Goal: Task Accomplishment & Management: Complete application form

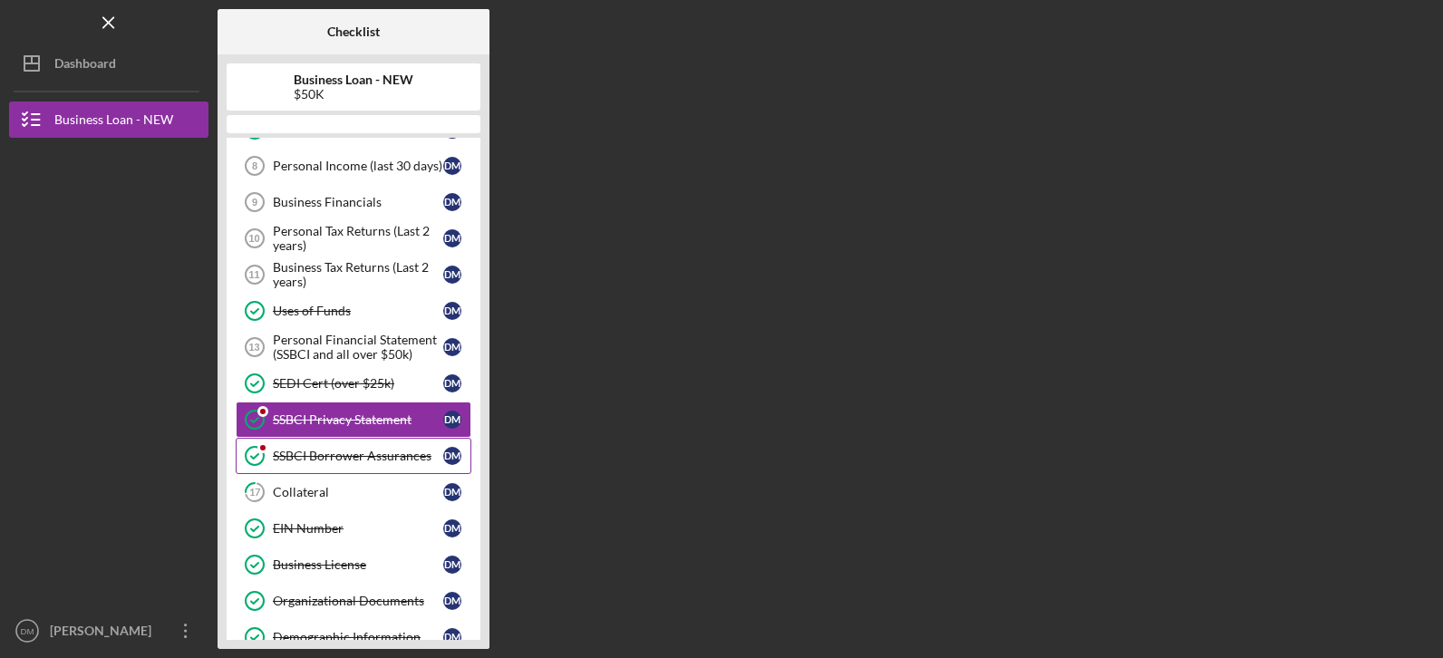
scroll to position [403, 0]
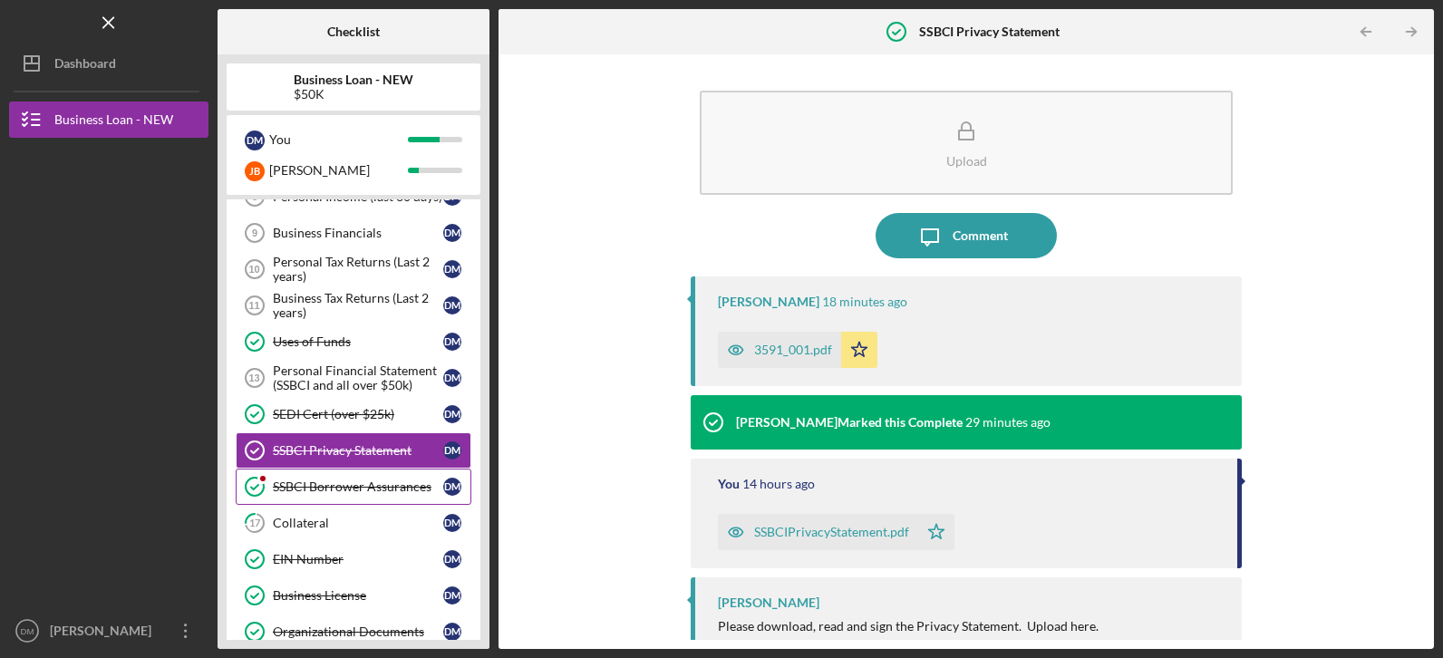
click at [334, 483] on div "SSBCI Borrower Assurances" at bounding box center [358, 486] width 170 height 15
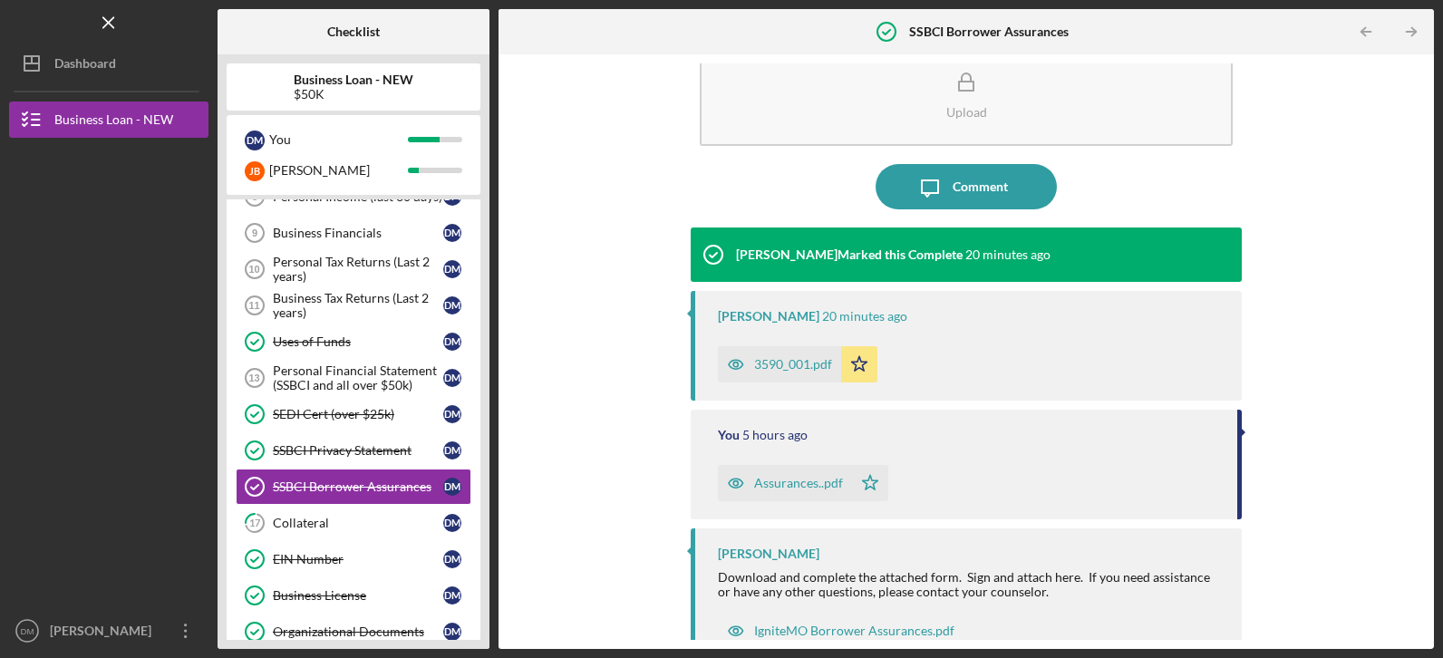
scroll to position [76, 0]
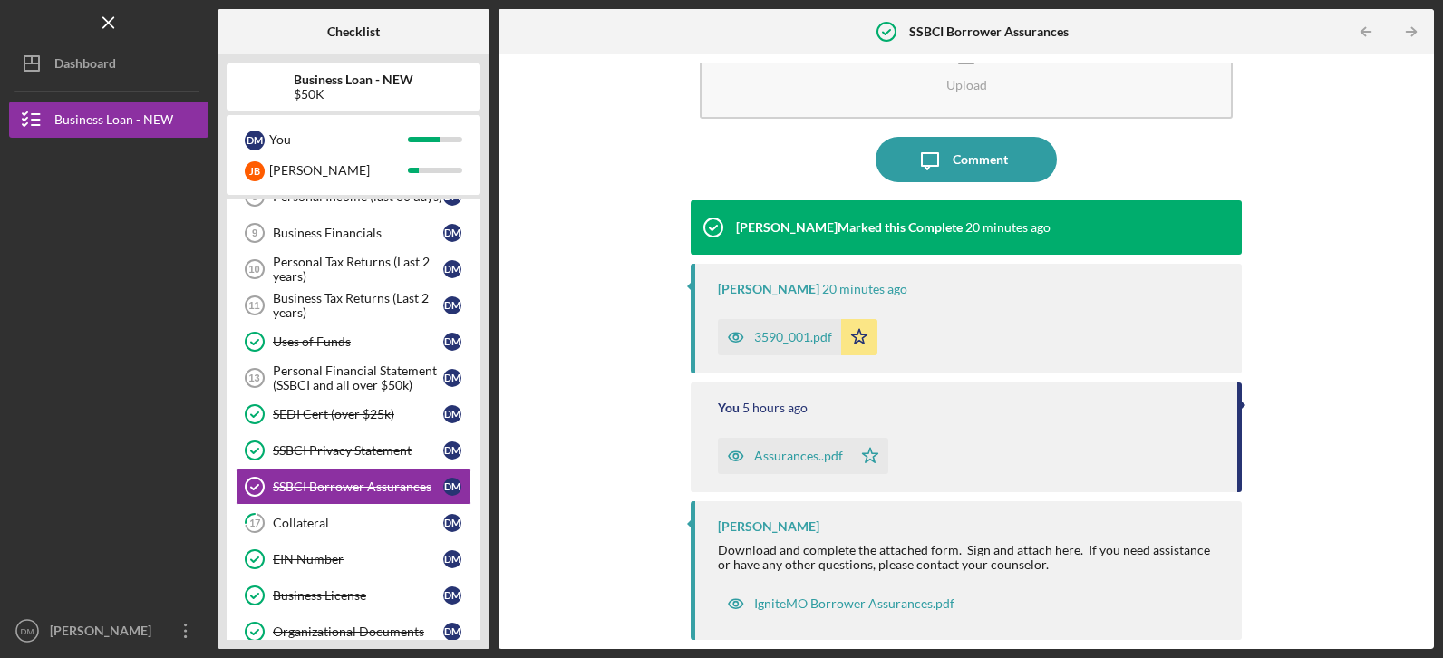
click at [784, 341] on div "3590_001.pdf" at bounding box center [793, 337] width 78 height 15
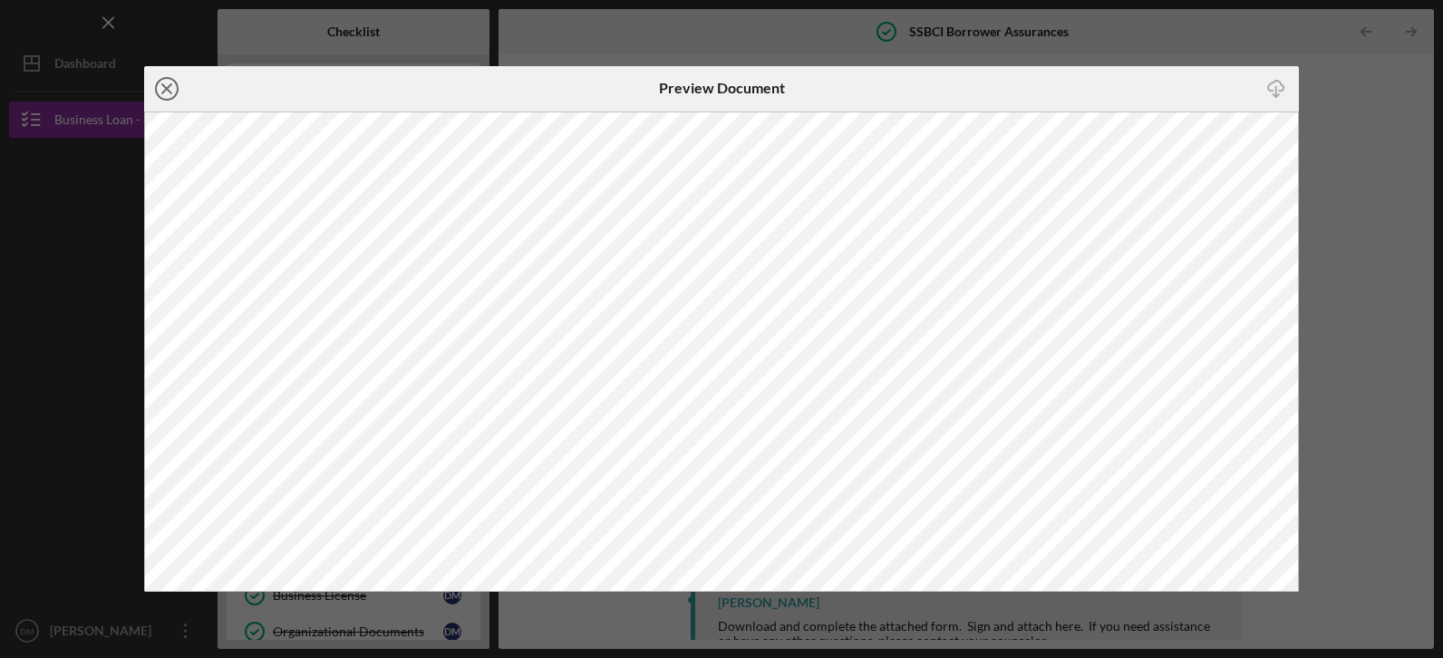
click at [160, 84] on icon "Icon/Close" at bounding box center [166, 88] width 45 height 45
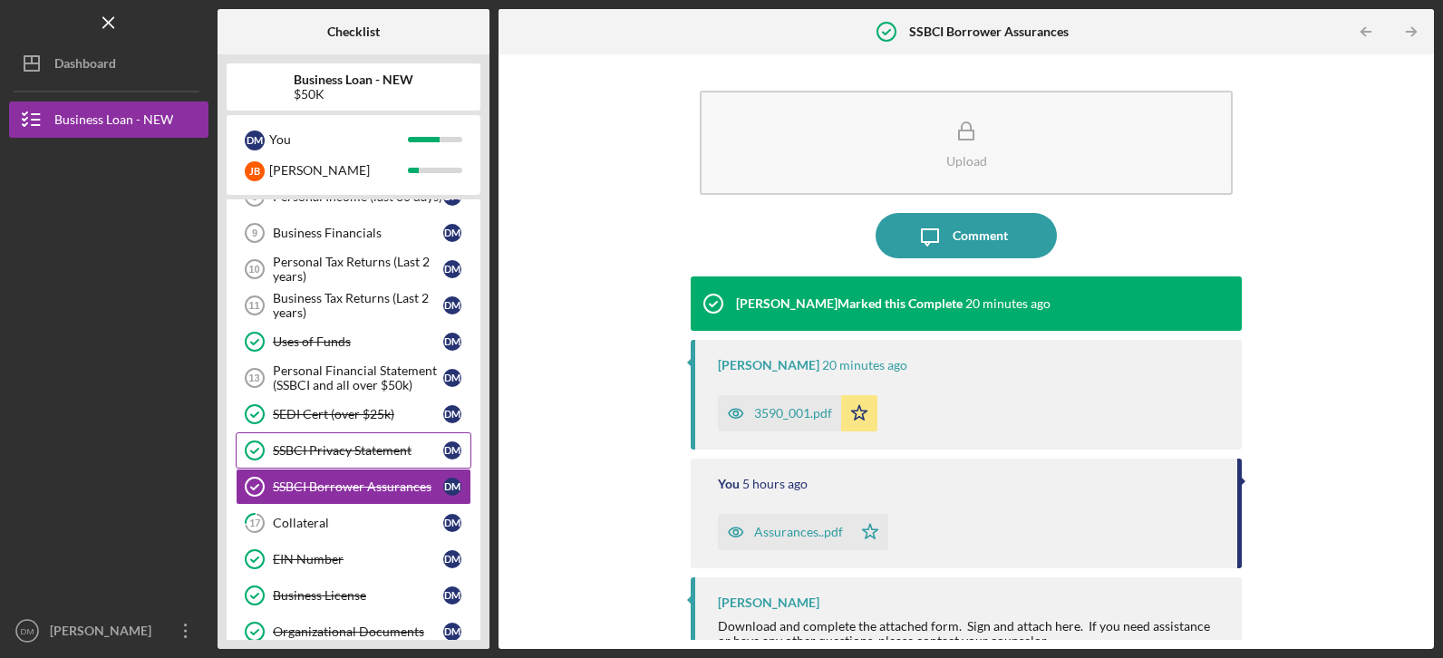
click at [323, 441] on link "SSBCI Privacy Statement SSBCI Privacy Statement D M" at bounding box center [354, 450] width 236 height 36
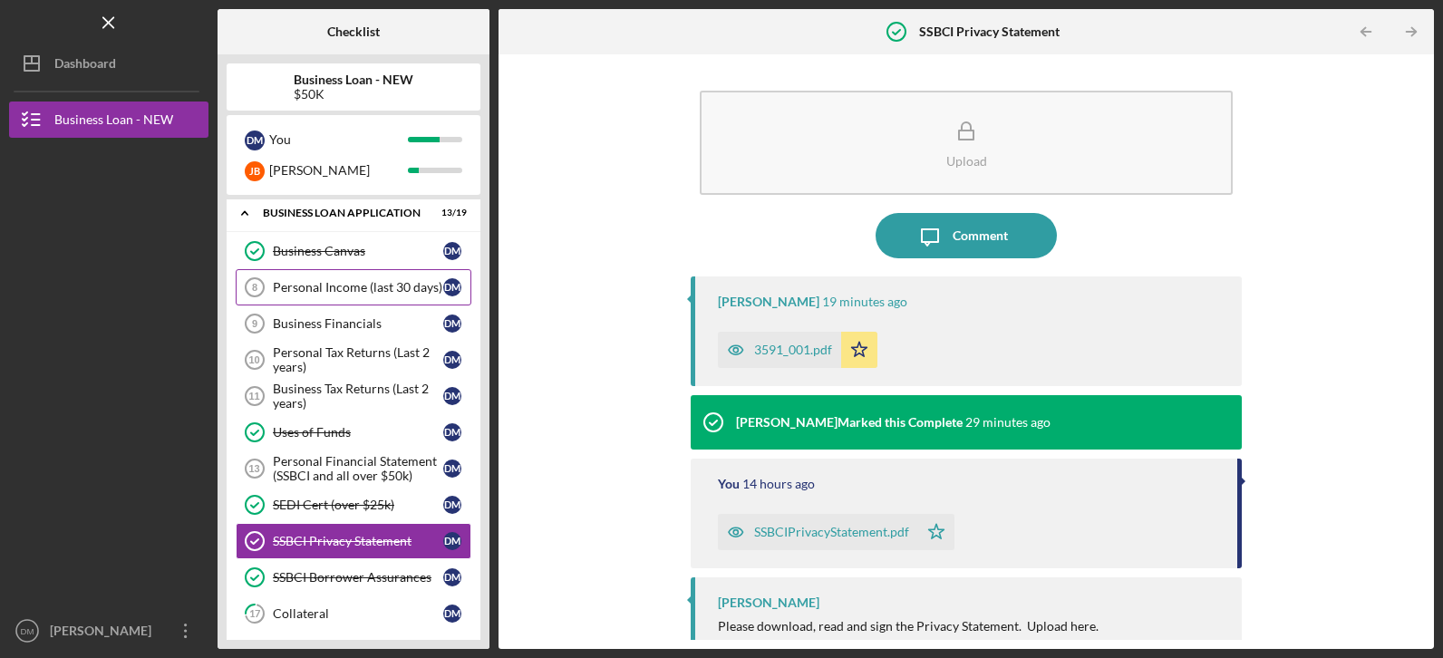
scroll to position [222, 0]
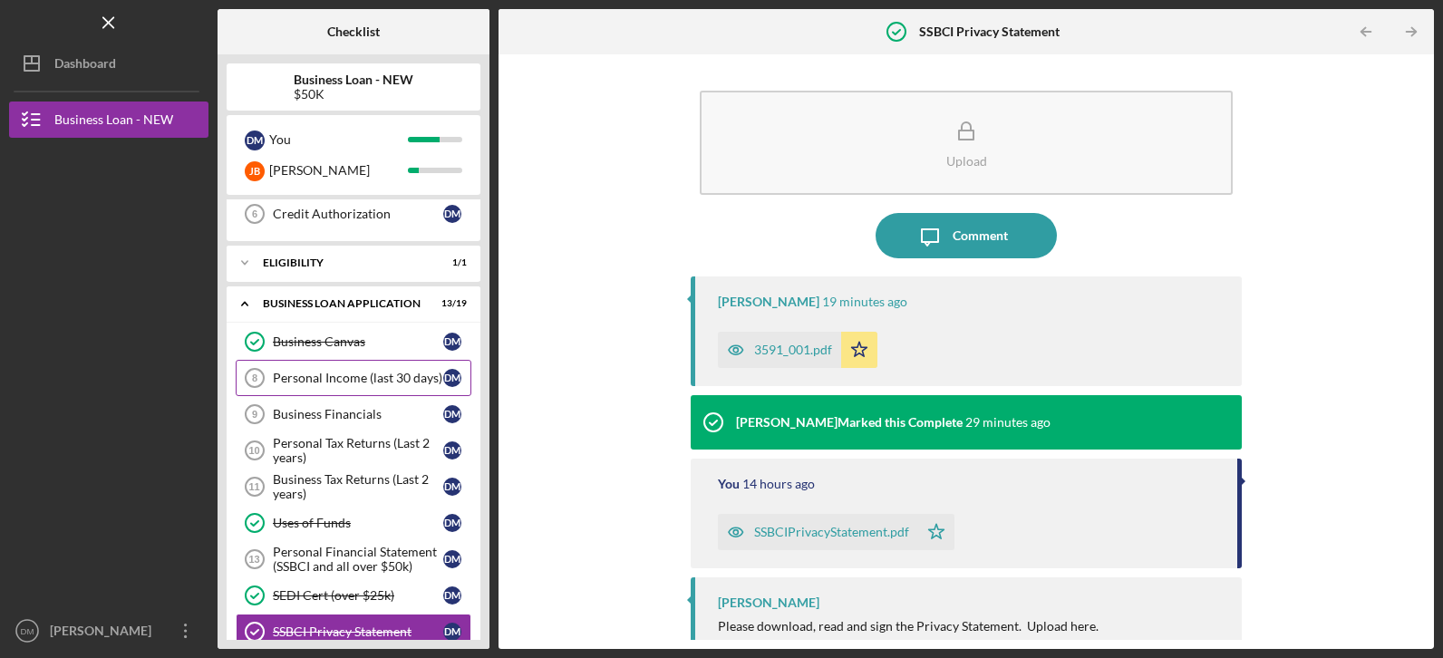
click at [368, 384] on div "Personal Income (last 30 days)" at bounding box center [358, 378] width 170 height 15
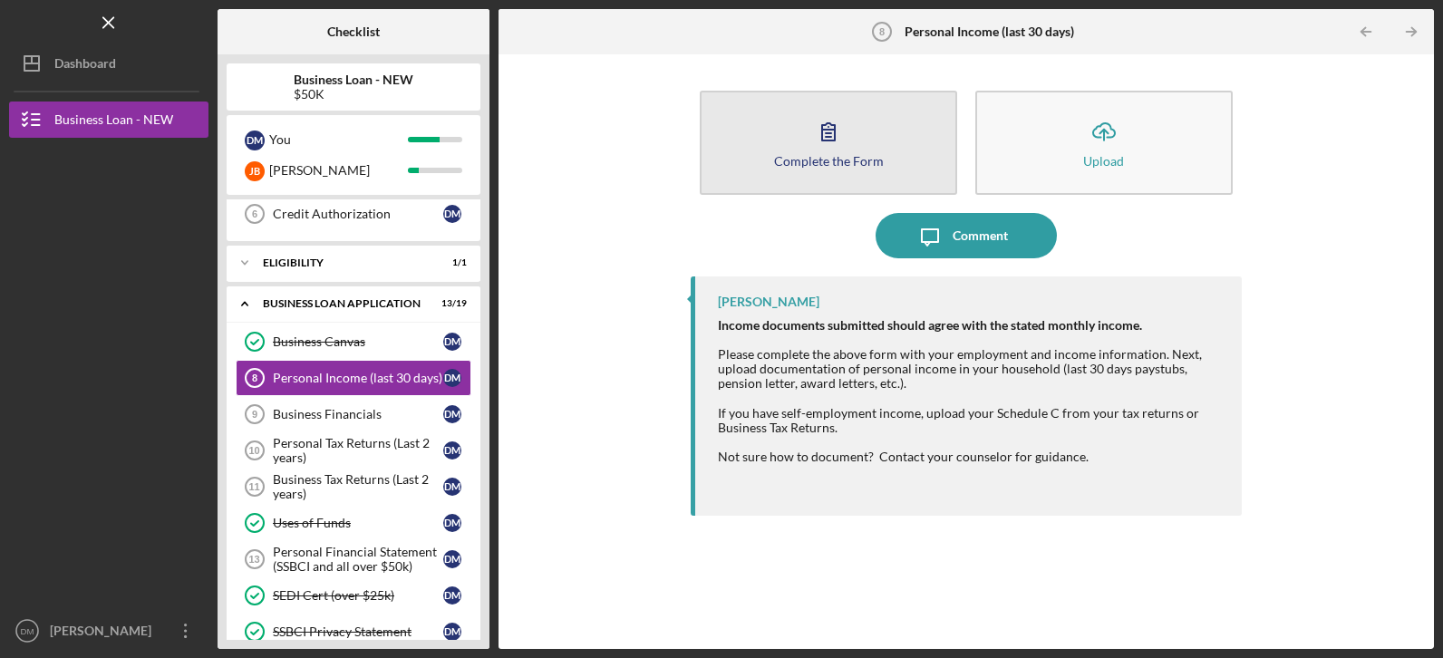
click at [804, 152] on button "Complete the Form Form" at bounding box center [828, 143] width 257 height 104
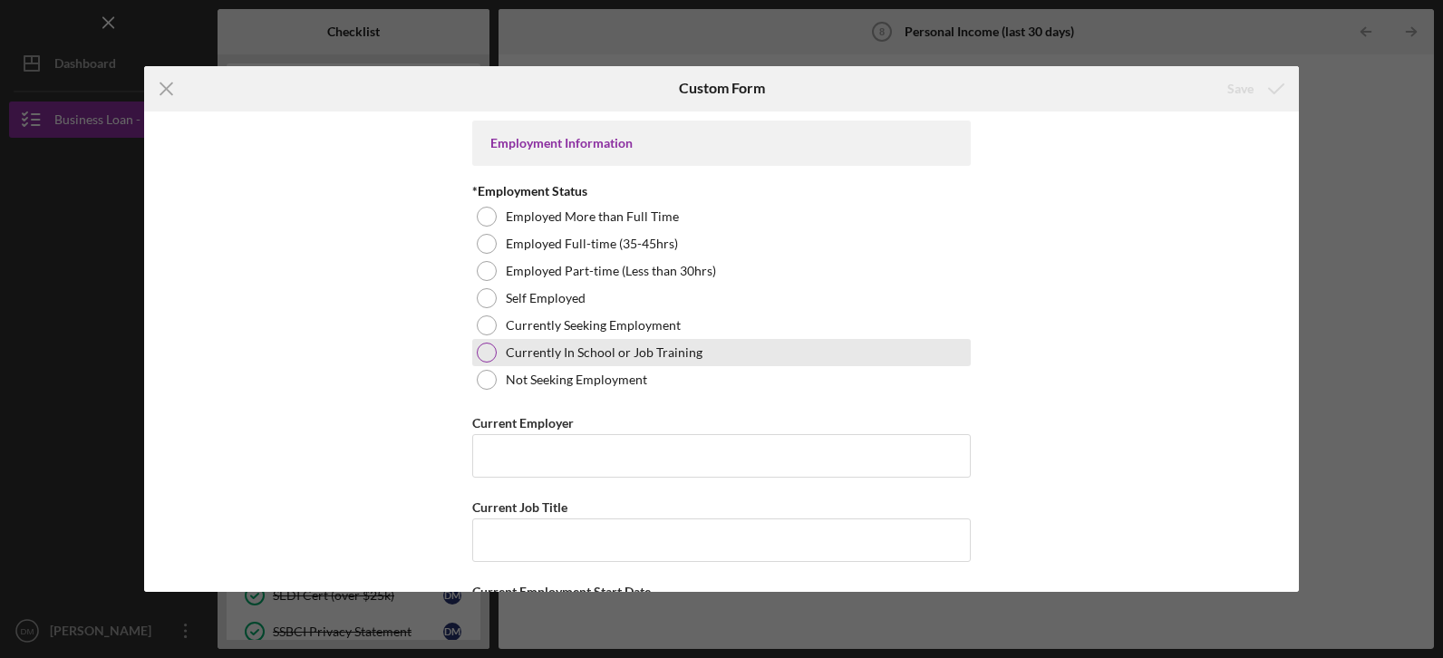
click at [494, 353] on div "Currently In School or Job Training" at bounding box center [721, 352] width 498 height 27
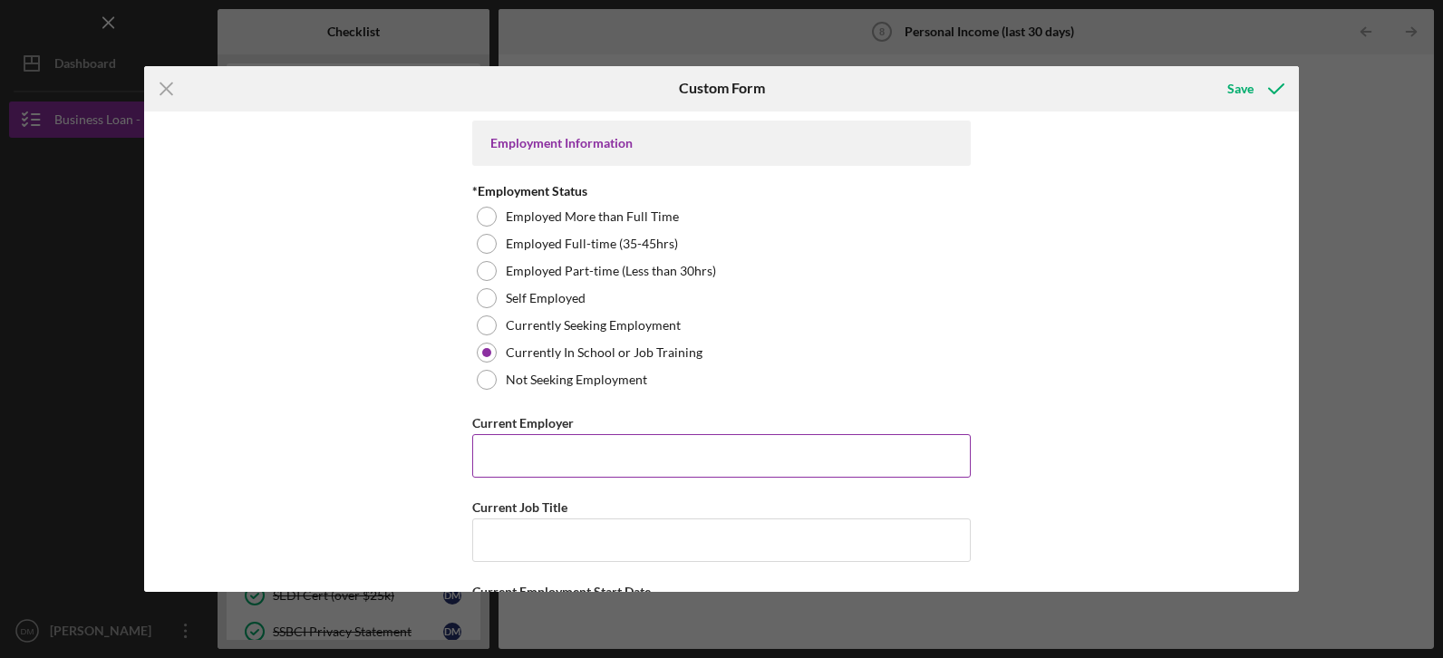
click at [507, 450] on input "Current Employer" at bounding box center [721, 456] width 498 height 44
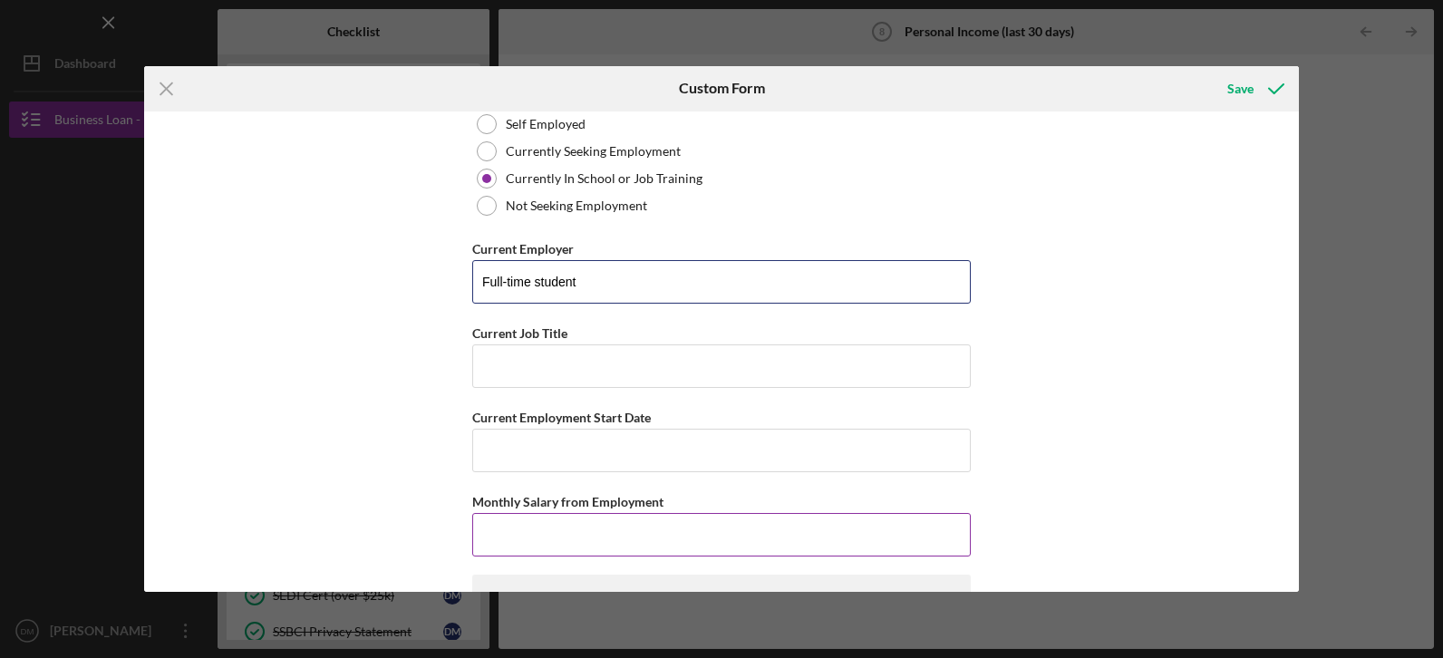
scroll to position [181, 0]
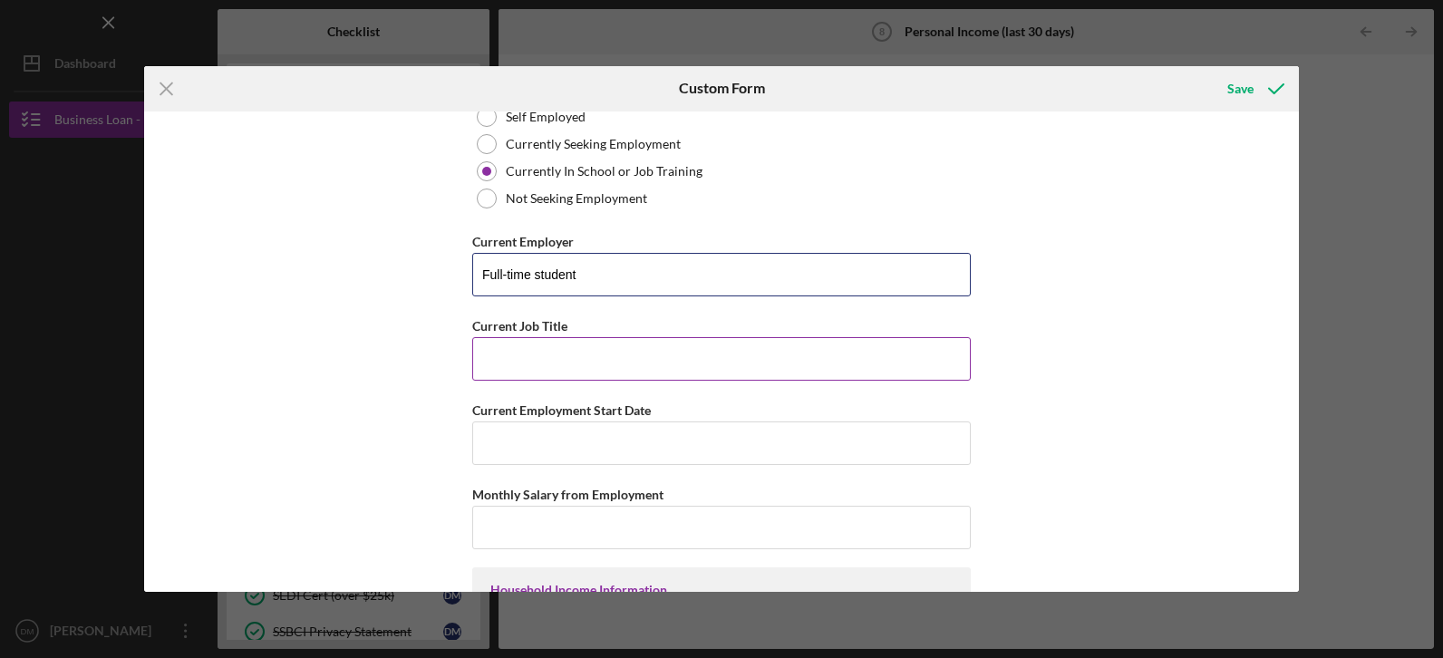
type input "Full-time student"
click at [513, 351] on input "Current Job Title" at bounding box center [721, 359] width 498 height 44
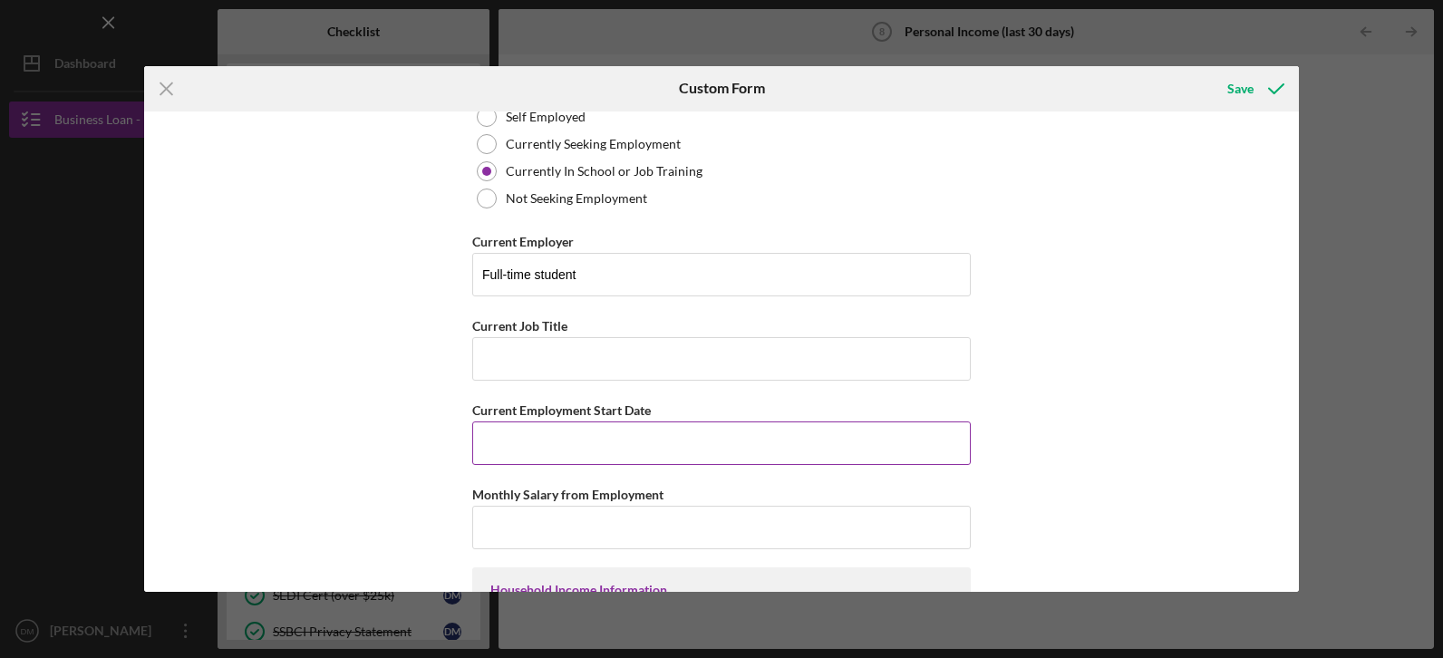
click at [541, 455] on input "Current Employment Start Date" at bounding box center [721, 443] width 498 height 44
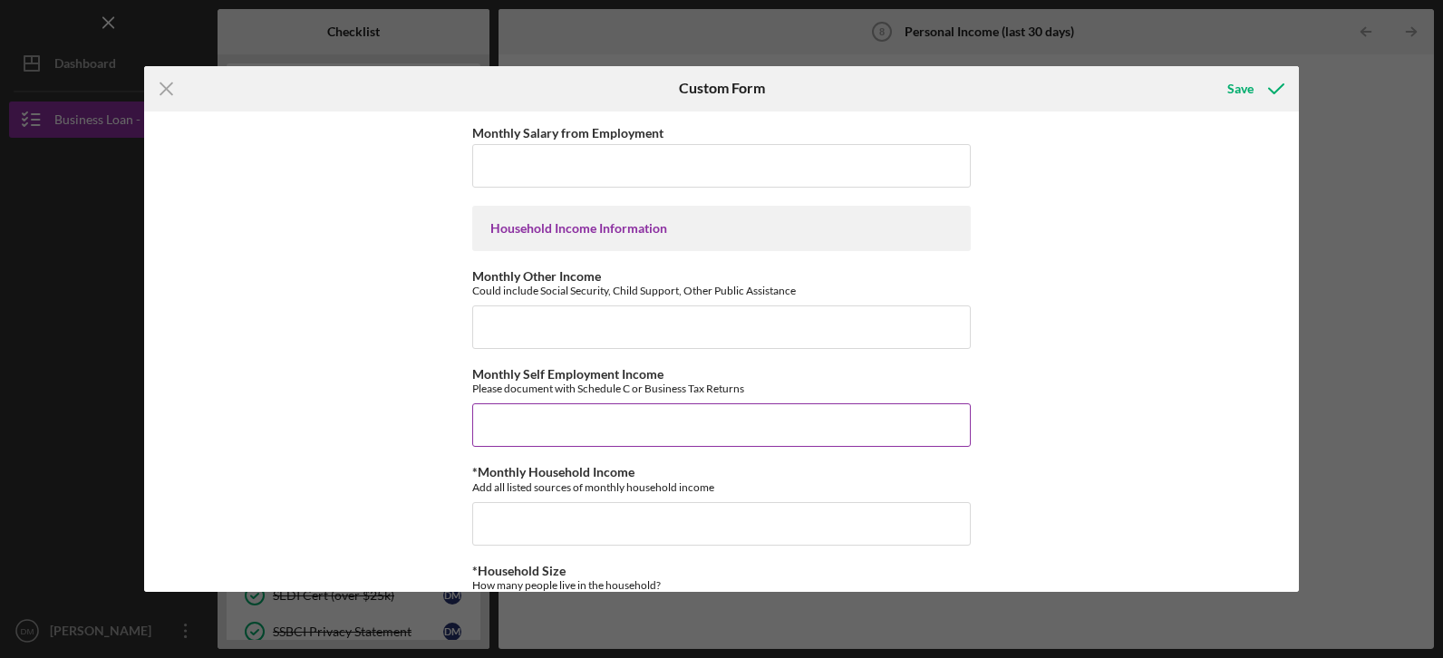
scroll to position [544, 0]
click at [508, 316] on input "Monthly Other Income" at bounding box center [721, 327] width 498 height 44
click at [488, 329] on input "Monthly Other Income" at bounding box center [721, 327] width 498 height 44
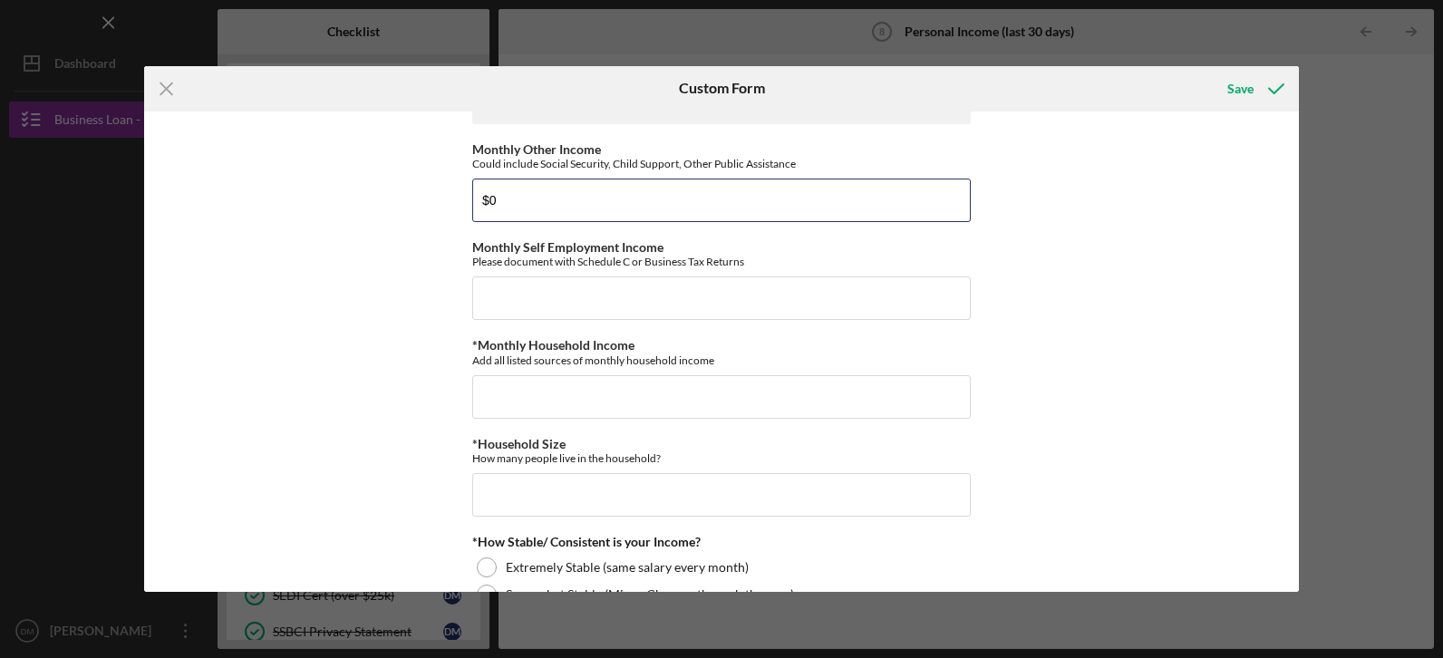
scroll to position [725, 0]
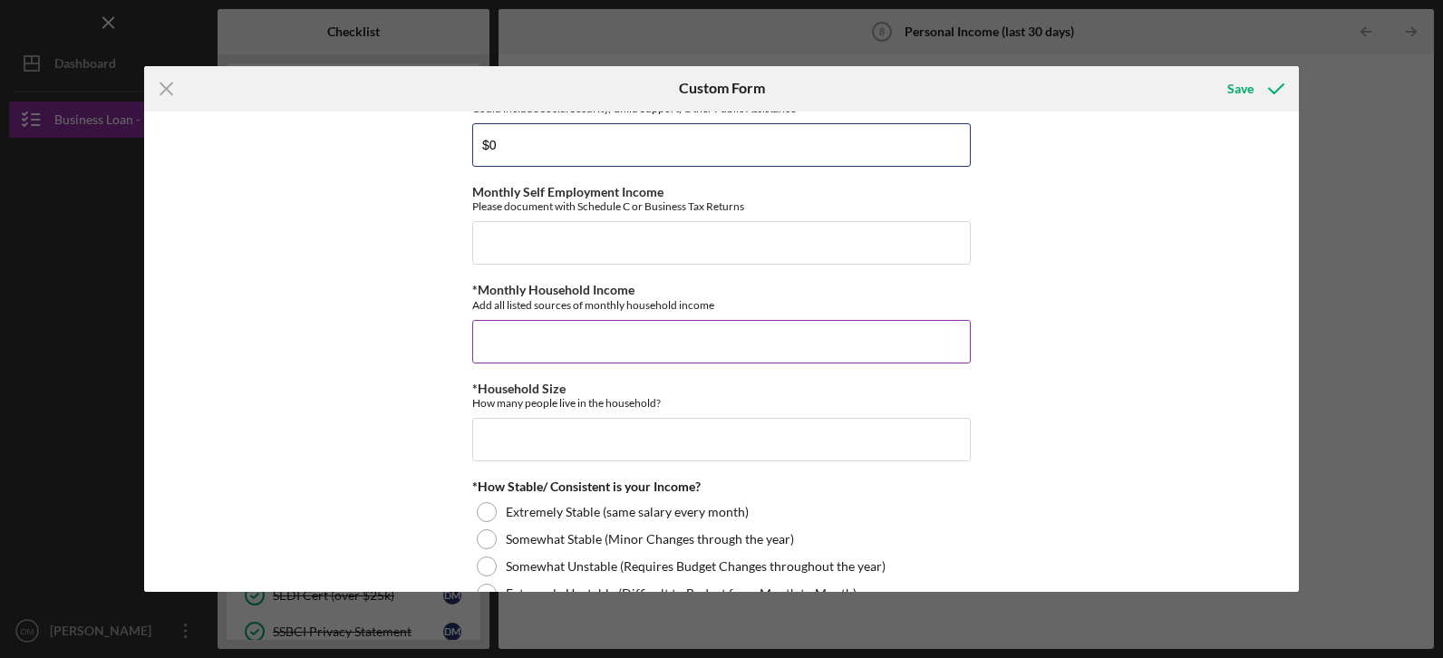
type input "$0"
click at [519, 351] on input "*Monthly Household Income" at bounding box center [721, 342] width 498 height 44
type input "$0"
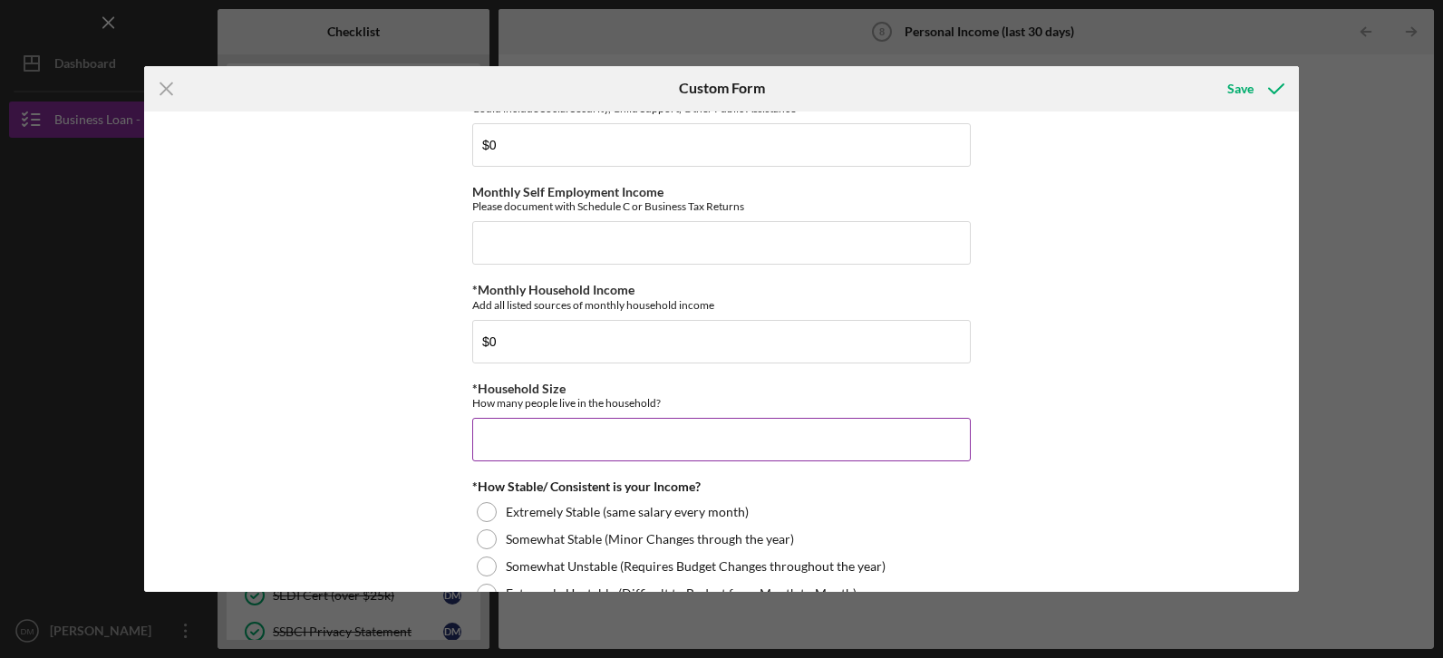
click at [570, 437] on input "*Household Size" at bounding box center [721, 440] width 498 height 44
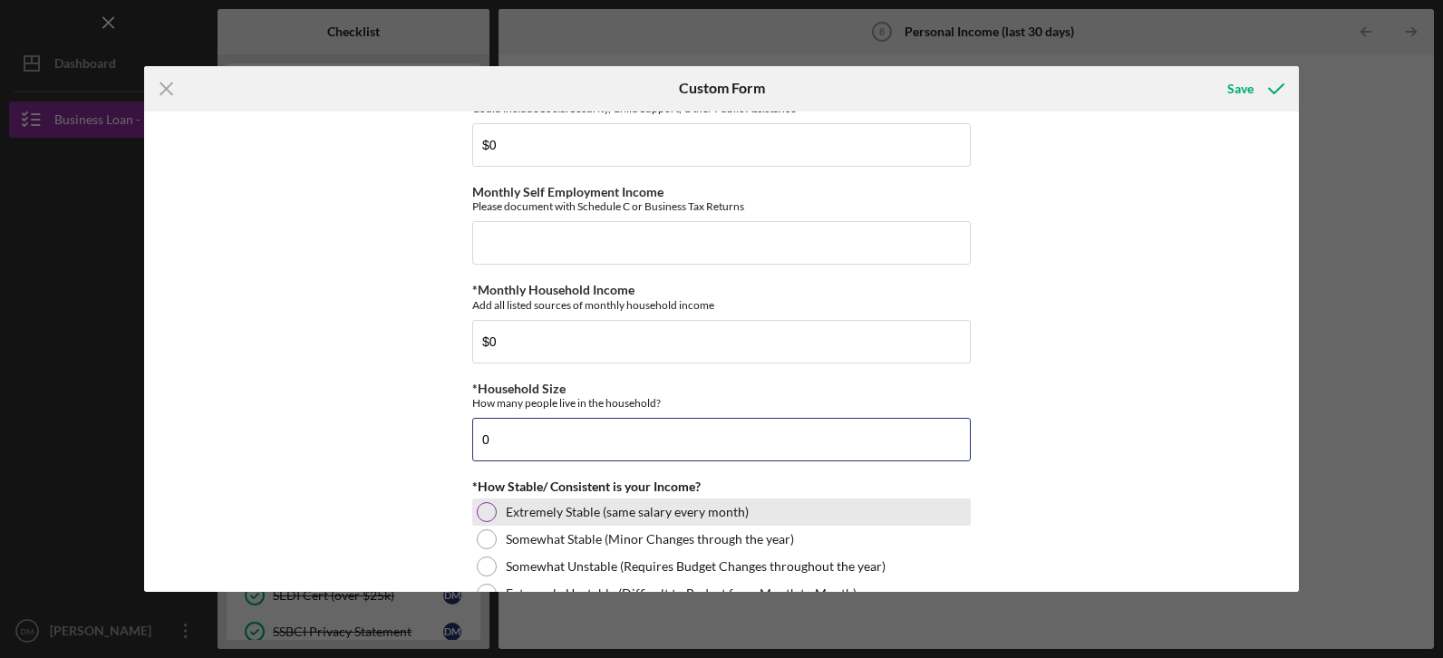
scroll to position [816, 0]
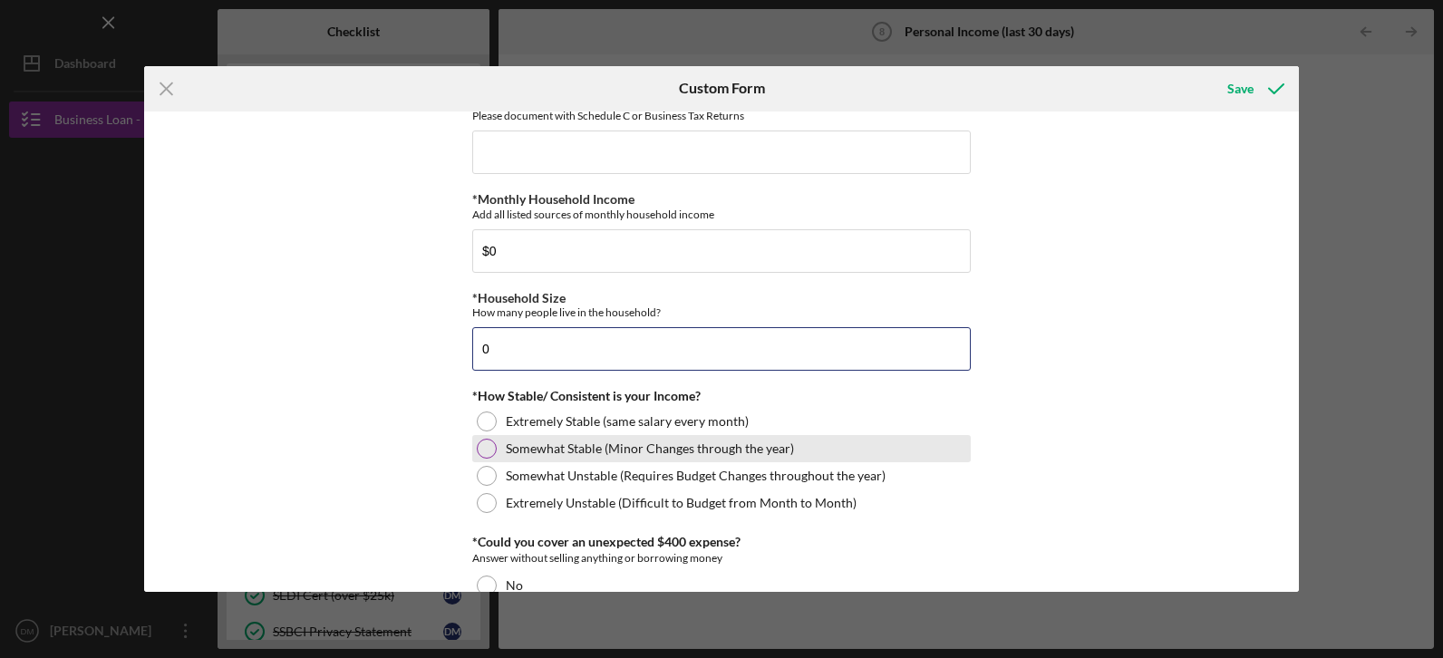
type input "0"
click at [481, 447] on div at bounding box center [487, 449] width 20 height 20
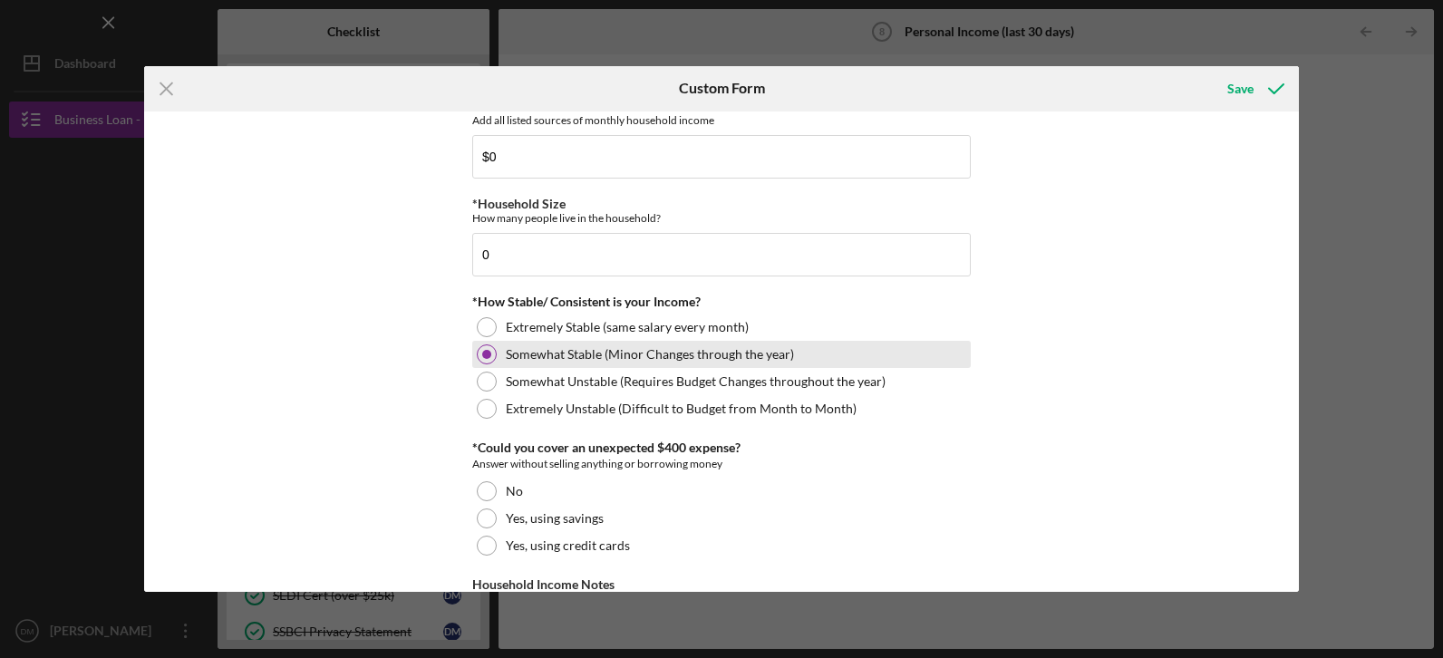
scroll to position [997, 0]
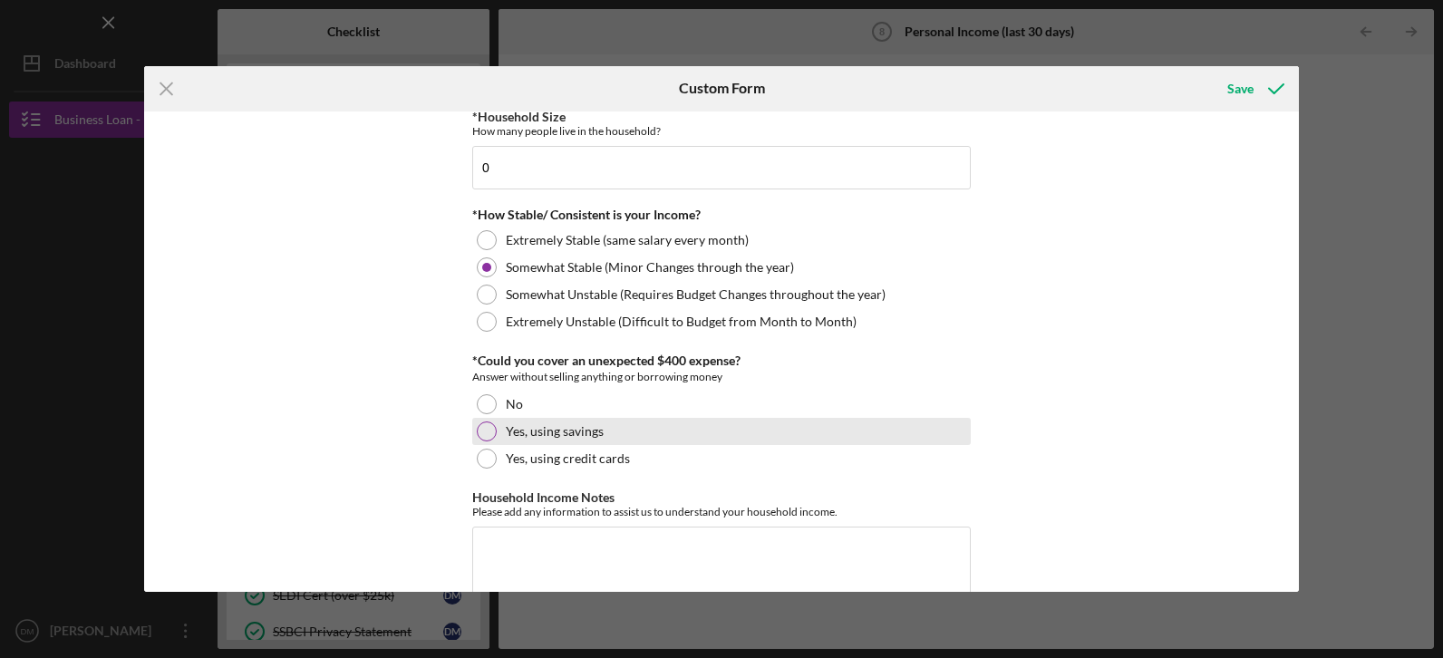
click at [486, 440] on div at bounding box center [487, 431] width 20 height 20
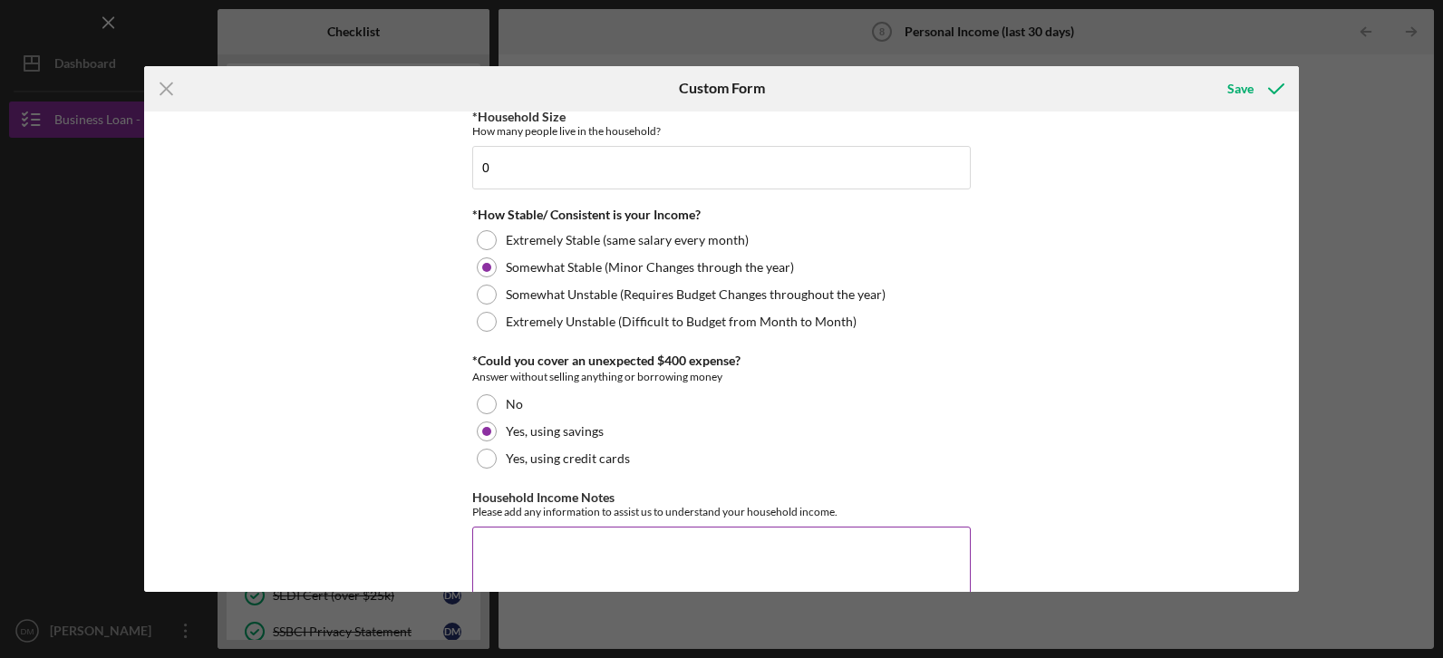
scroll to position [1049, 0]
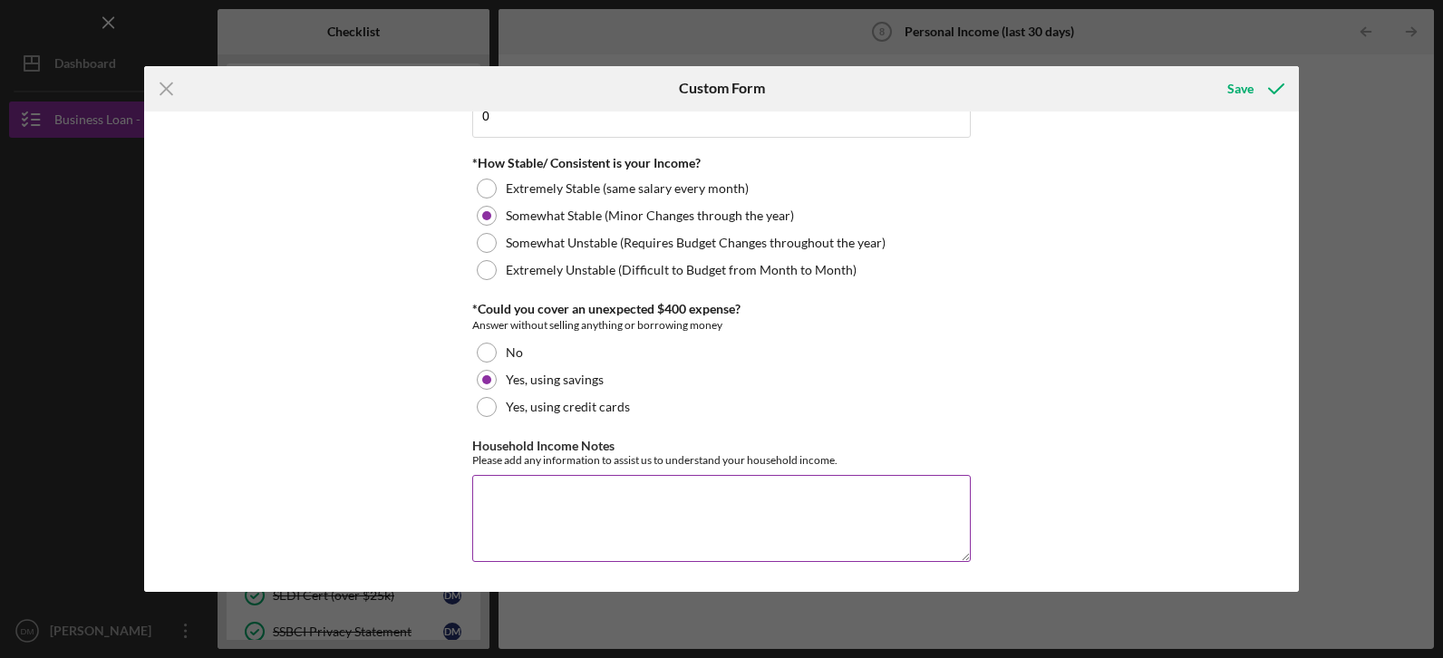
click at [505, 495] on textarea "Household Income Notes" at bounding box center [721, 518] width 498 height 87
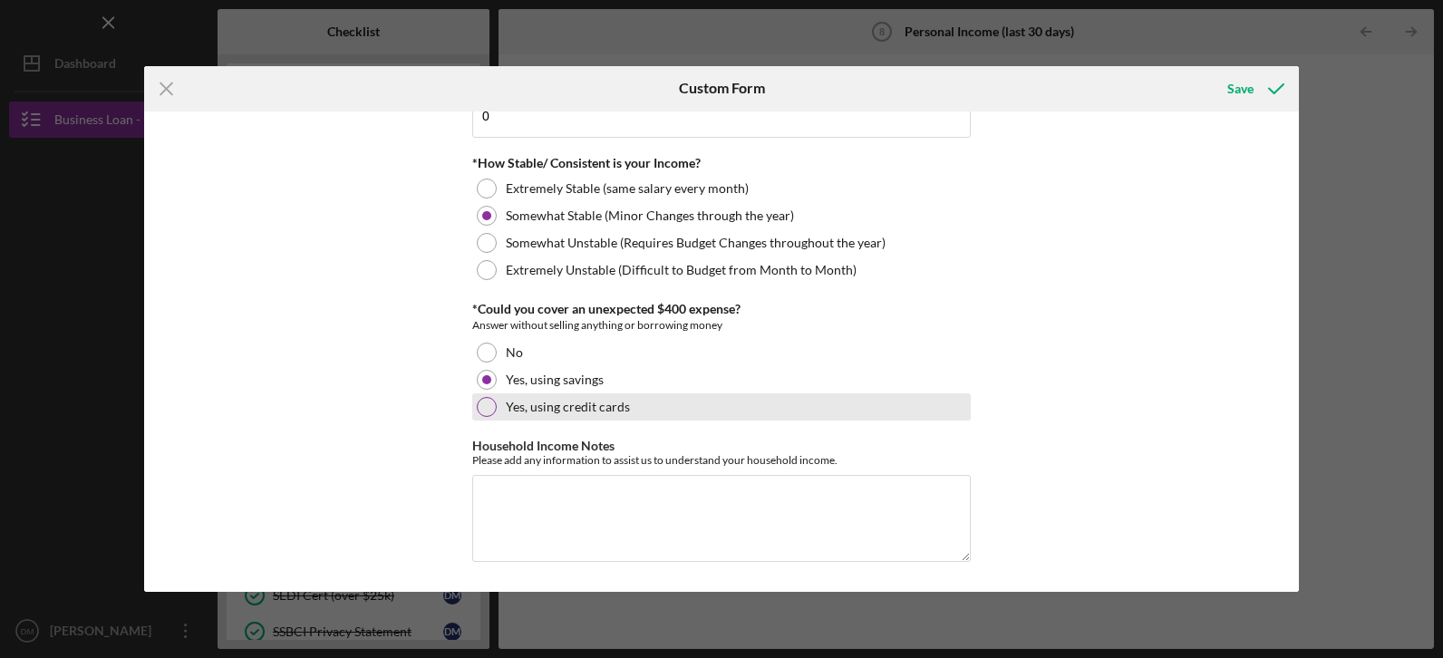
click at [489, 410] on div at bounding box center [487, 407] width 20 height 20
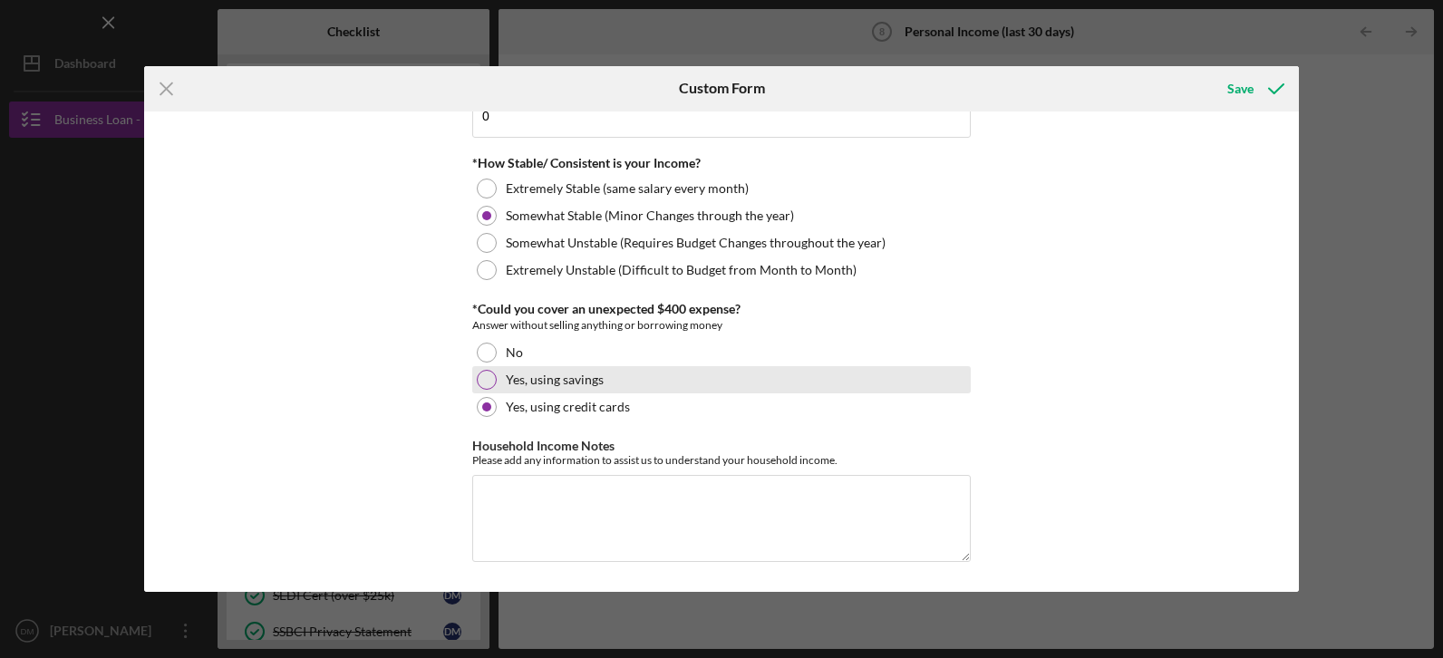
click at [481, 373] on div at bounding box center [487, 380] width 20 height 20
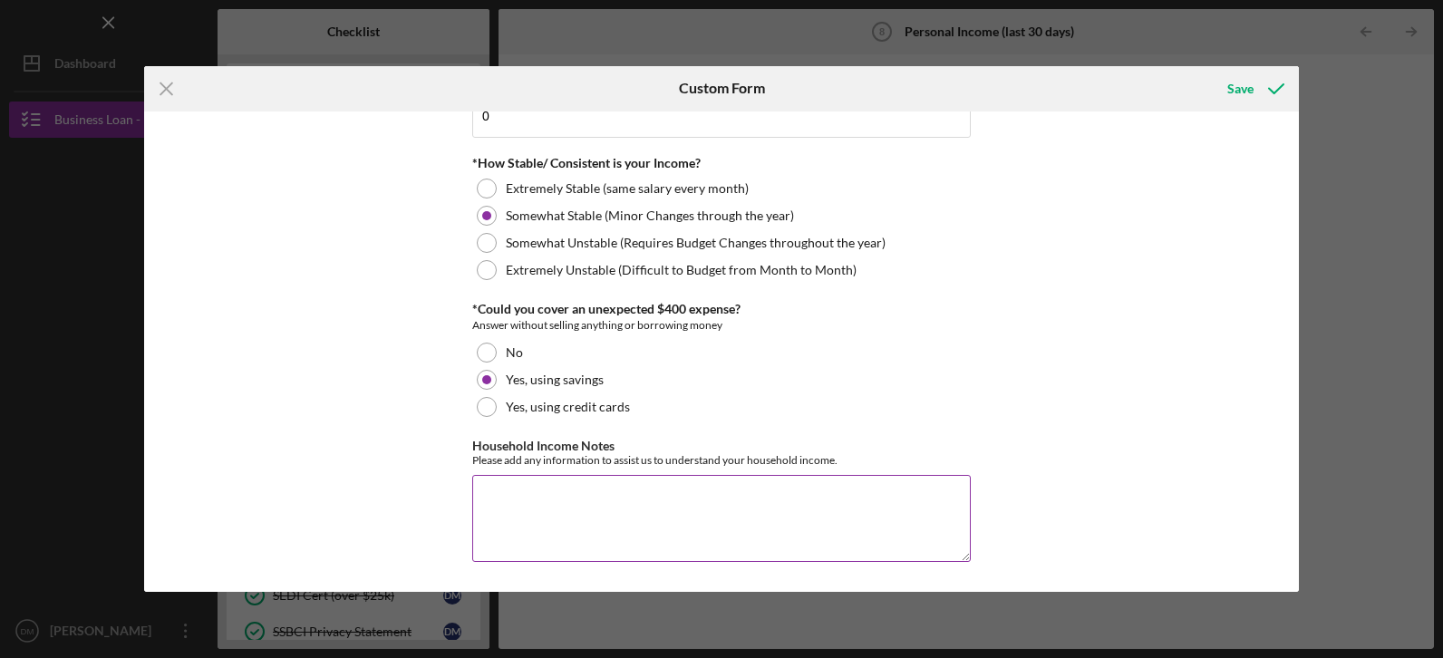
click at [497, 485] on textarea "Household Income Notes" at bounding box center [721, 518] width 498 height 87
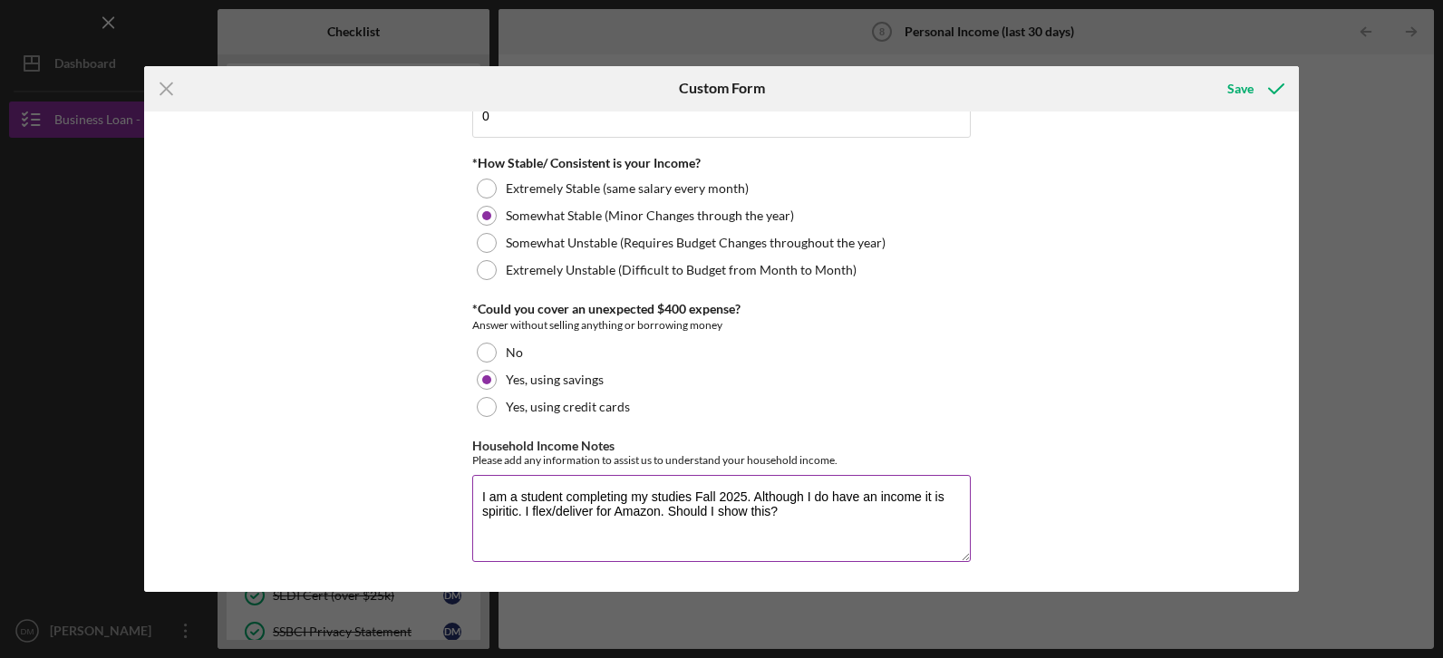
drag, startPoint x: 796, startPoint y: 511, endPoint x: 668, endPoint y: 508, distance: 127.8
click at [668, 508] on textarea "I am a student completing my studies Fall 2025. Although I do have an income it…" at bounding box center [721, 518] width 498 height 87
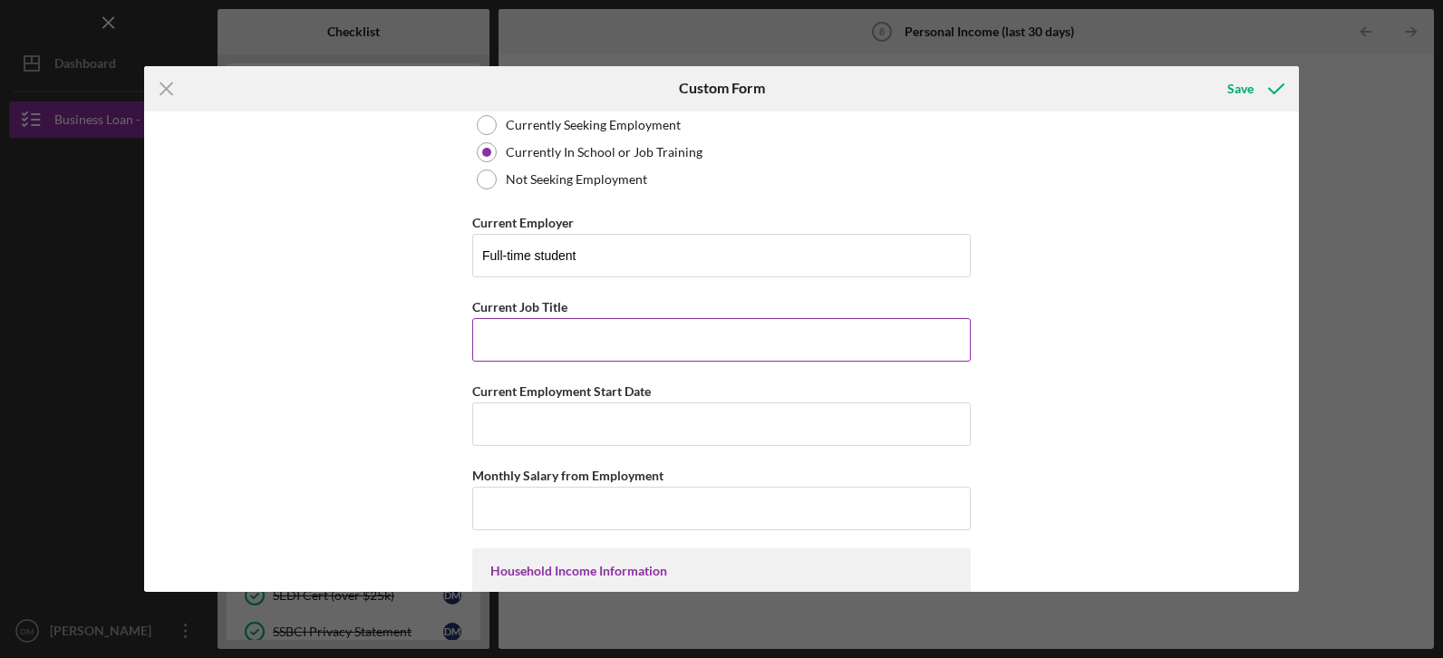
scroll to position [0, 0]
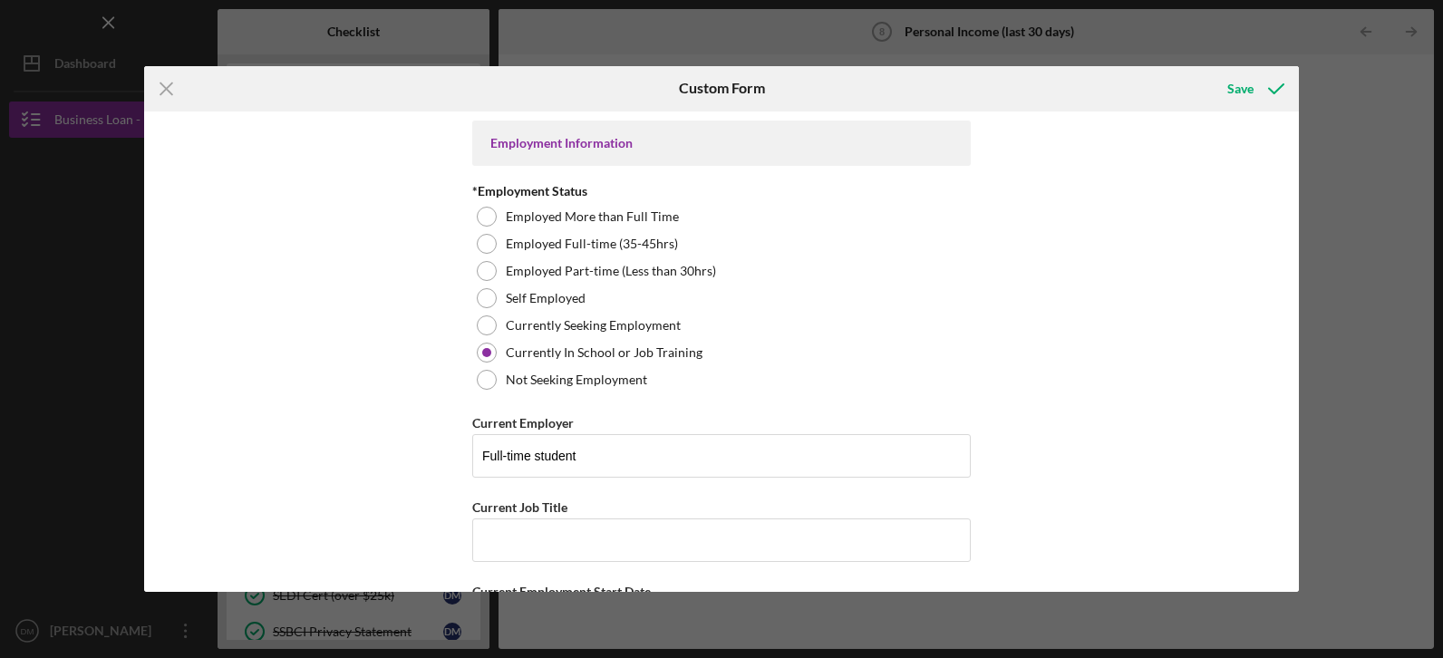
type textarea "I am a student completing my studies Fall 2025. Although I do have an income it…"
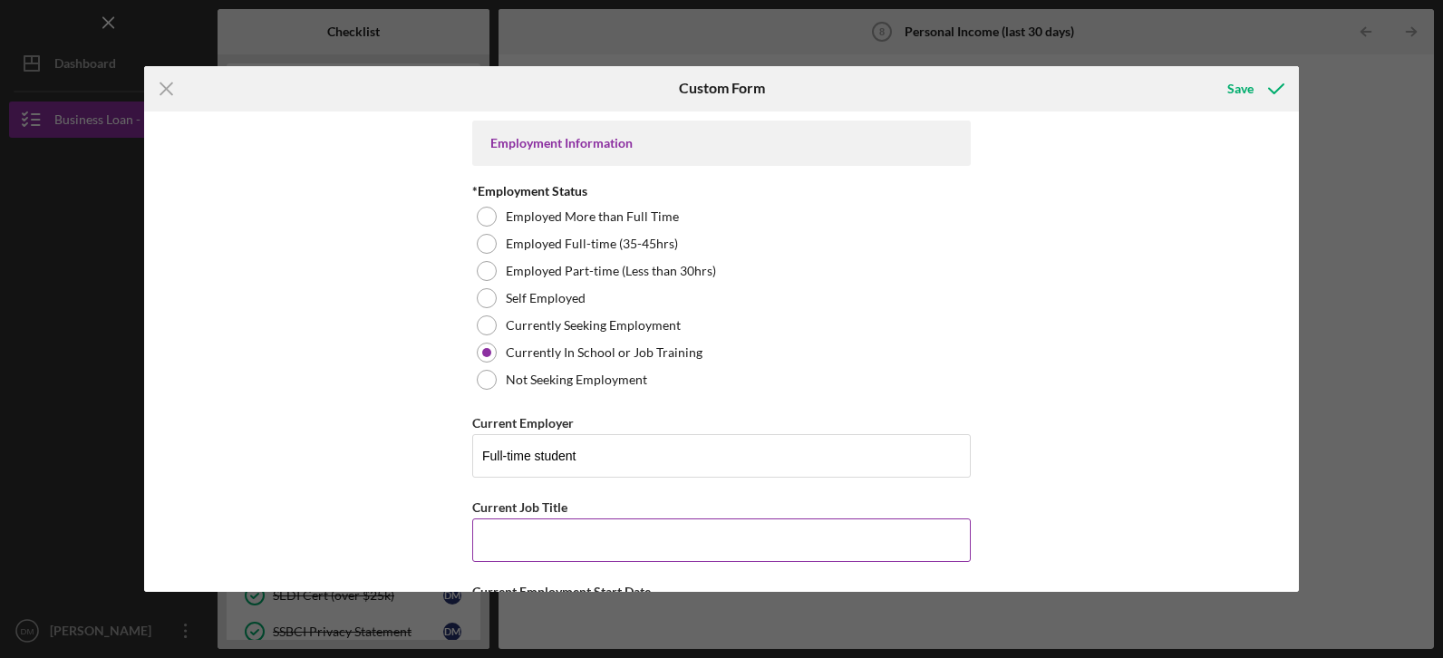
click at [498, 533] on input "Current Job Title" at bounding box center [721, 540] width 498 height 44
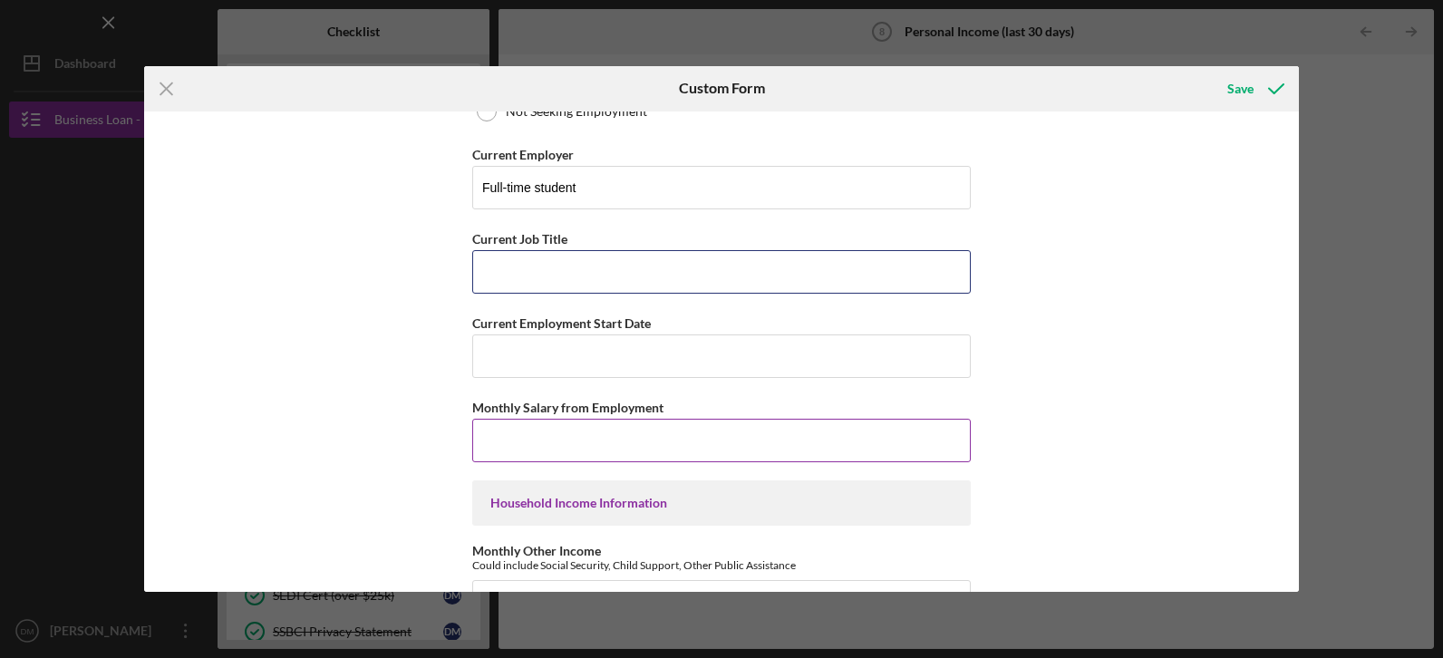
scroll to position [453, 0]
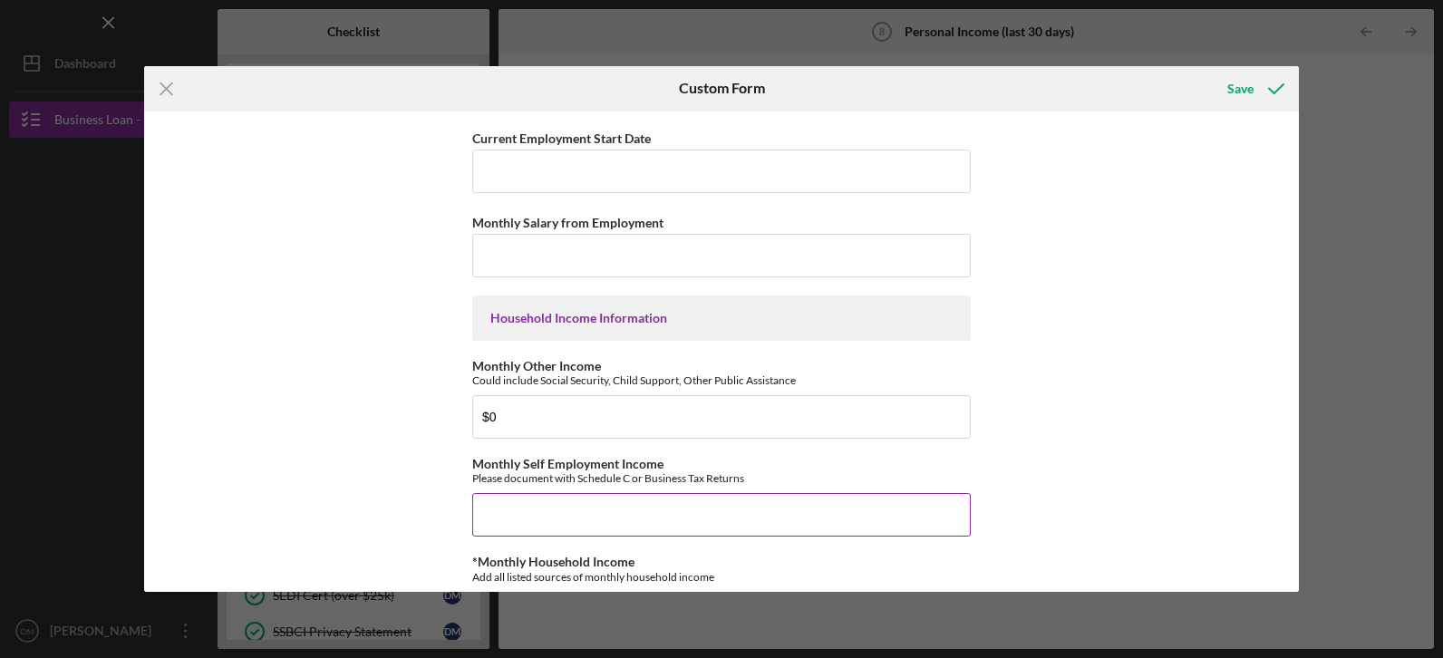
click at [527, 530] on input "Monthly Self Employment Income" at bounding box center [721, 515] width 498 height 44
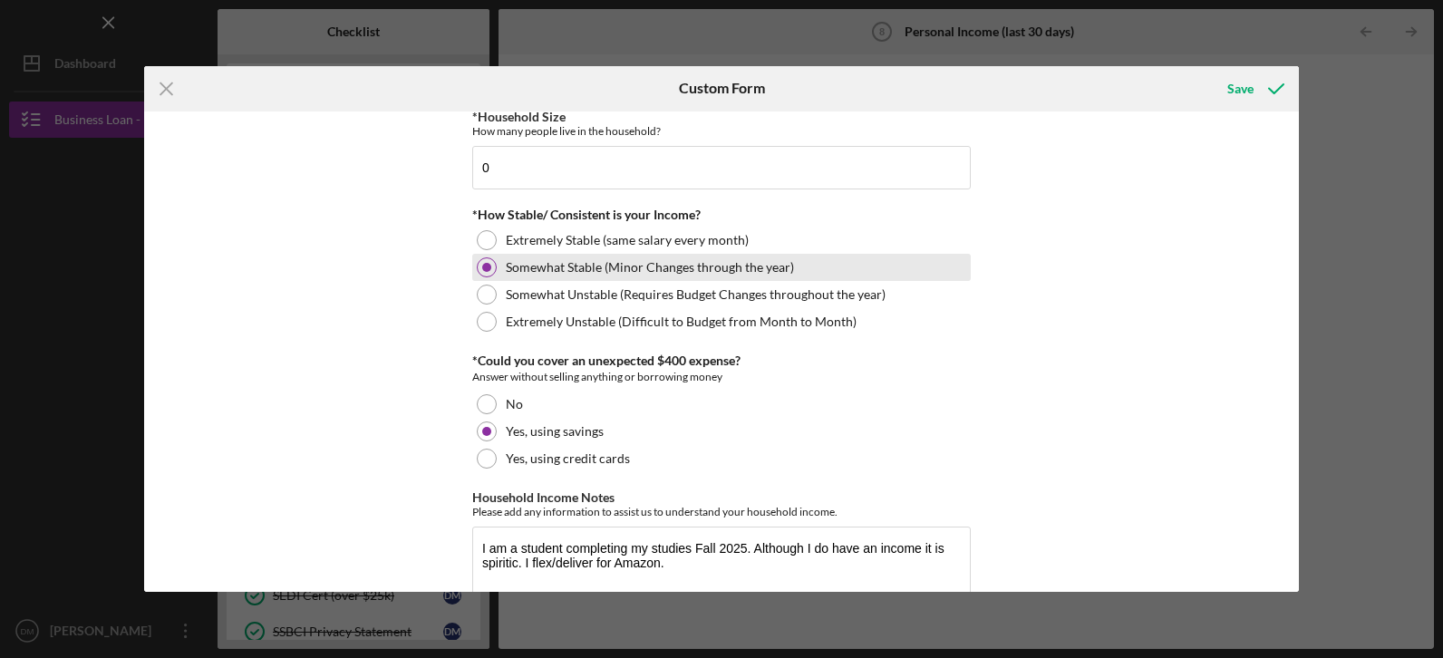
scroll to position [1049, 0]
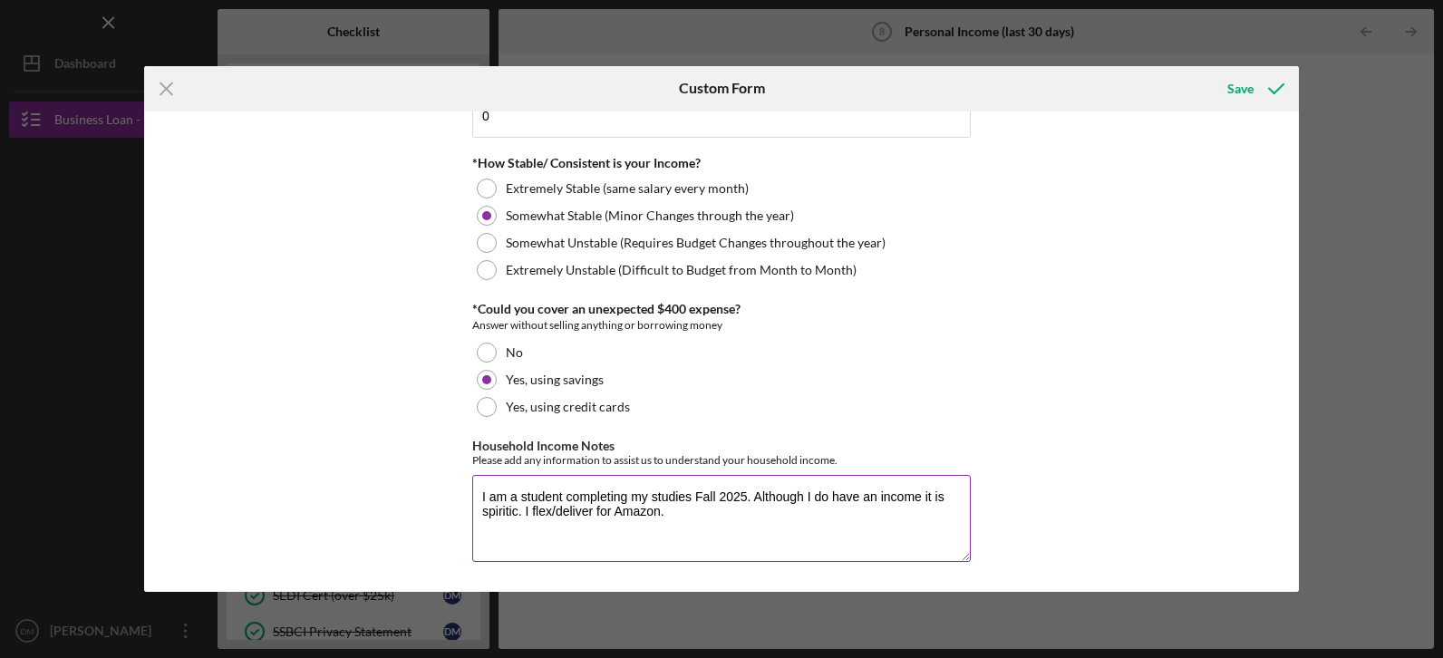
type input "$0"
drag, startPoint x: 676, startPoint y: 513, endPoint x: 522, endPoint y: 518, distance: 154.2
click at [522, 518] on textarea "I am a student completing my studies Fall 2025. Although I do have an income it…" at bounding box center [721, 518] width 498 height 87
click at [639, 498] on textarea "I am a student completing my studies Fall 2025." at bounding box center [721, 518] width 498 height 87
click at [650, 497] on textarea "I am a student completing my studies Fall 2025." at bounding box center [721, 518] width 498 height 87
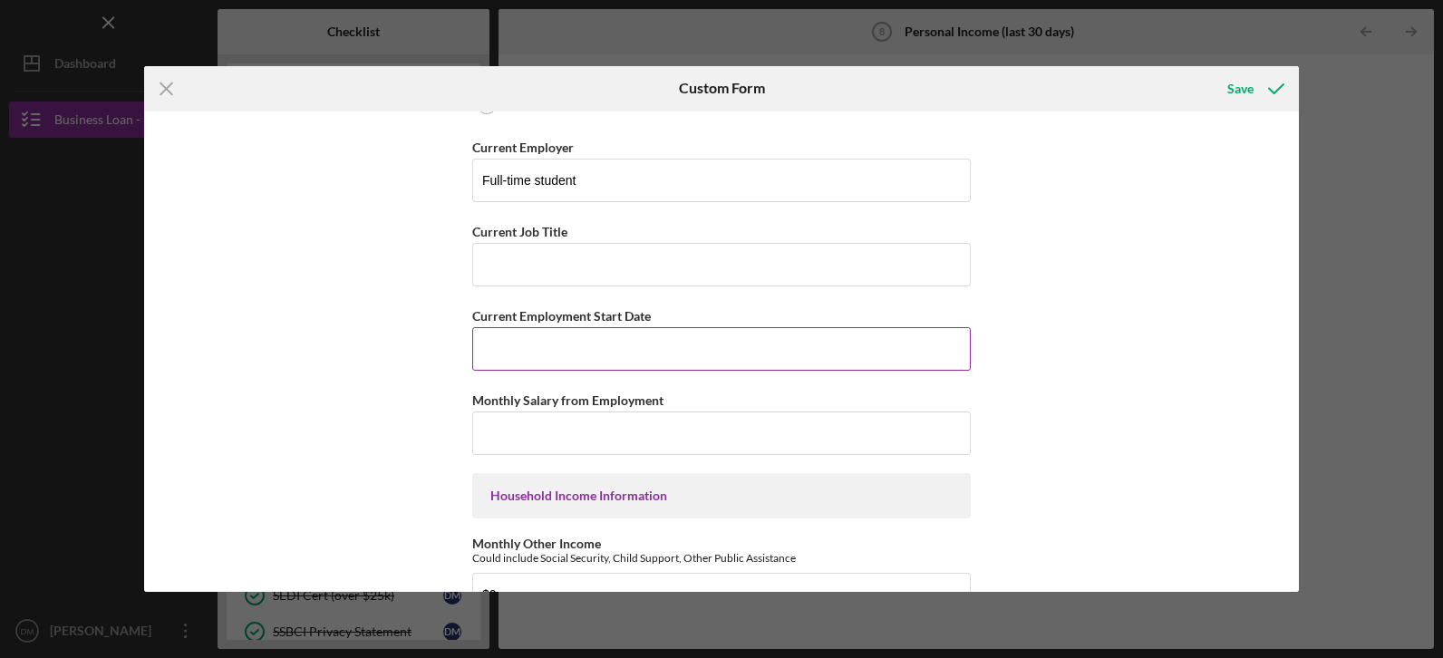
scroll to position [234, 0]
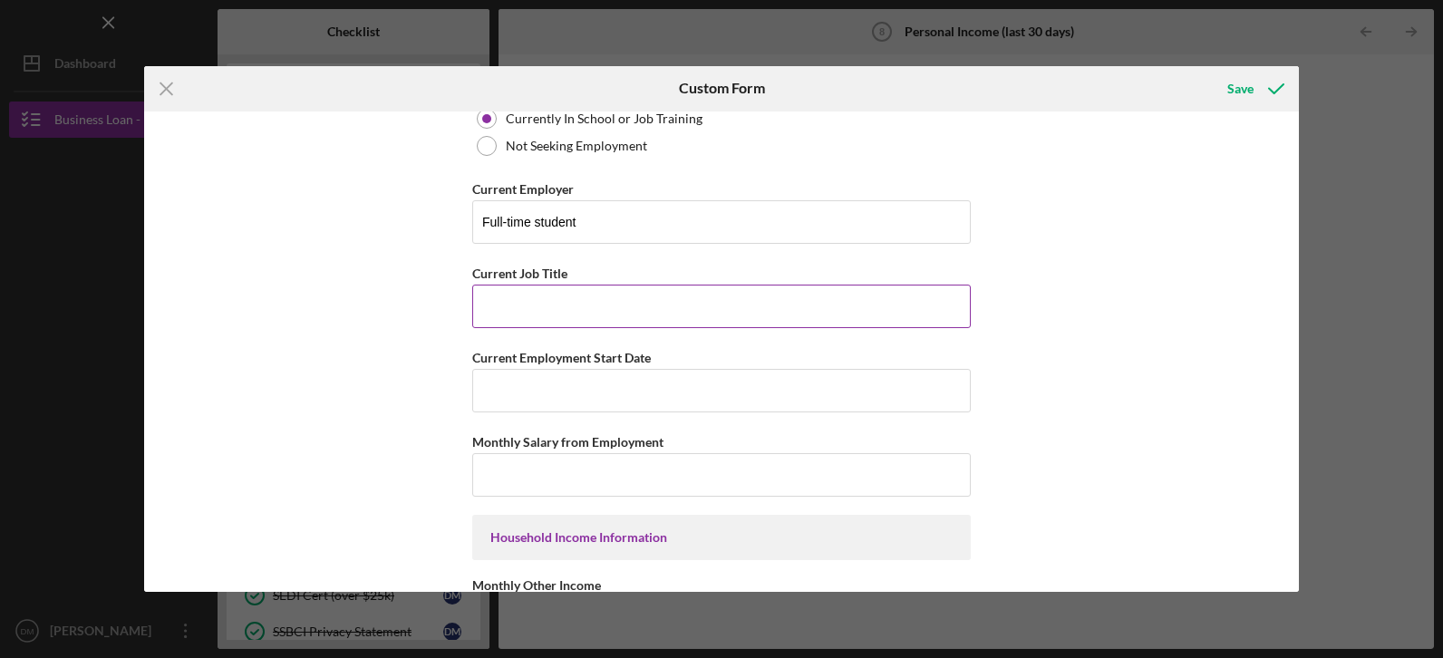
type textarea "I am a student completing studies Fall 2025."
click at [497, 306] on input "Current Job Title" at bounding box center [721, 307] width 498 height 44
type input "N/A"
click at [518, 479] on input "Monthly Salary from Employment" at bounding box center [721, 475] width 498 height 44
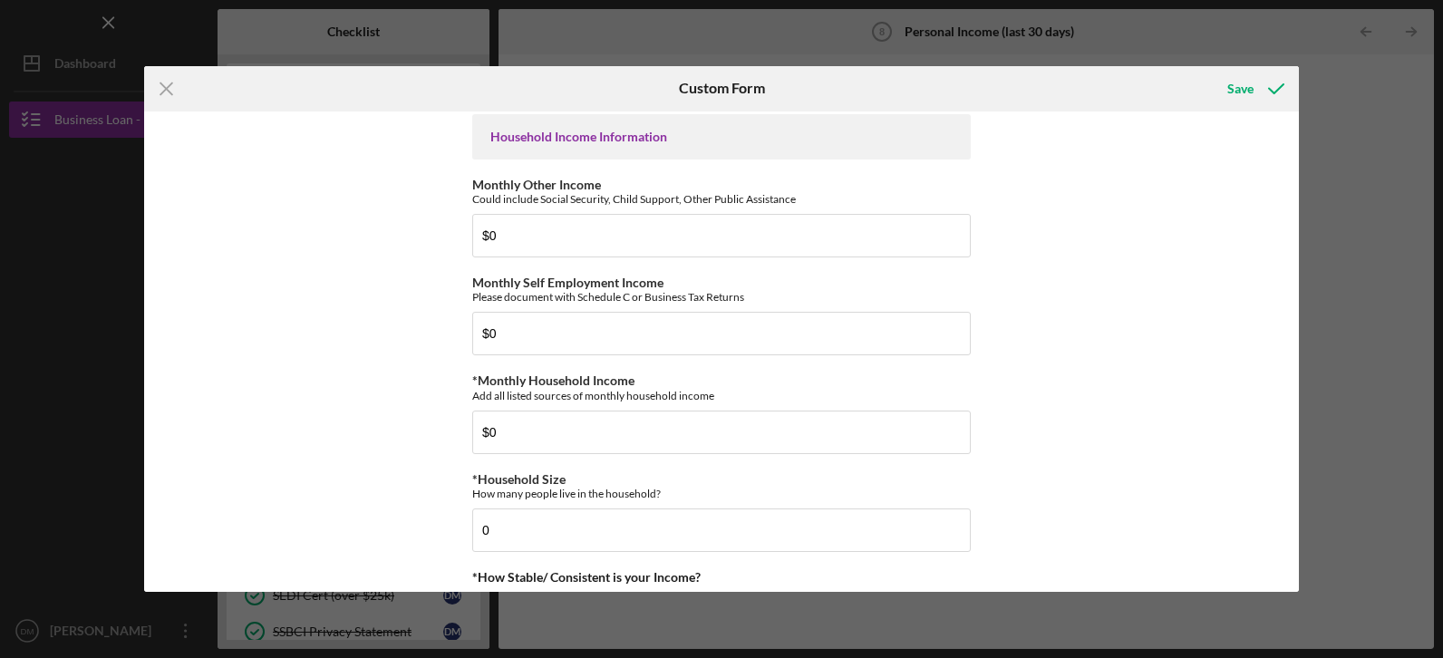
scroll to position [1049, 0]
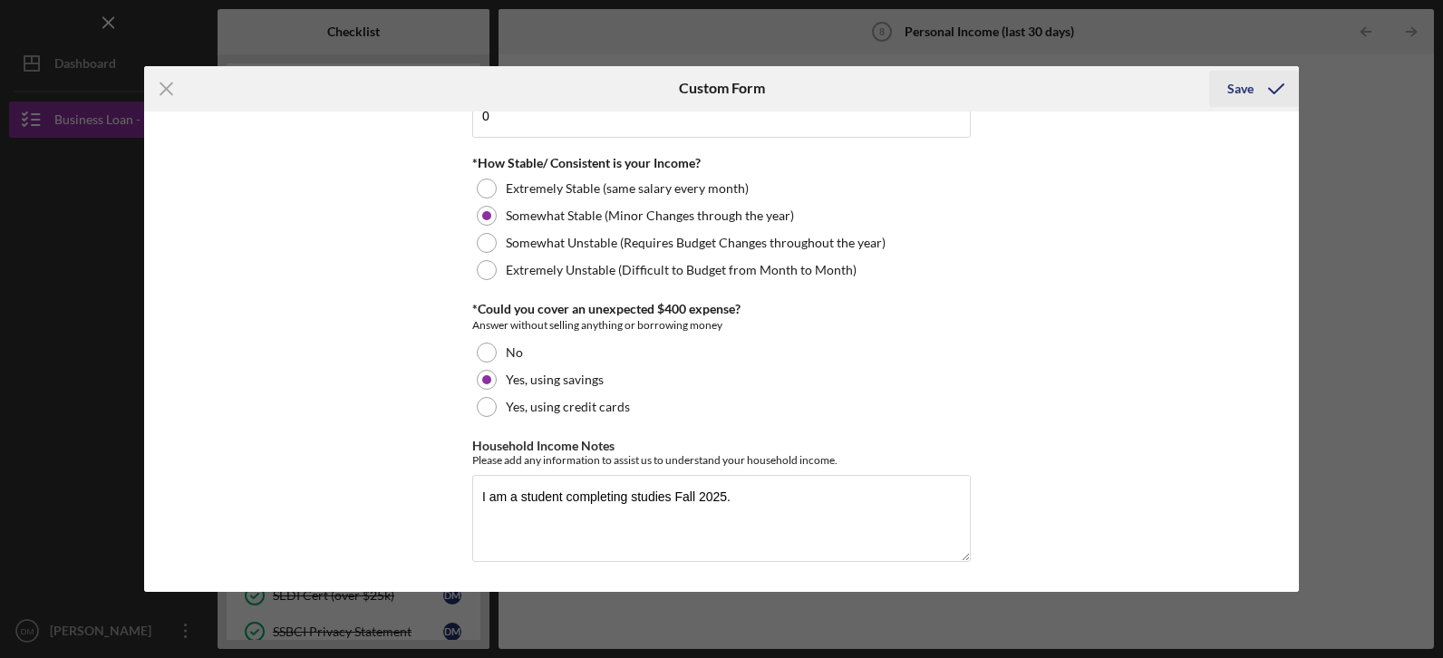
type input "$0"
click at [1233, 94] on div "Save" at bounding box center [1240, 89] width 26 height 36
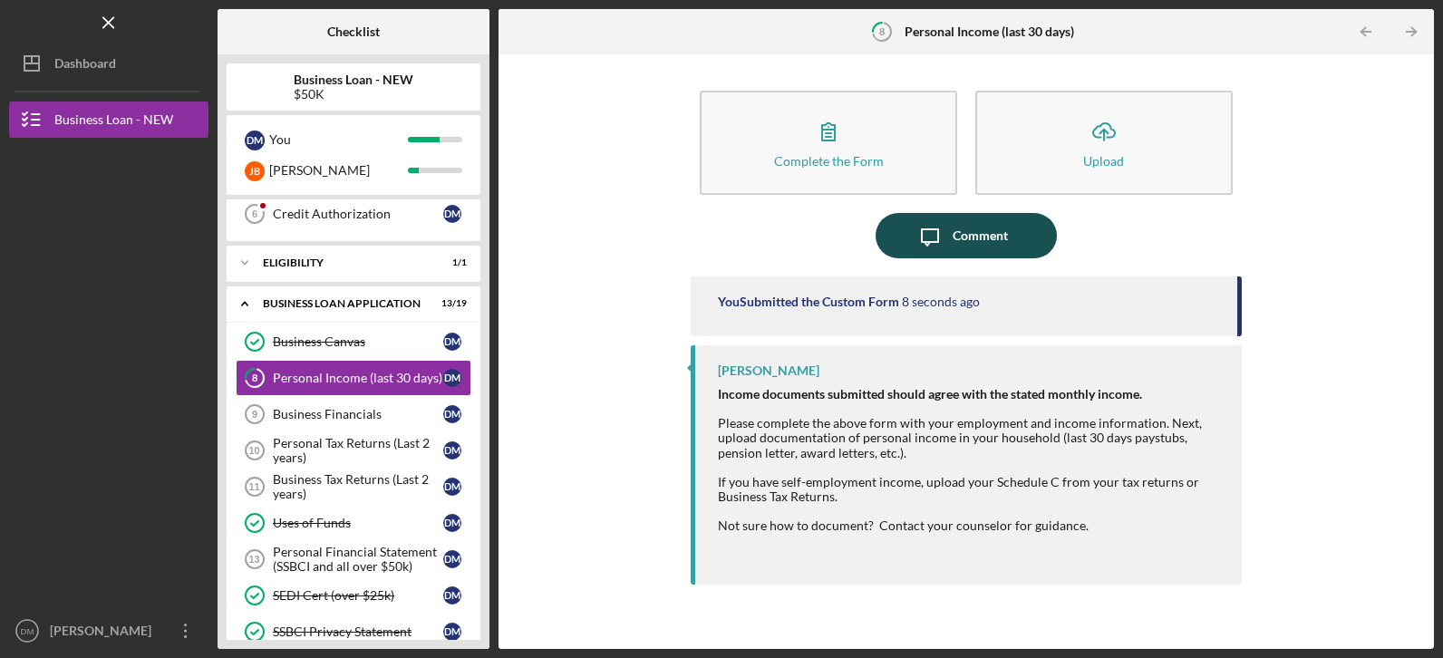
click at [965, 245] on div "Comment" at bounding box center [980, 235] width 55 height 45
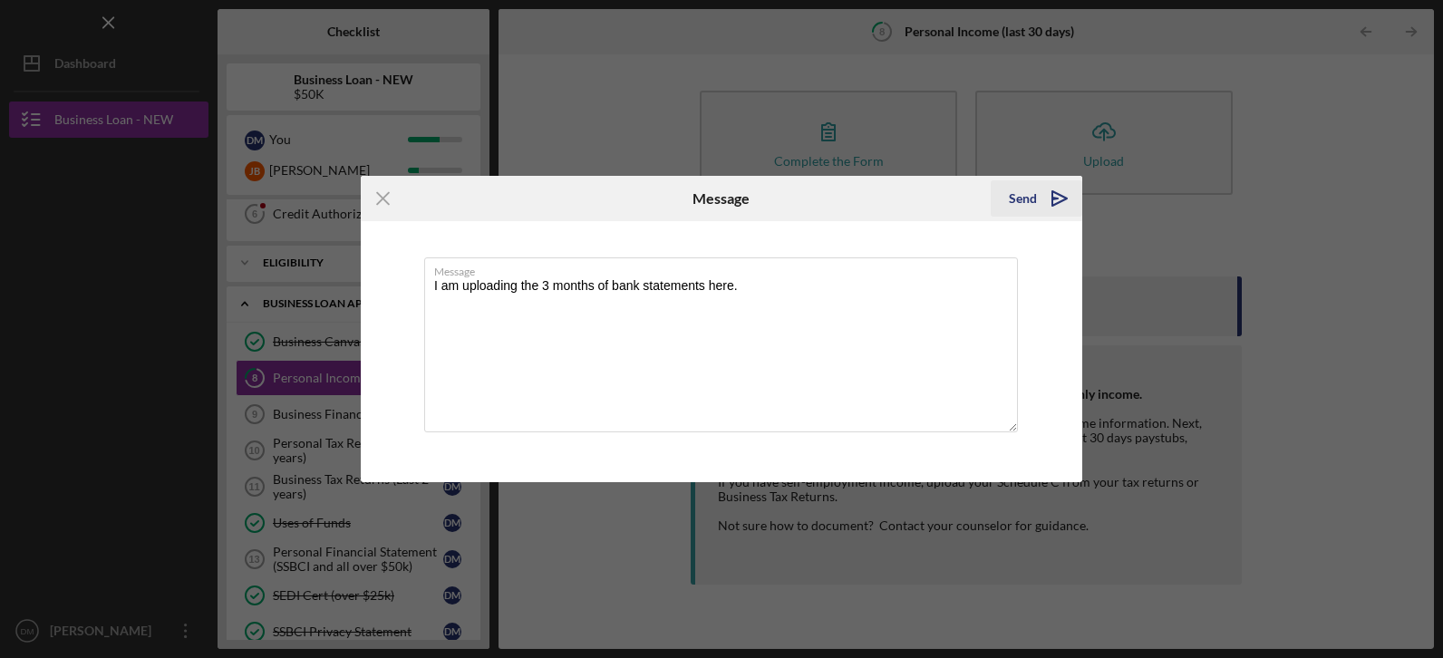
type textarea "I am uploading the 3 months of bank statements here."
click at [1027, 195] on div "Send" at bounding box center [1023, 198] width 28 height 36
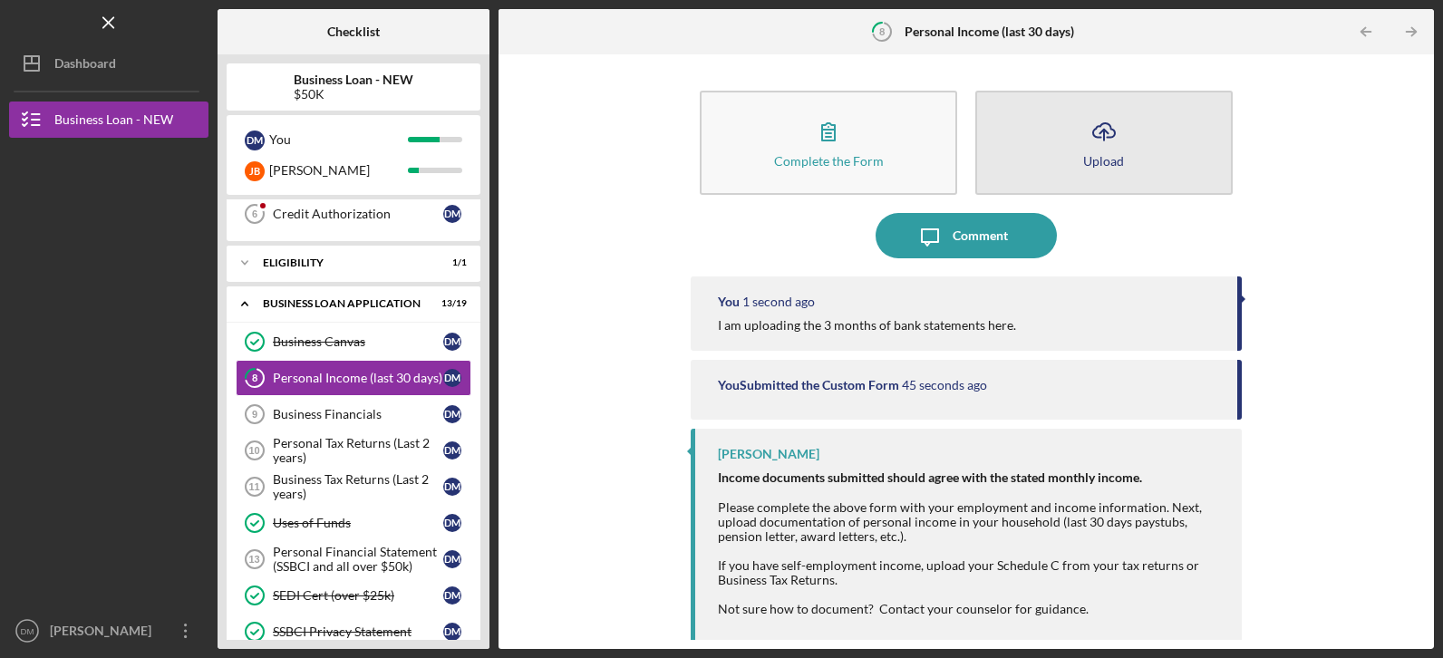
click at [1115, 151] on icon "Icon/Upload" at bounding box center [1103, 131] width 45 height 45
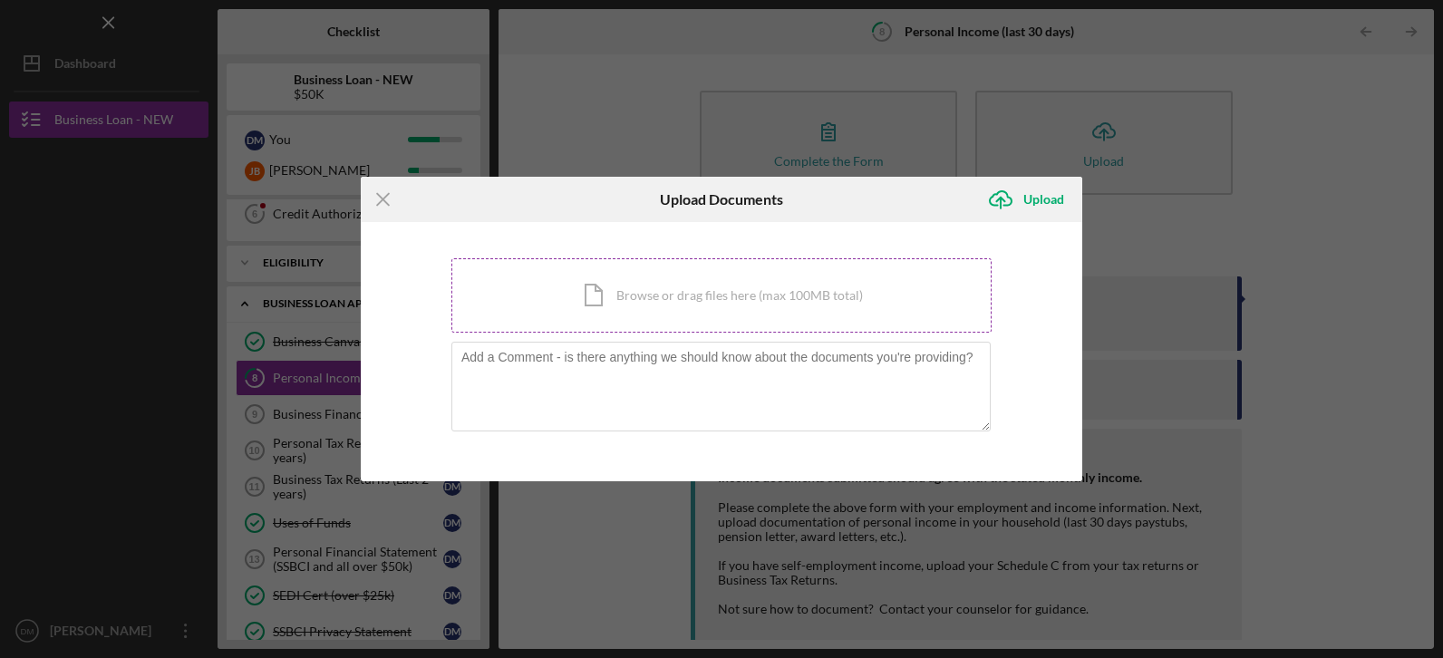
click at [657, 303] on div "Icon/Document Browse or drag files here (max 100MB total) Tap to choose files o…" at bounding box center [721, 295] width 540 height 74
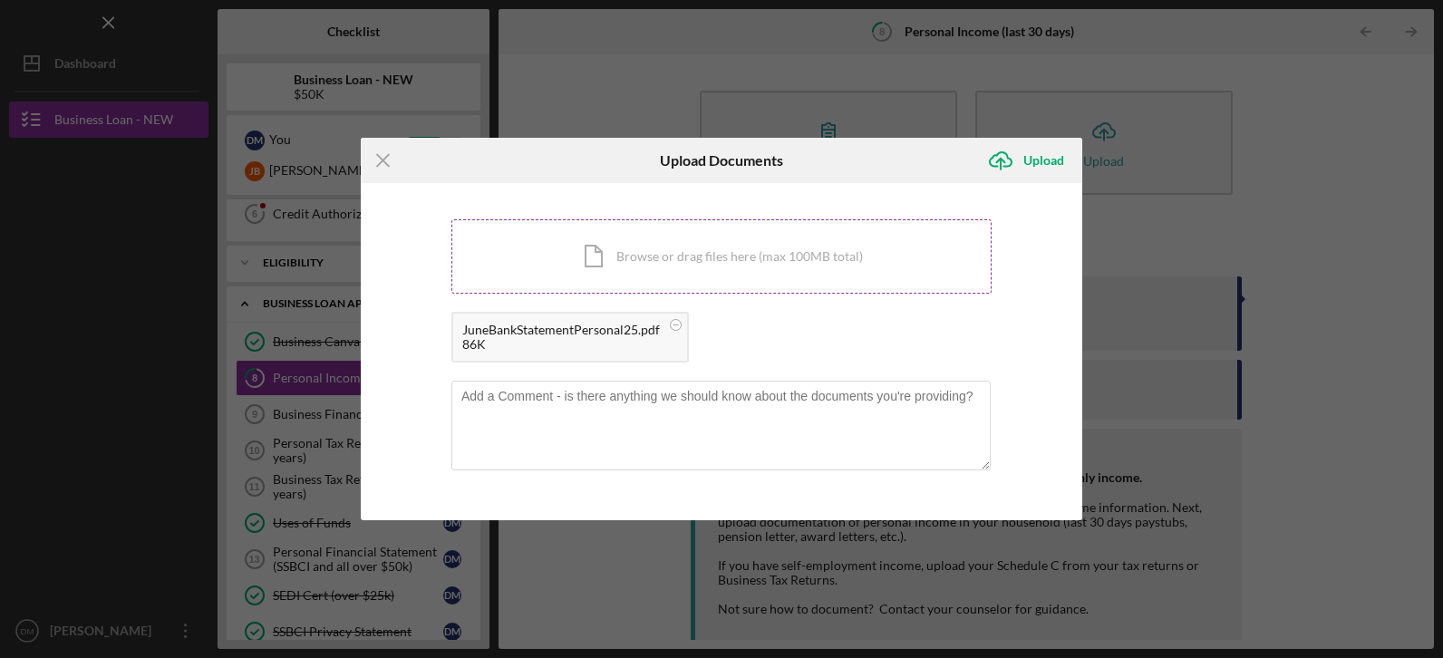
click at [652, 264] on div "Icon/Document Browse or drag files here (max 100MB total) Tap to choose files o…" at bounding box center [721, 256] width 540 height 74
click at [684, 256] on div "Icon/Document Browse or drag files here (max 100MB total) Tap to choose files o…" at bounding box center [721, 256] width 540 height 74
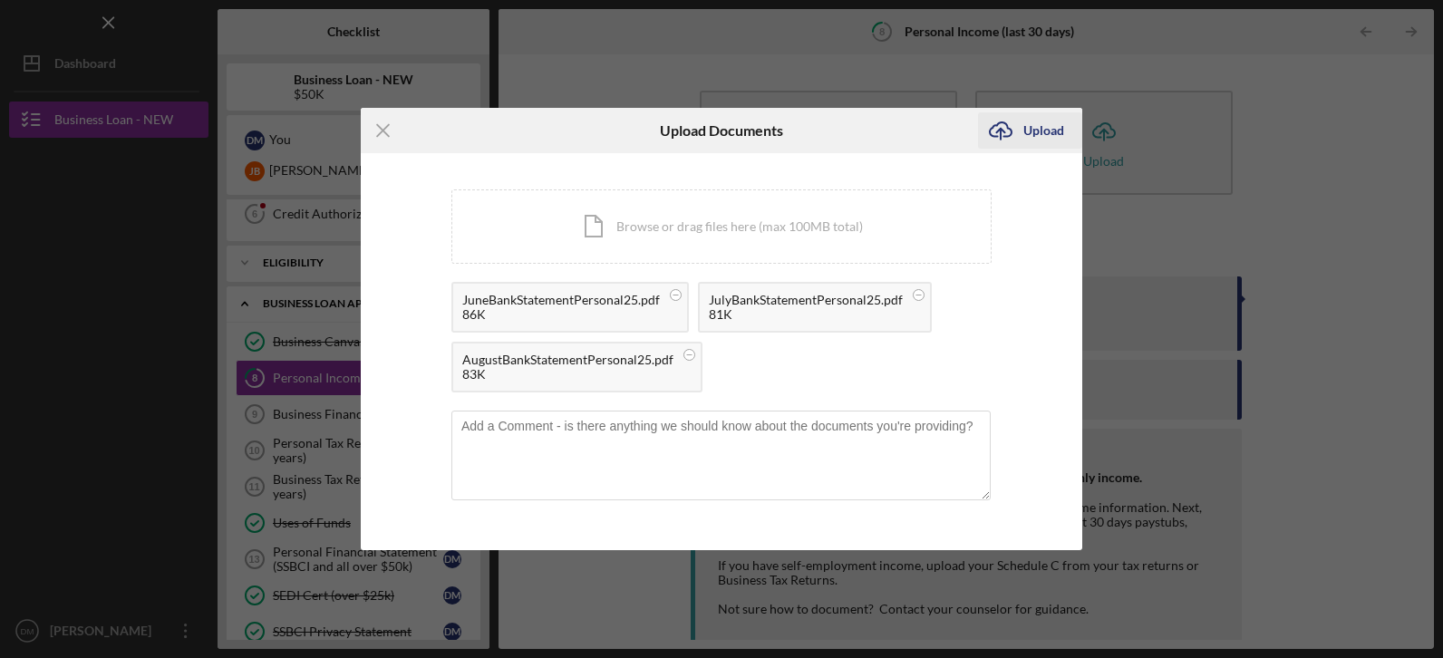
click at [1027, 138] on div "Upload" at bounding box center [1043, 130] width 41 height 36
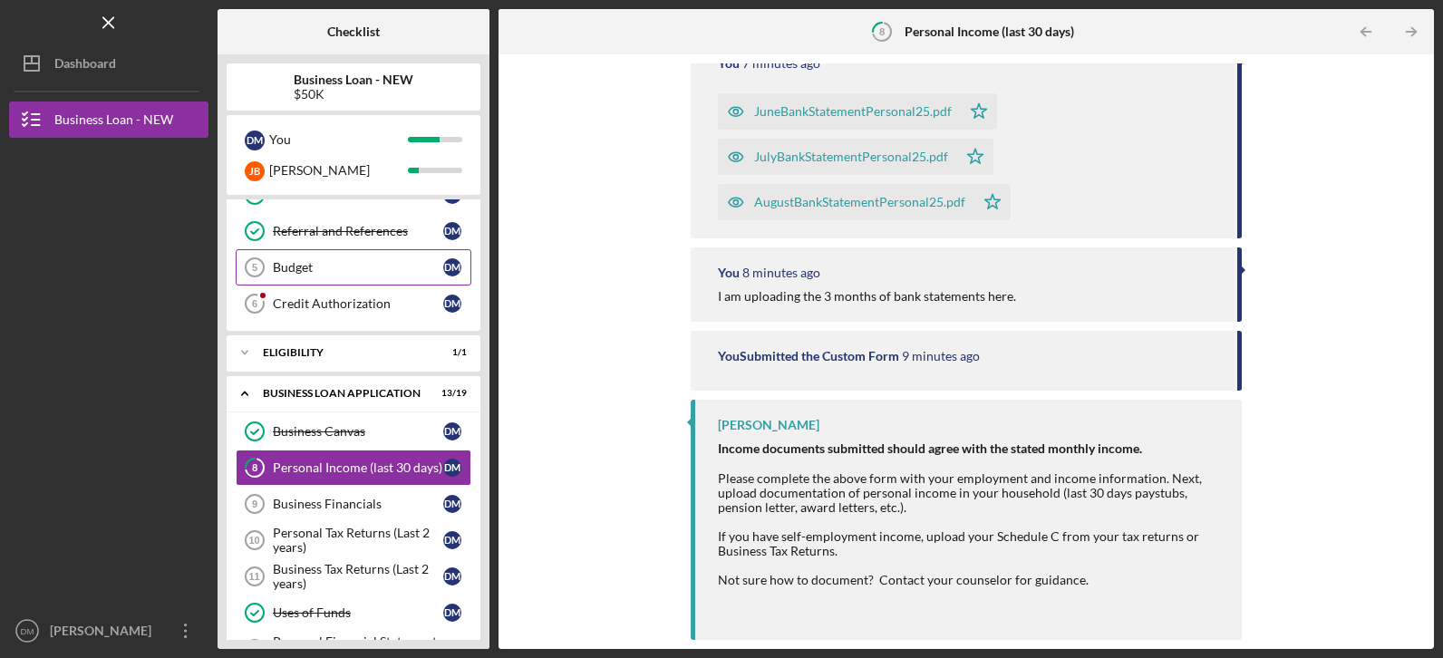
scroll to position [131, 0]
click at [309, 305] on div "Credit Authorization" at bounding box center [358, 304] width 170 height 15
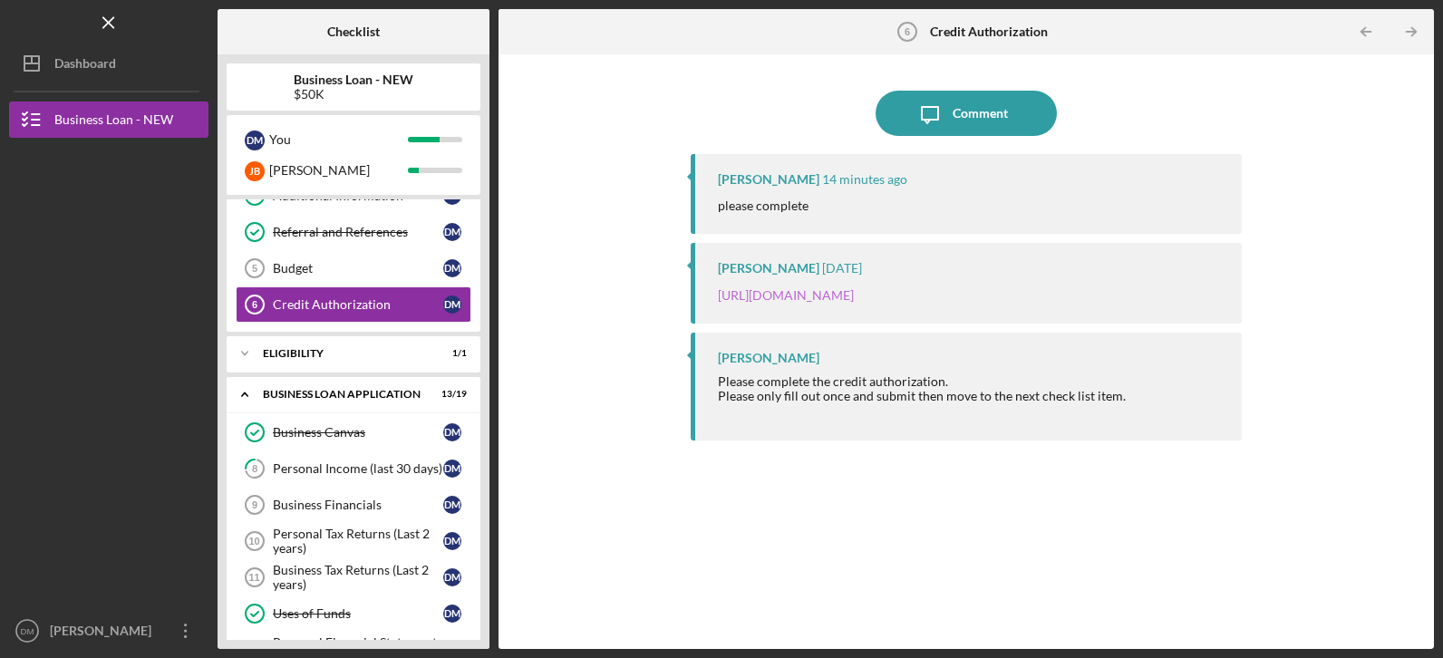
click at [854, 300] on link "https://justinepetersen.tfaforms.net/28?contactid=003PC000009gWoJ" at bounding box center [786, 294] width 136 height 15
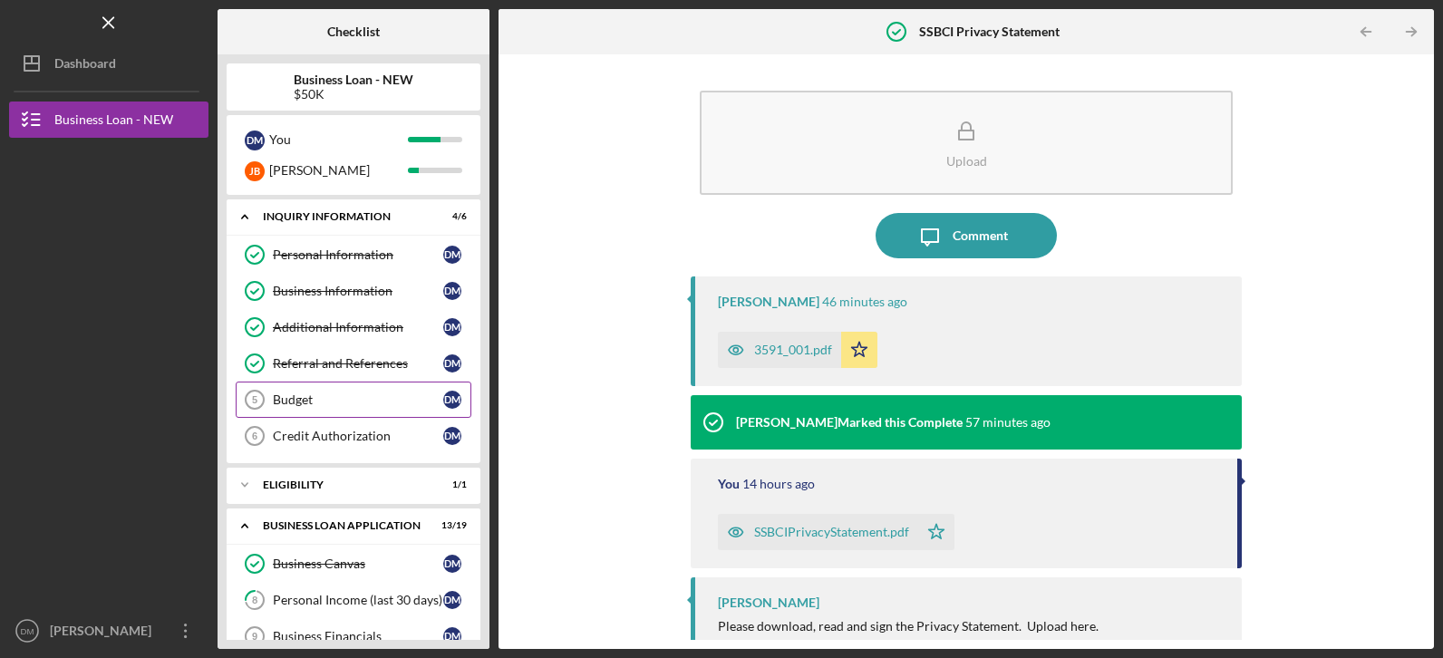
click at [364, 402] on div "Budget" at bounding box center [358, 399] width 170 height 15
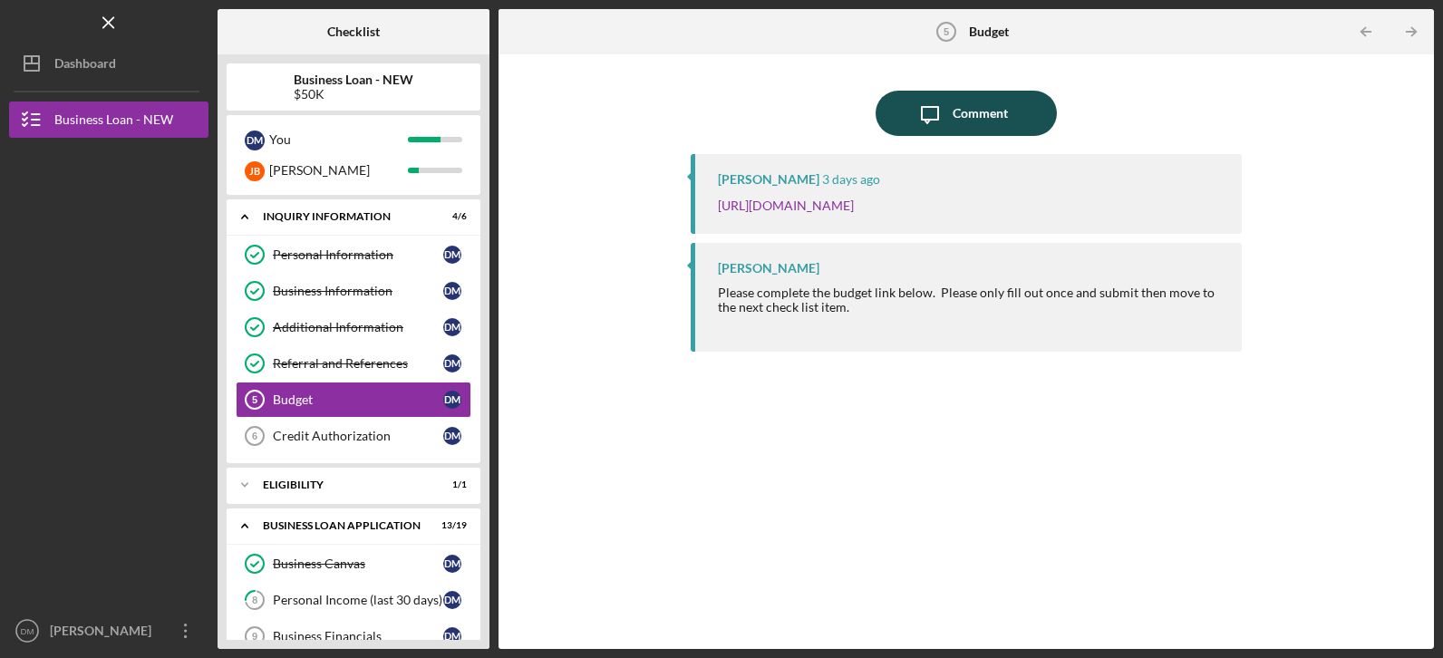
click at [986, 120] on div "Comment" at bounding box center [980, 113] width 55 height 45
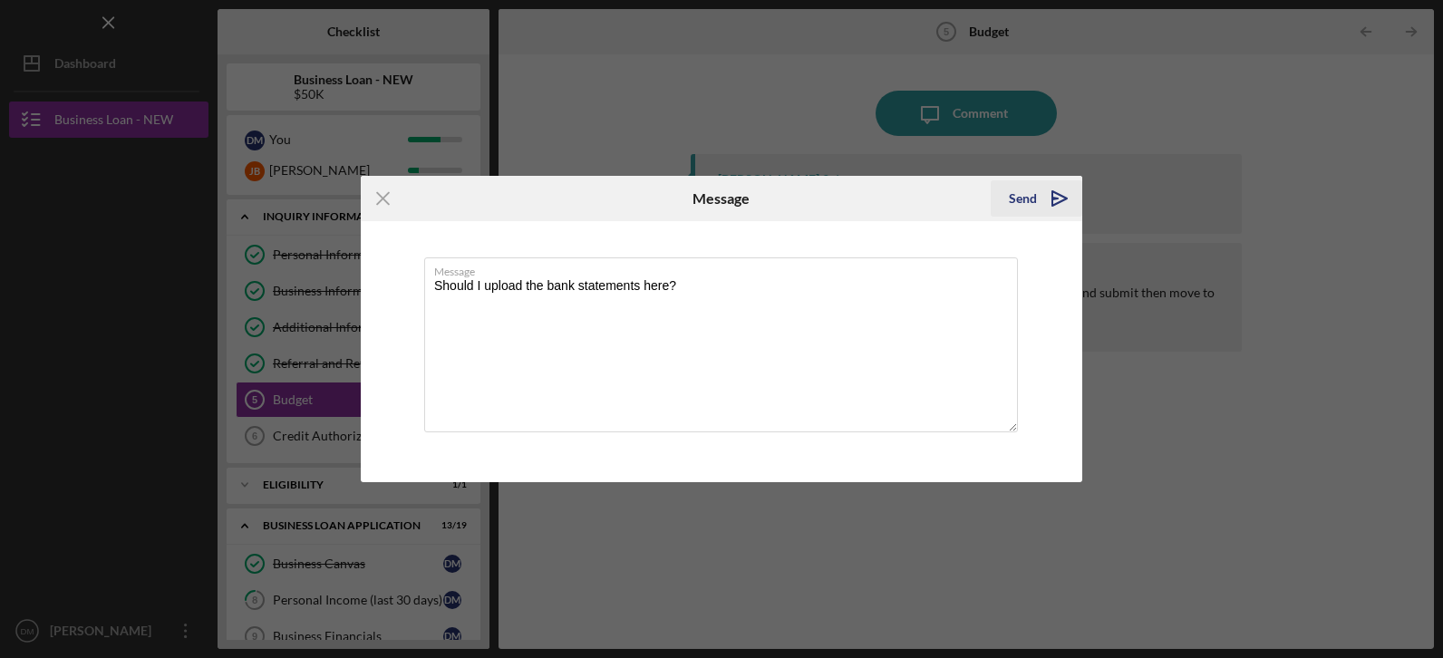
type textarea "Should I upload the bank statements here?"
click at [1031, 193] on div "Send" at bounding box center [1023, 198] width 28 height 36
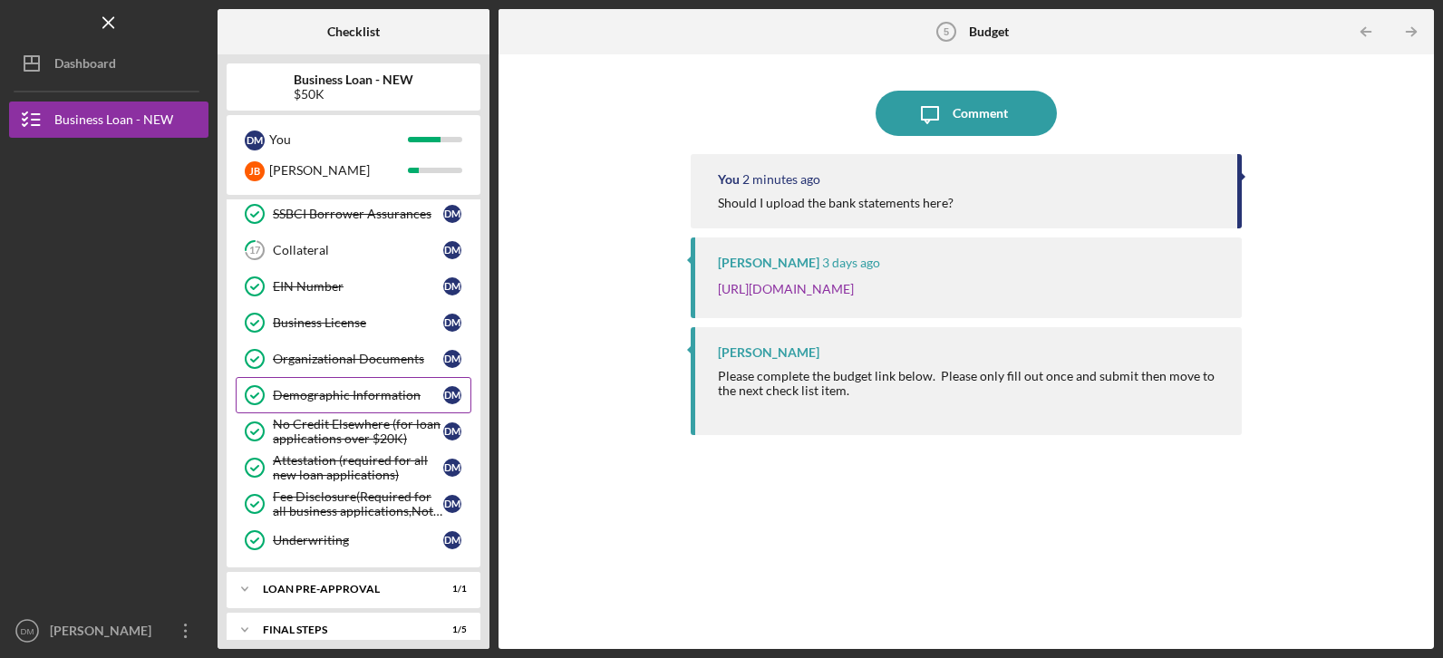
scroll to position [735, 0]
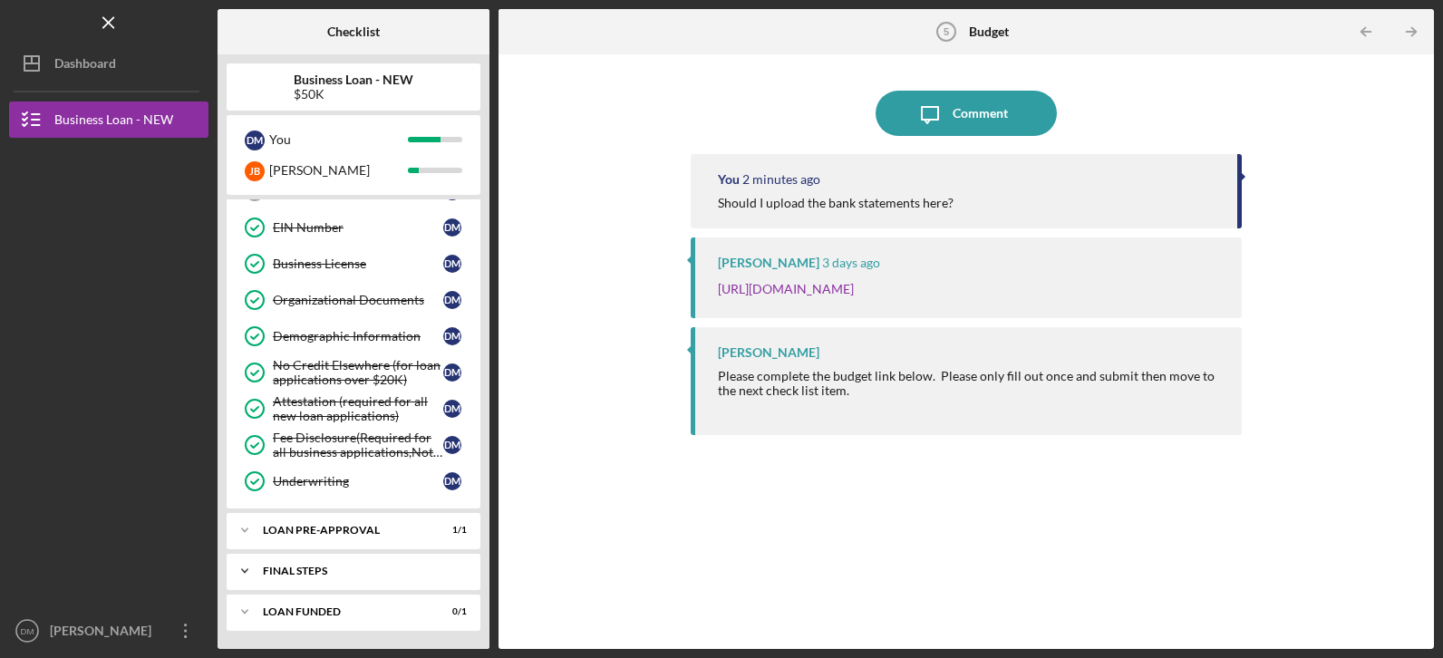
click at [251, 568] on icon "Icon/Expander" at bounding box center [245, 571] width 36 height 36
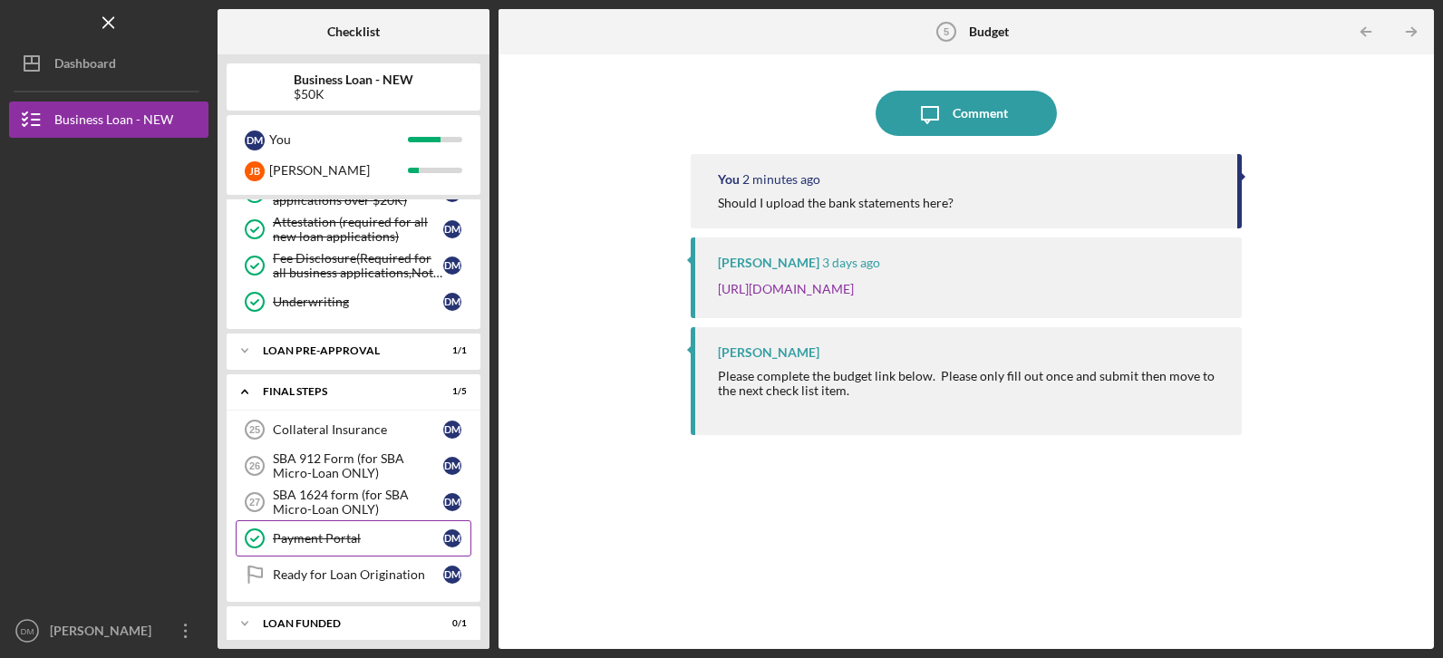
scroll to position [926, 0]
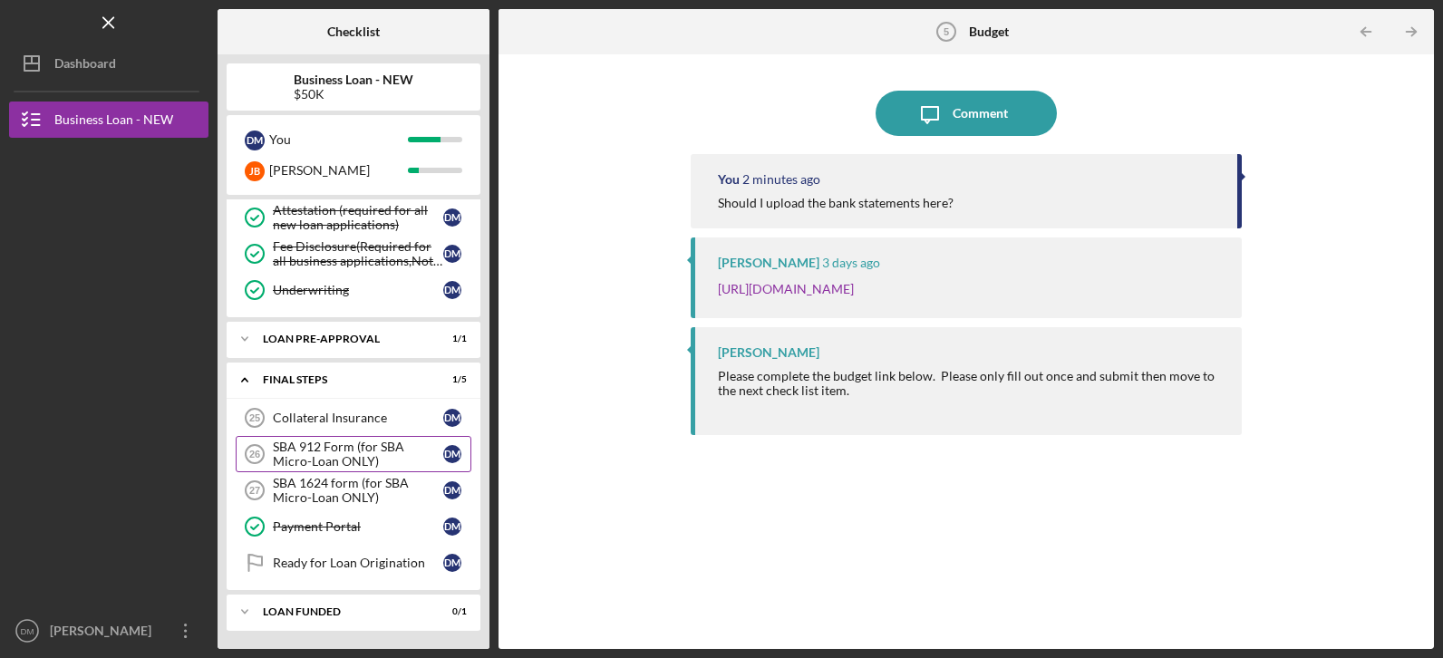
click at [355, 460] on div "SBA 912 Form (for SBA Micro-Loan ONLY)" at bounding box center [358, 454] width 170 height 29
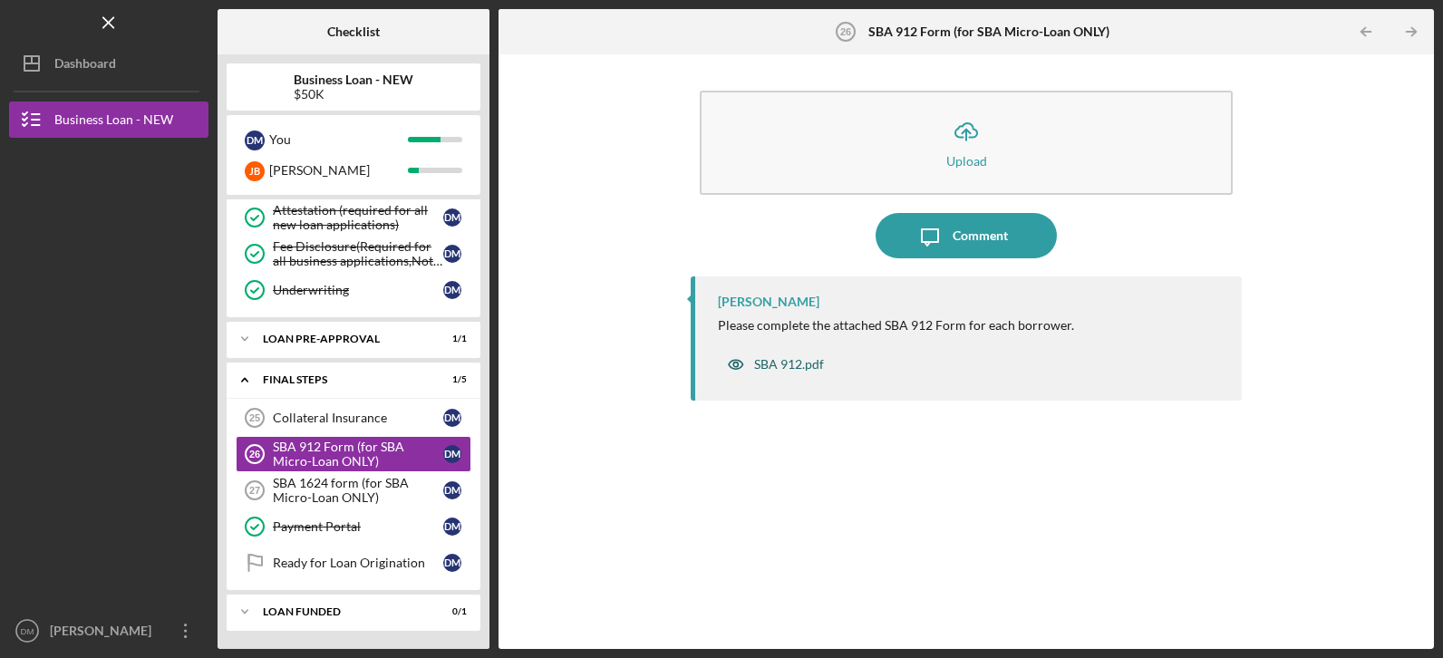
click at [784, 368] on div "SBA 912.pdf" at bounding box center [789, 364] width 70 height 15
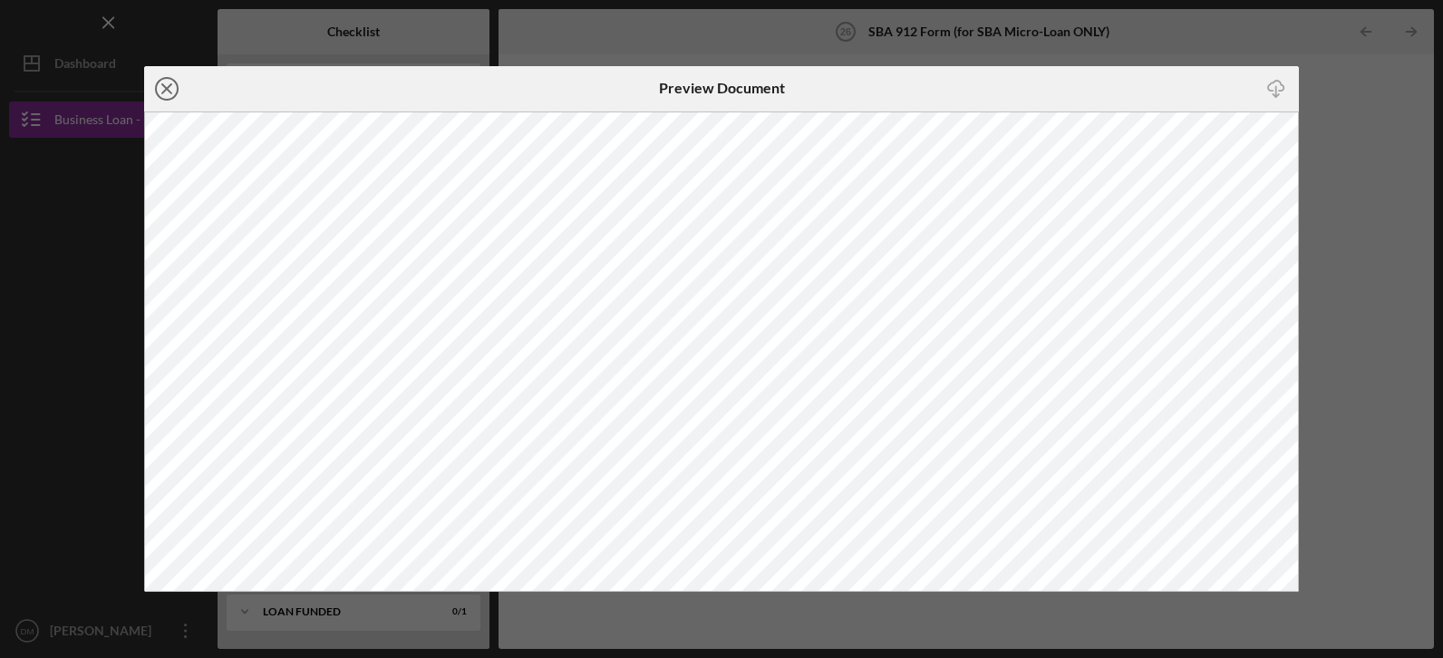
click at [172, 83] on icon "Icon/Close" at bounding box center [166, 88] width 45 height 45
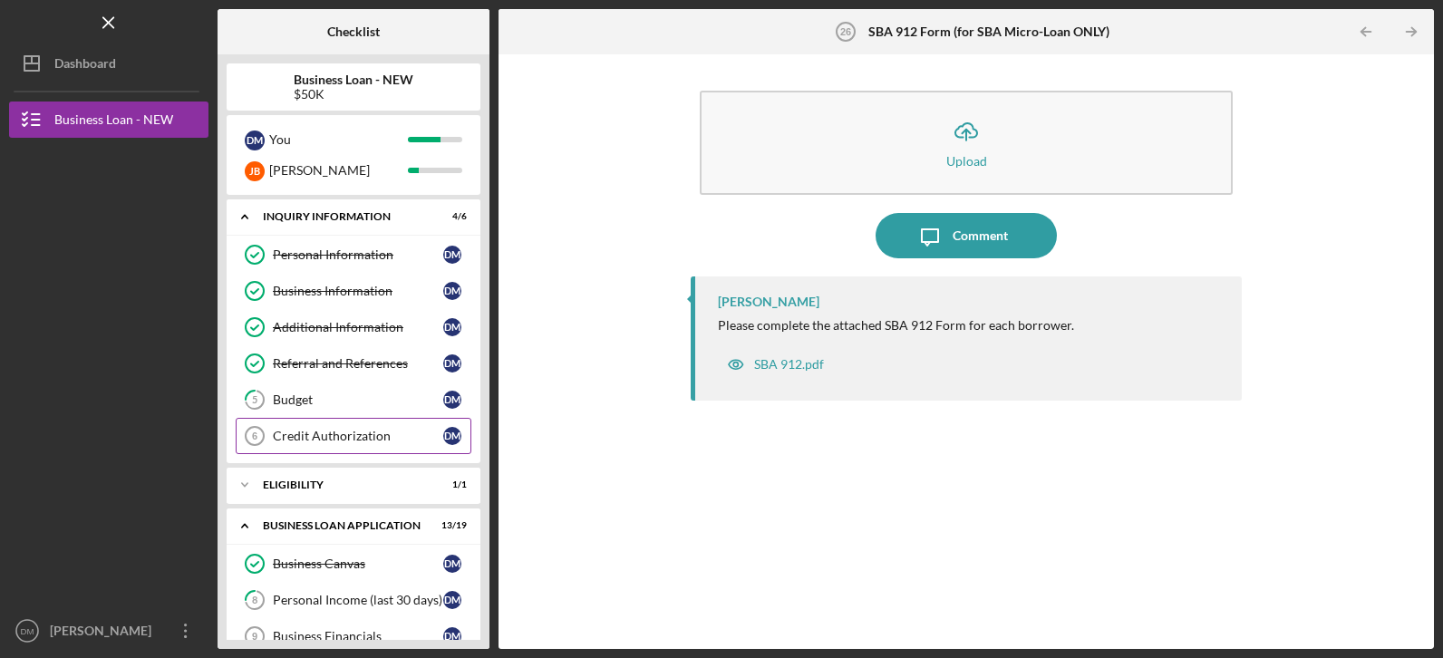
click at [330, 434] on div "Credit Authorization" at bounding box center [358, 436] width 170 height 15
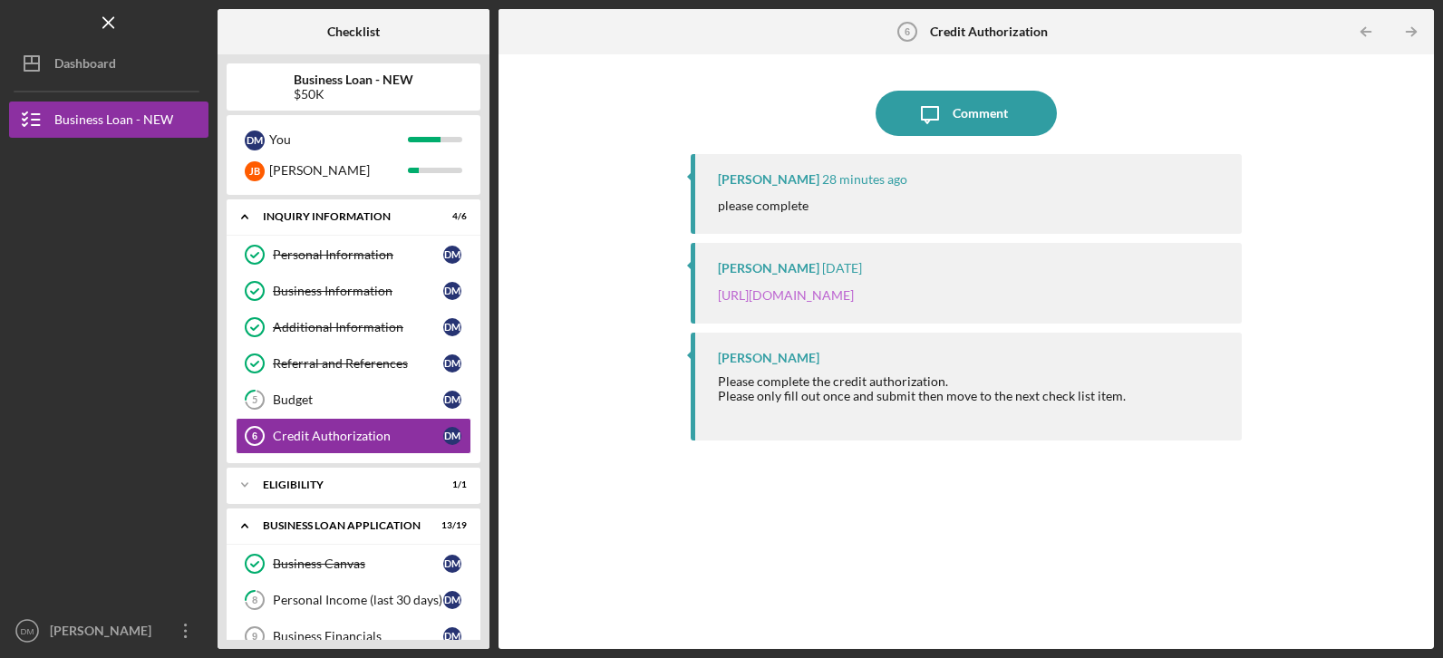
click at [851, 298] on link "https://justinepetersen.tfaforms.net/28?contactid=003PC000009gWoJ" at bounding box center [786, 294] width 136 height 15
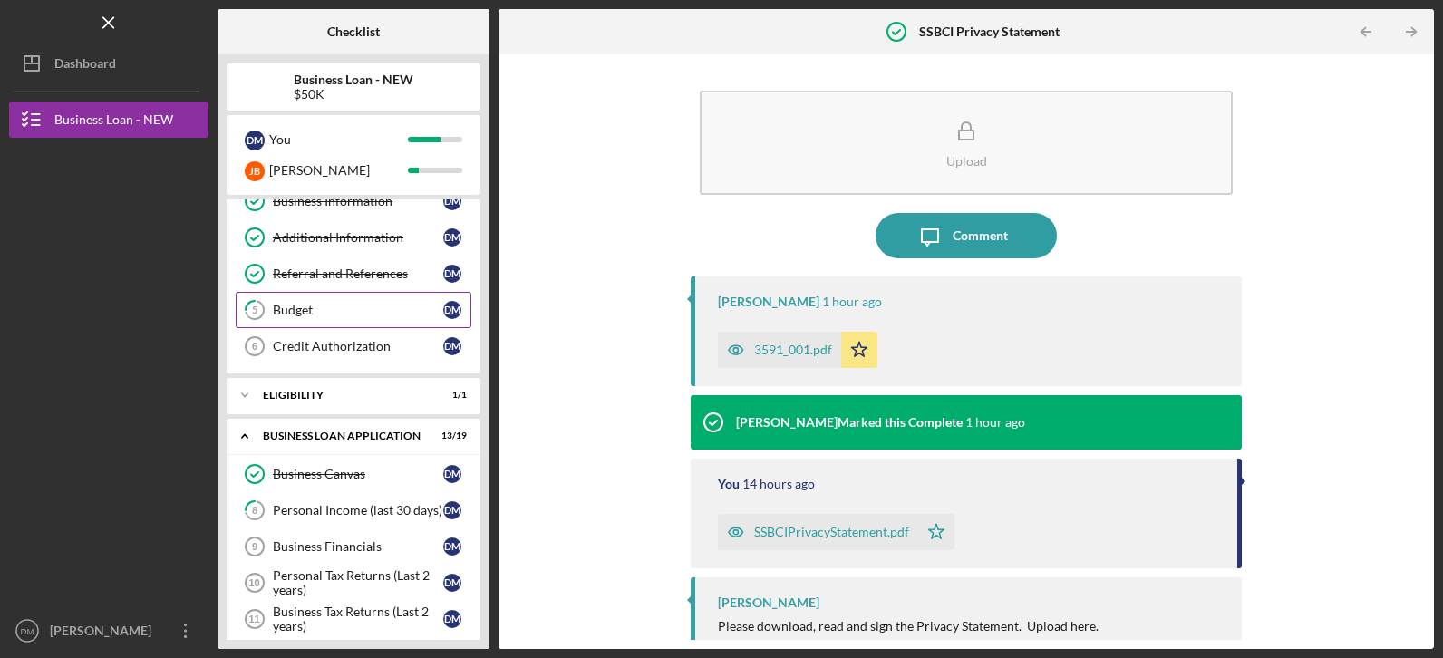
scroll to position [91, 0]
click at [247, 394] on icon "Icon/Expander" at bounding box center [245, 394] width 36 height 36
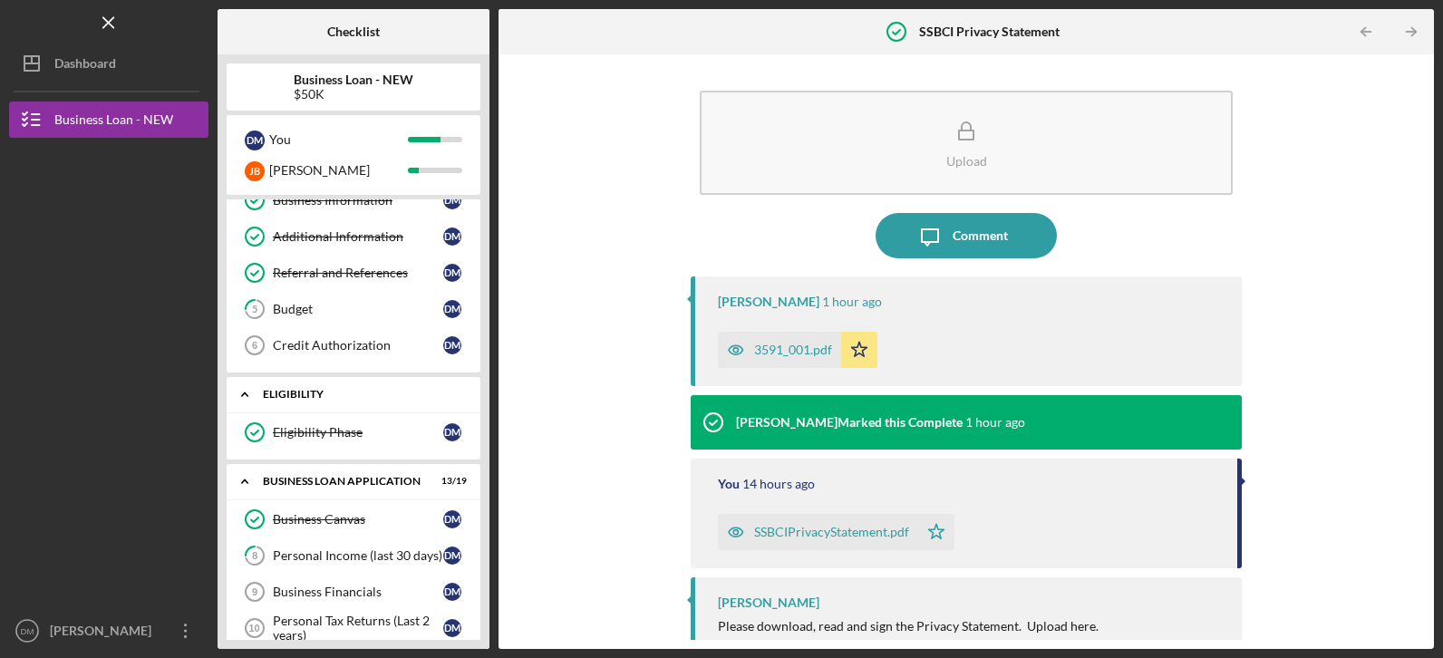
click at [247, 394] on icon "Icon/Expander" at bounding box center [245, 394] width 36 height 36
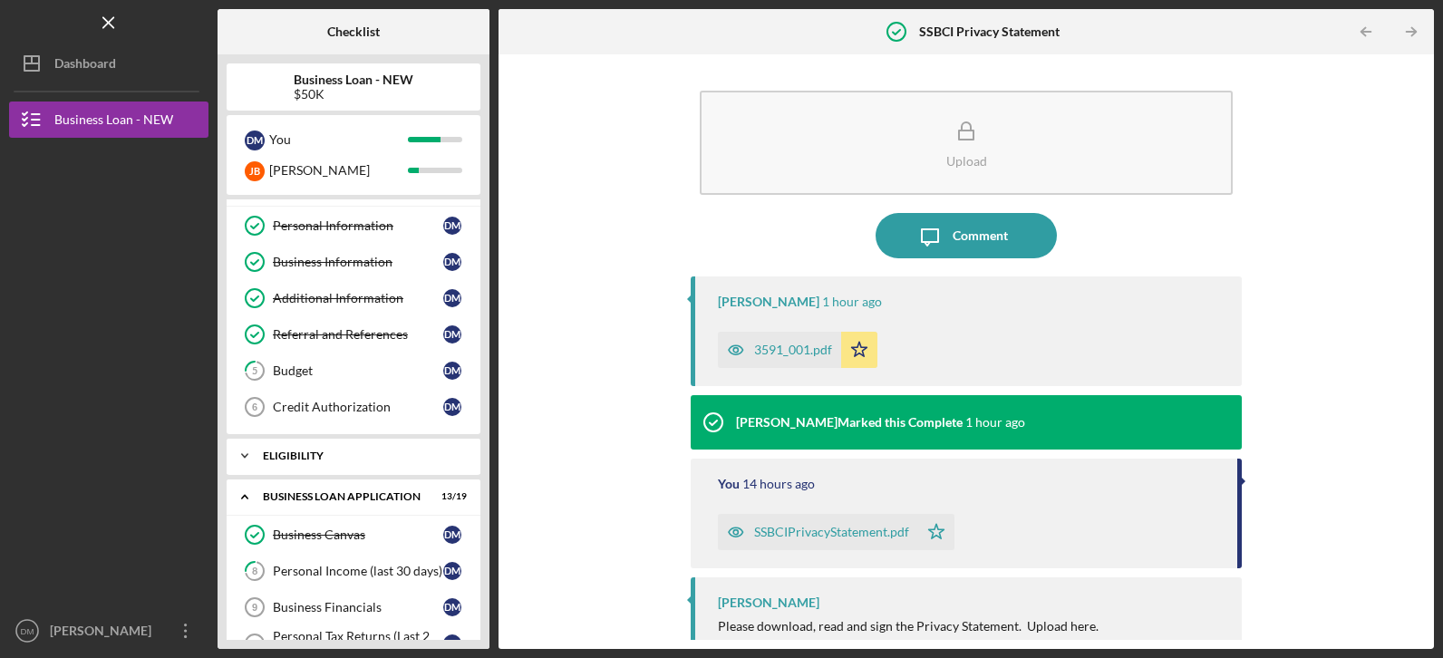
scroll to position [0, 0]
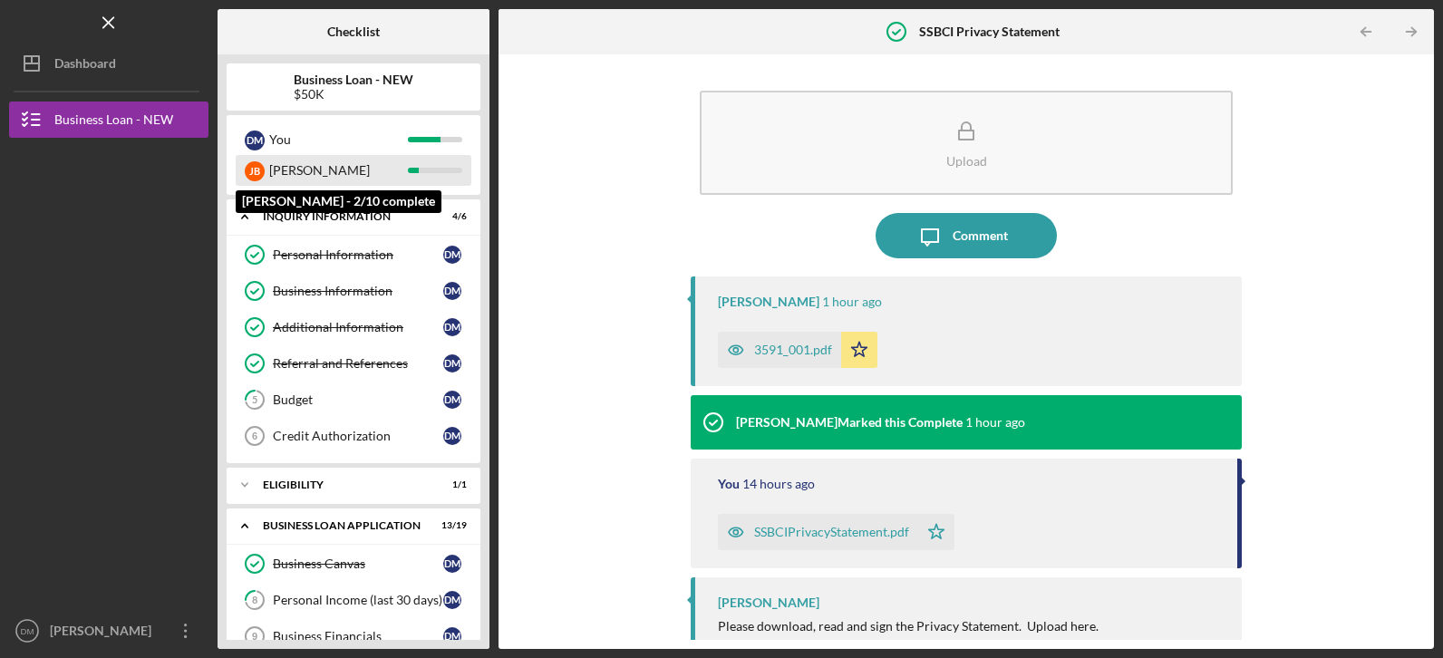
click at [315, 172] on div "[PERSON_NAME]" at bounding box center [338, 170] width 139 height 31
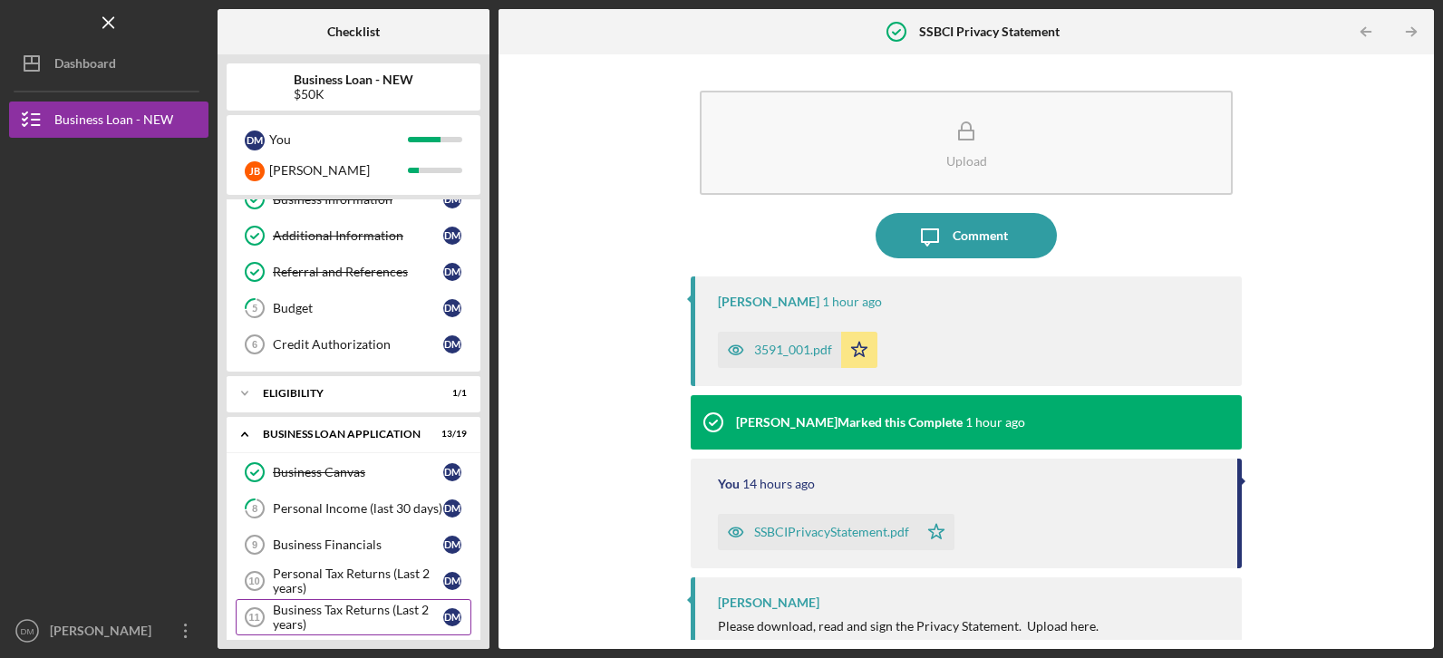
scroll to position [91, 0]
click at [395, 545] on div "Business Financials" at bounding box center [358, 545] width 170 height 15
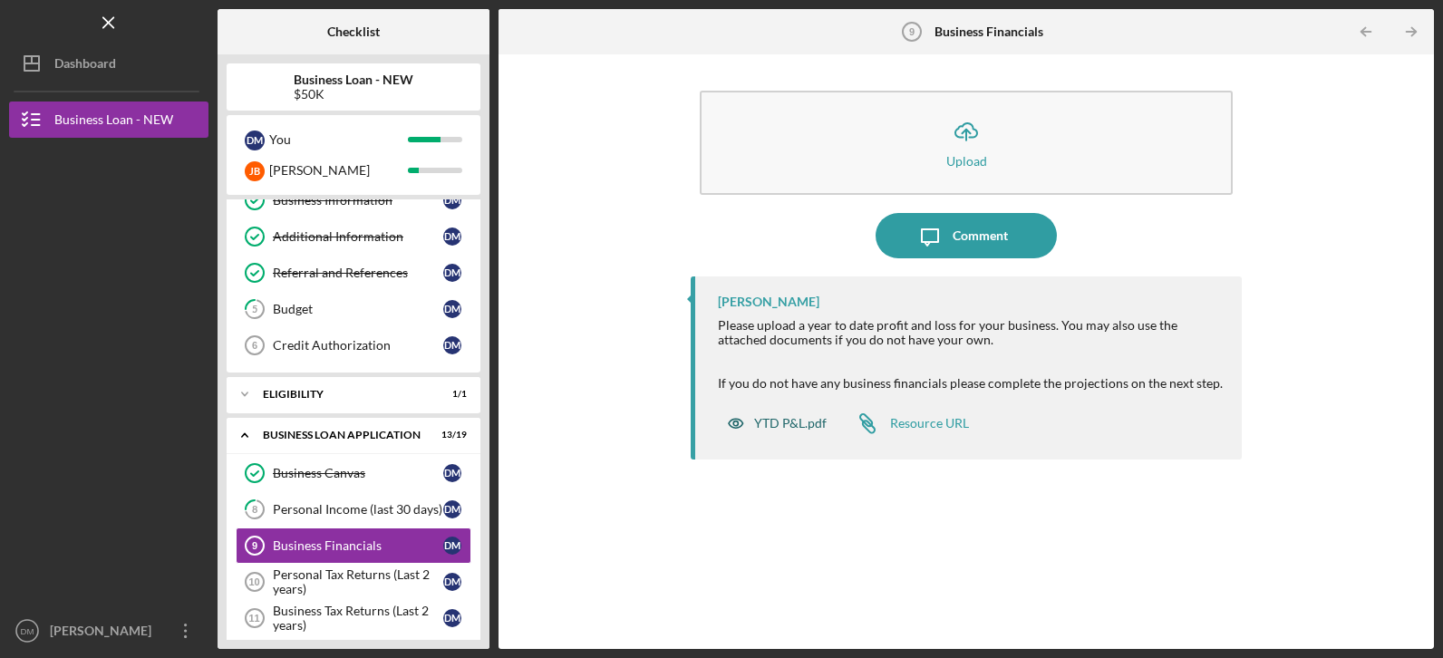
click at [786, 422] on div "YTD P&L.pdf" at bounding box center [790, 423] width 73 height 15
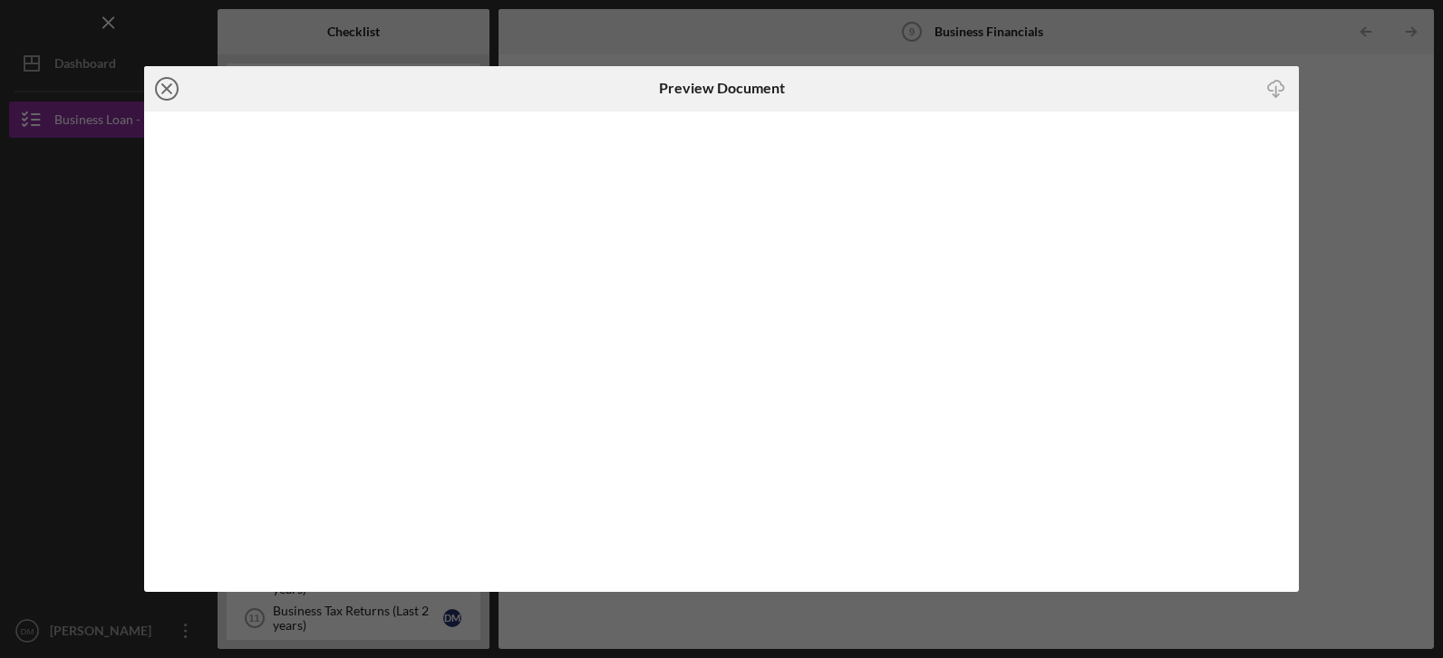
click at [169, 89] on icon "Icon/Close" at bounding box center [166, 88] width 45 height 45
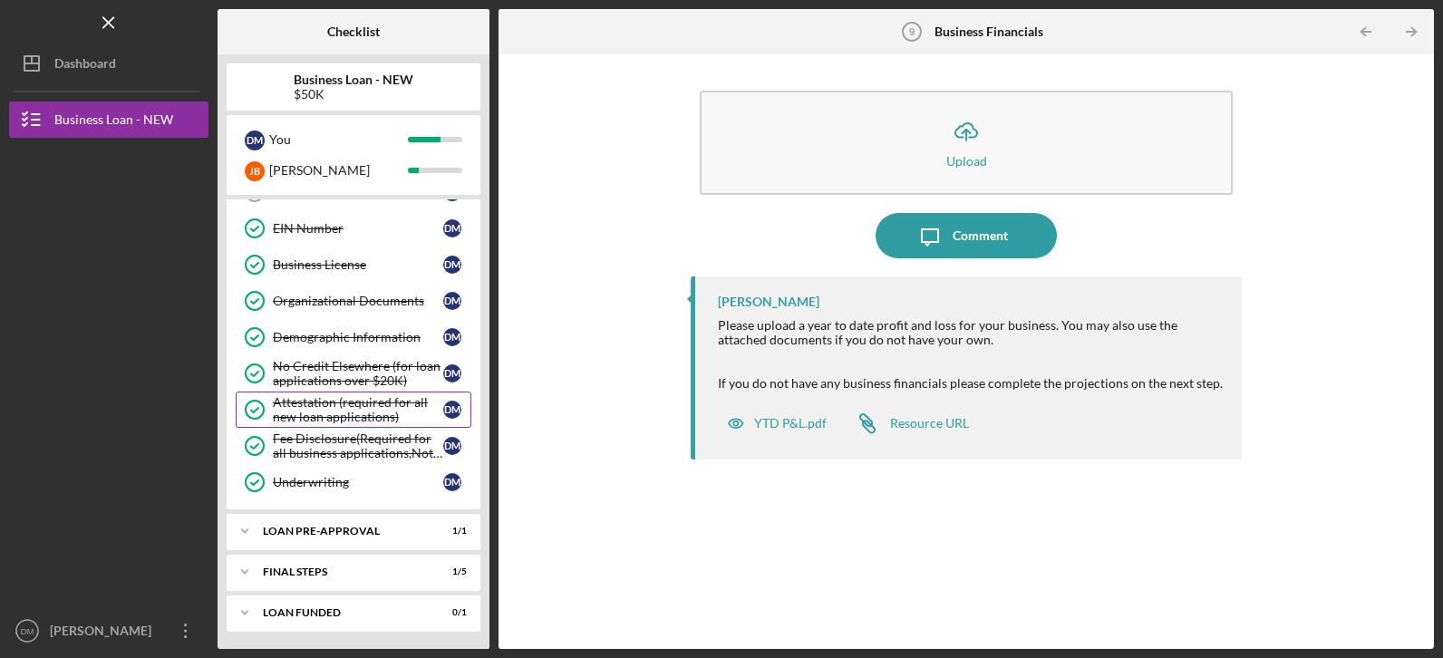
scroll to position [735, 0]
click at [243, 534] on icon "Icon/Expander" at bounding box center [245, 530] width 36 height 36
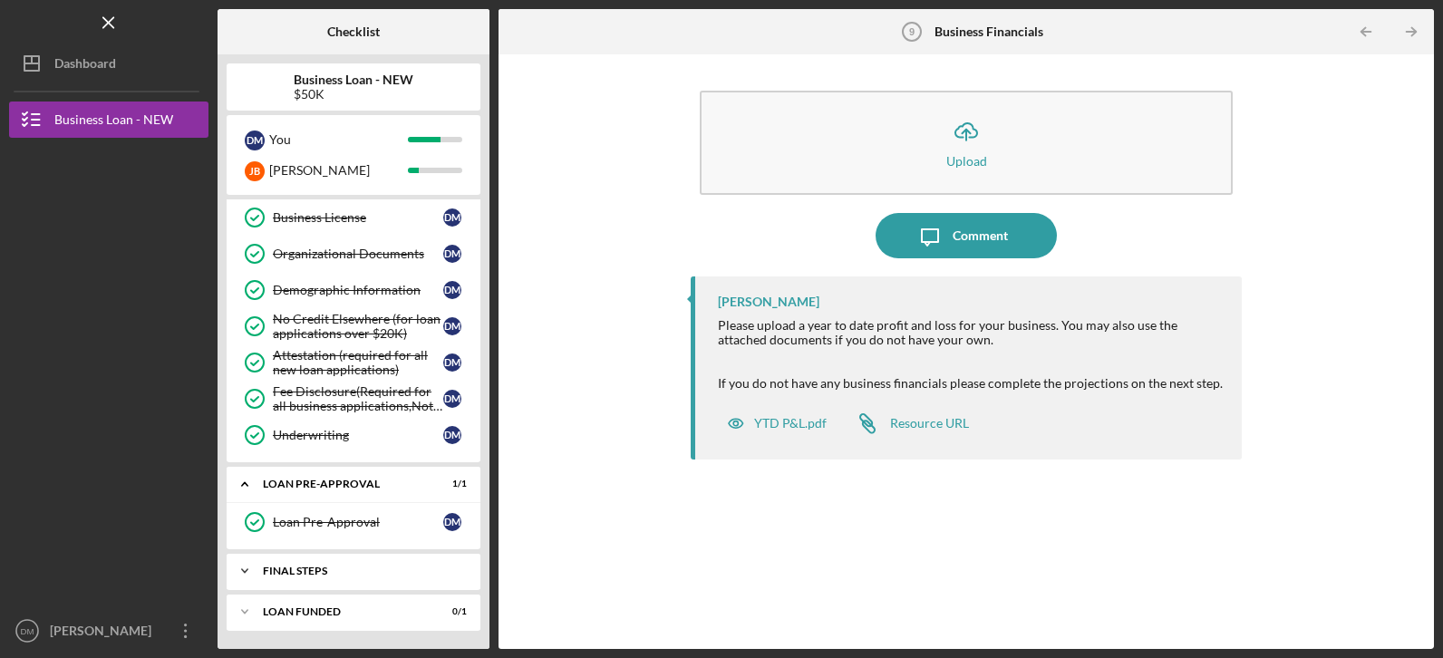
click at [248, 569] on icon "Icon/Expander" at bounding box center [245, 571] width 36 height 36
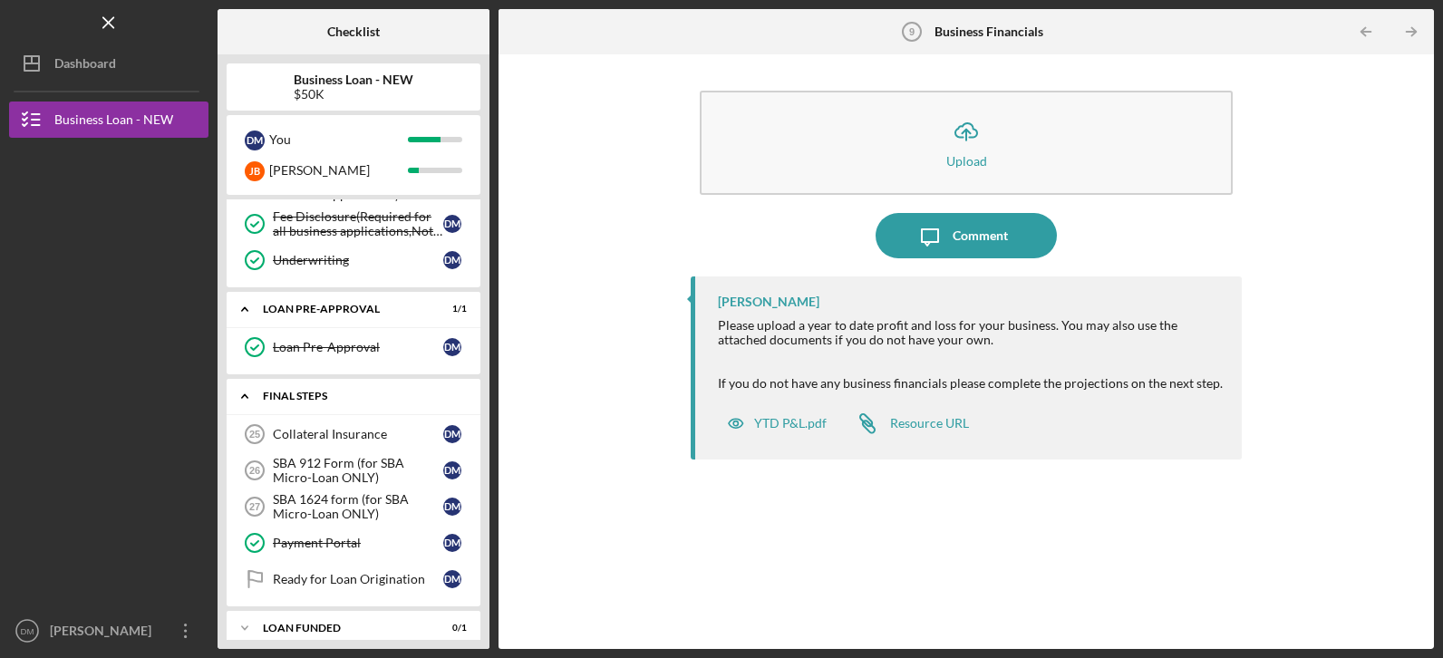
scroll to position [973, 0]
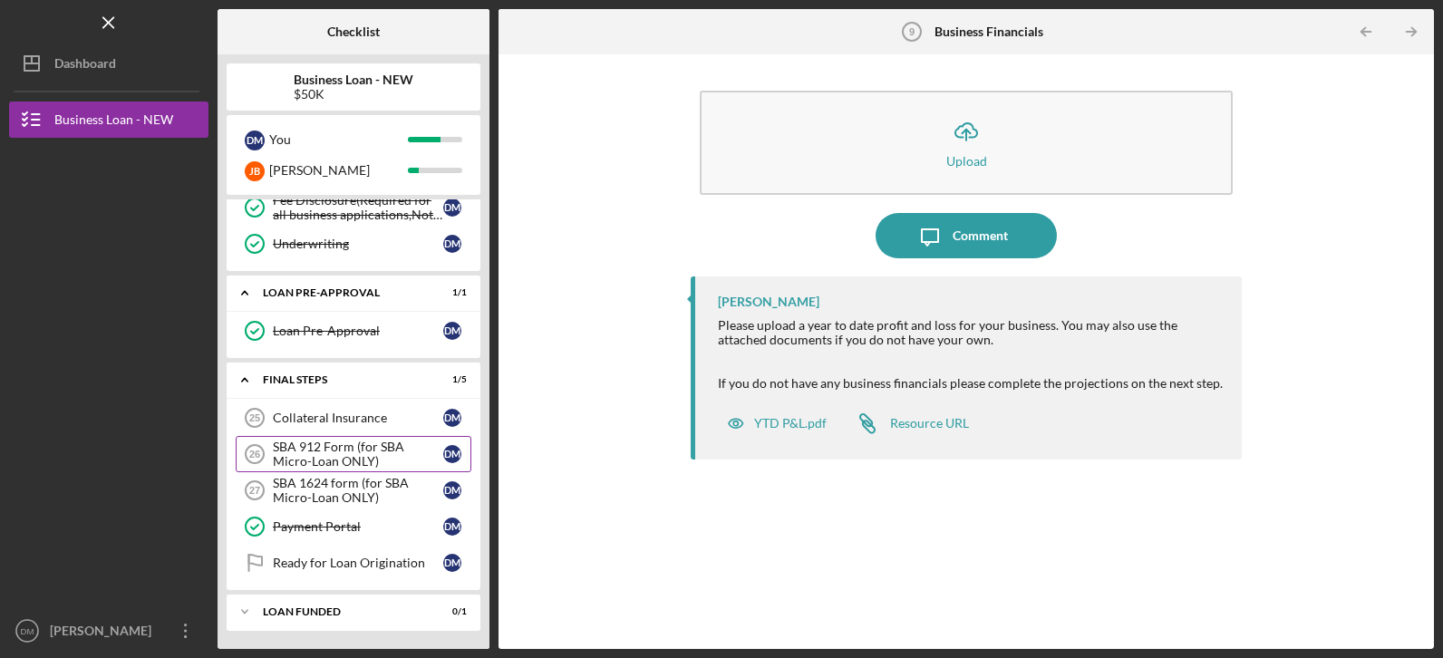
click at [333, 454] on div "SBA 912 Form (for SBA Micro-Loan ONLY)" at bounding box center [358, 454] width 170 height 29
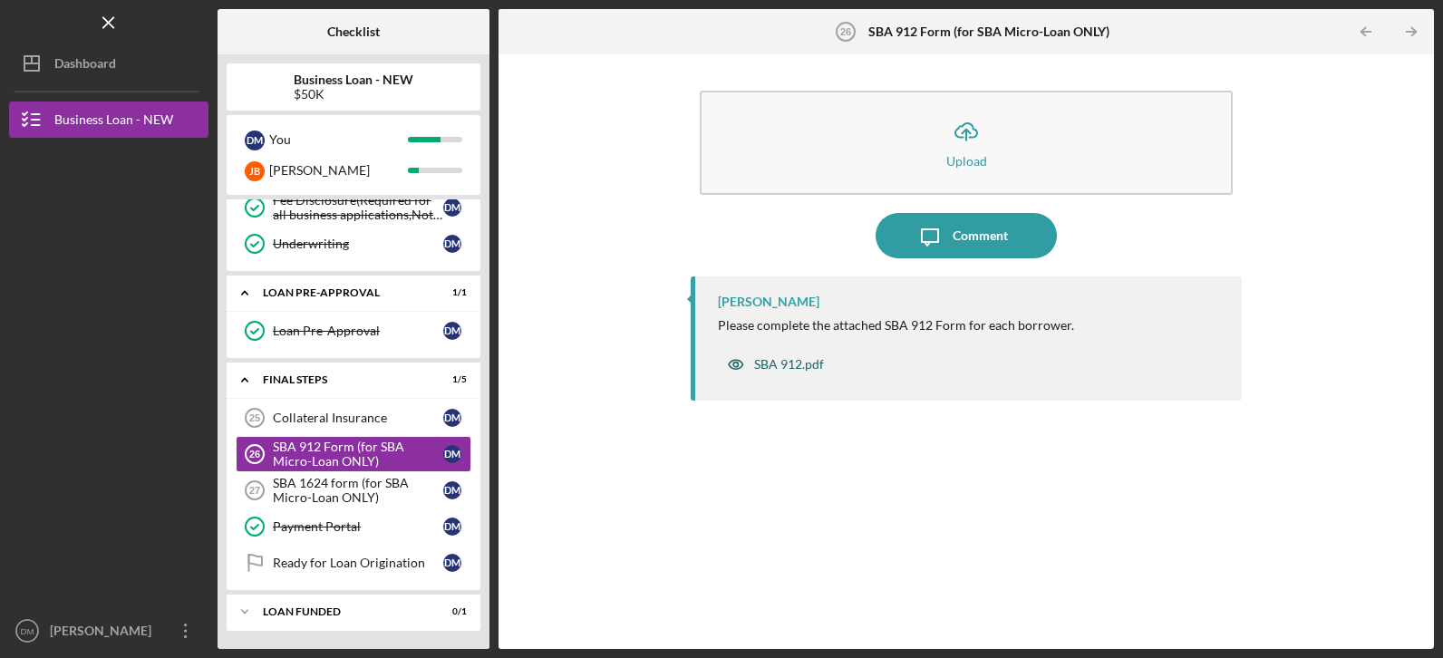
click at [801, 362] on div "SBA 912.pdf" at bounding box center [789, 364] width 70 height 15
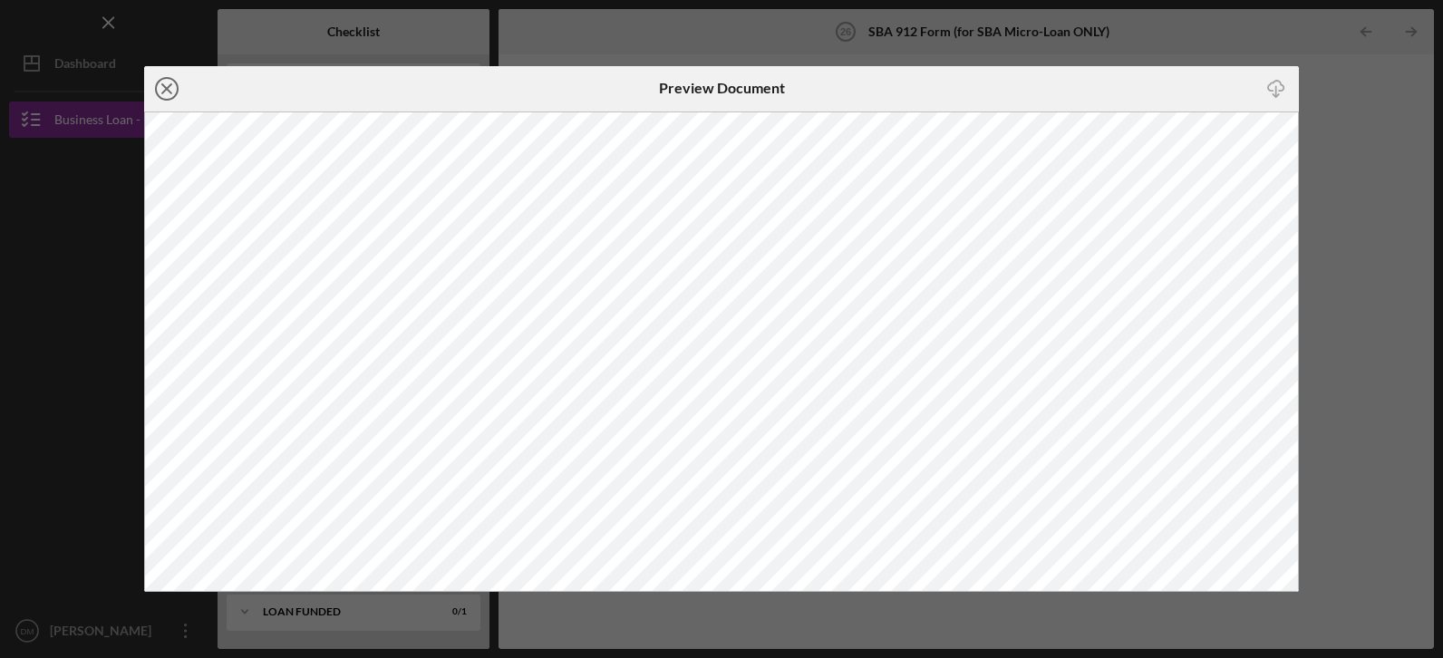
click at [161, 88] on icon "Icon/Close" at bounding box center [166, 88] width 45 height 45
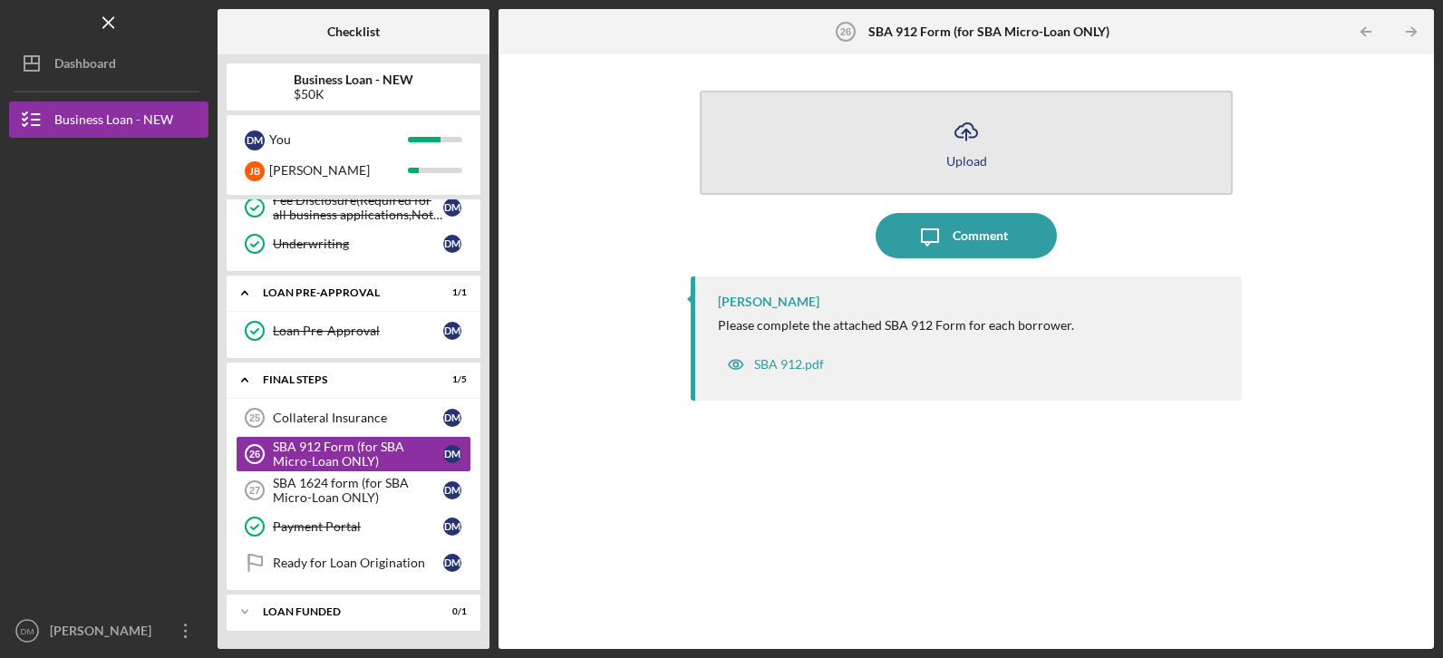
click at [962, 149] on icon "Icon/Upload" at bounding box center [966, 131] width 45 height 45
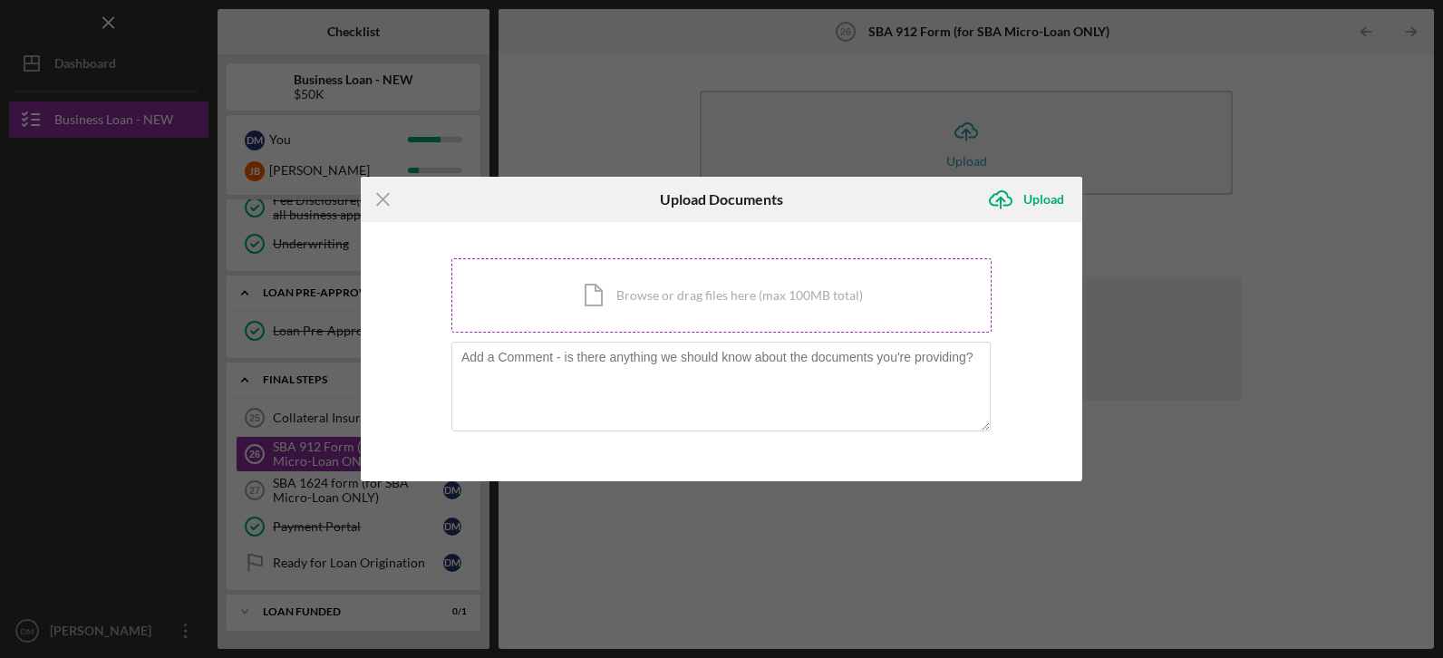
click at [654, 299] on div "Icon/Document Browse or drag files here (max 100MB total) Tap to choose files o…" at bounding box center [721, 295] width 540 height 74
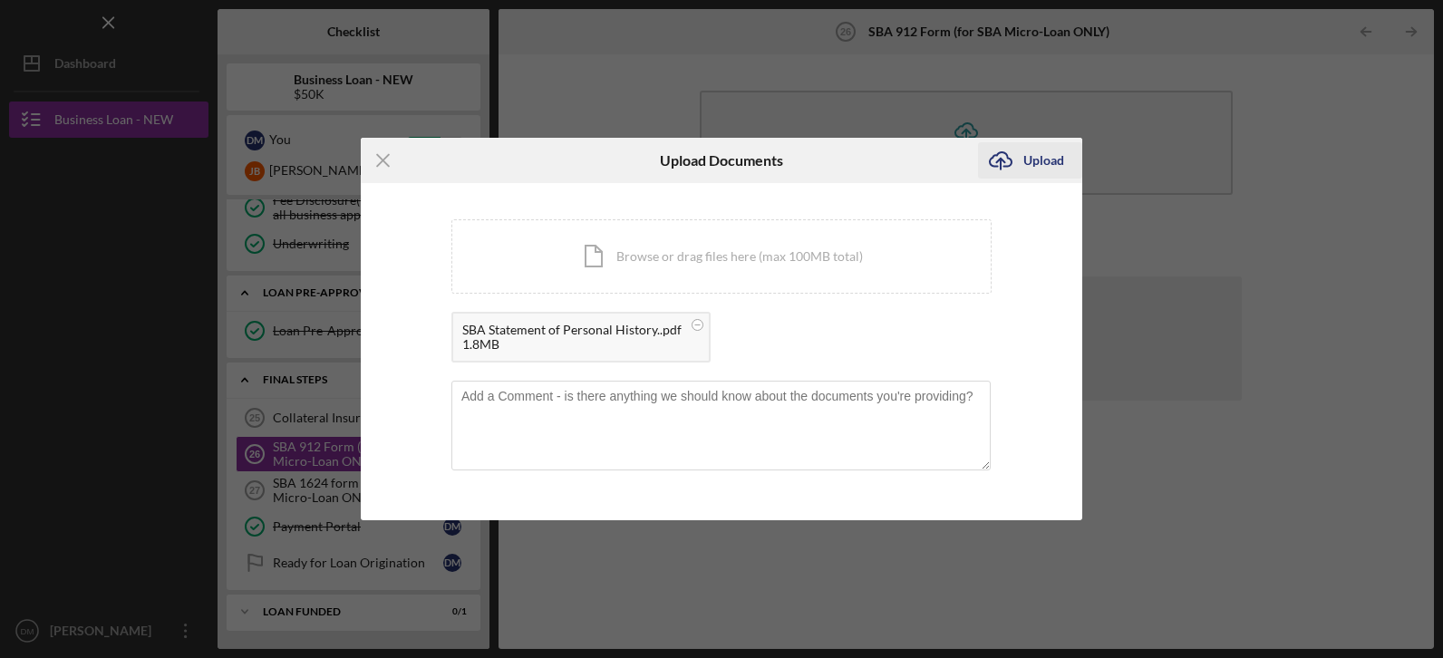
click at [1036, 149] on div "Upload" at bounding box center [1043, 160] width 41 height 36
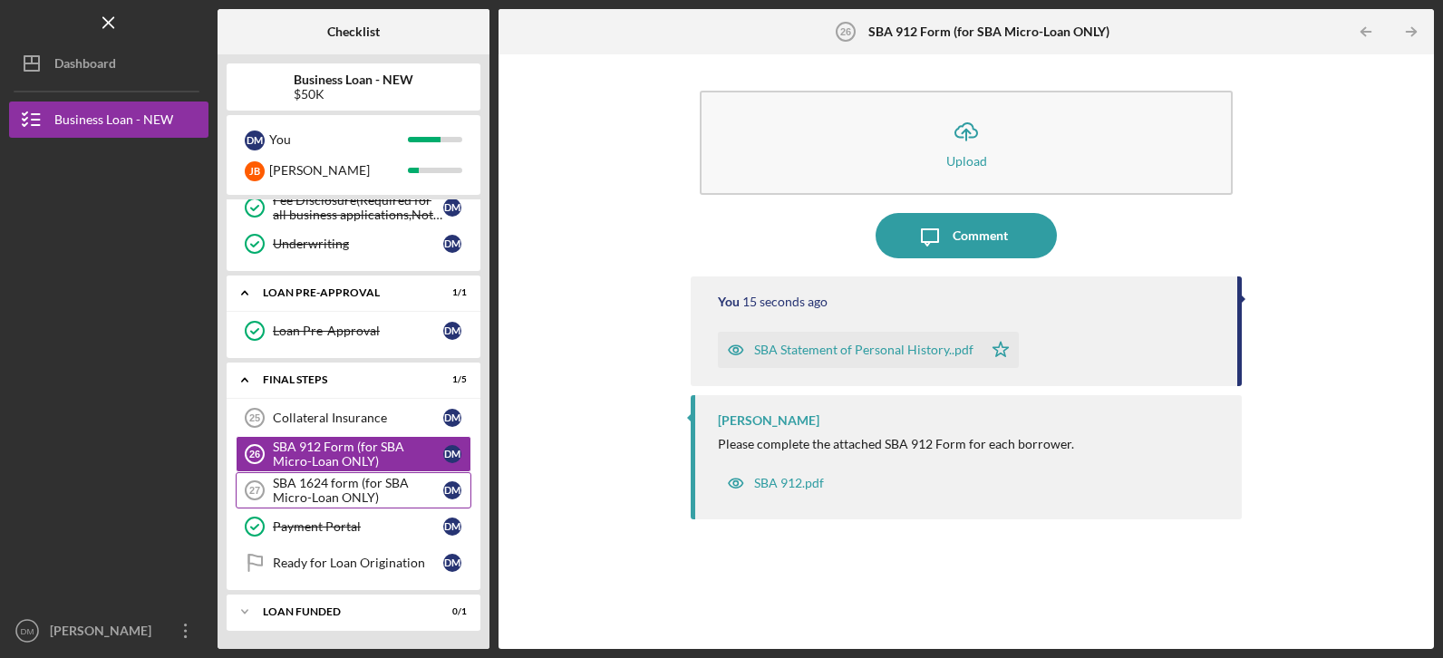
click at [343, 480] on div "SBA 1624 form (for SBA Micro-Loan ONLY)" at bounding box center [358, 490] width 170 height 29
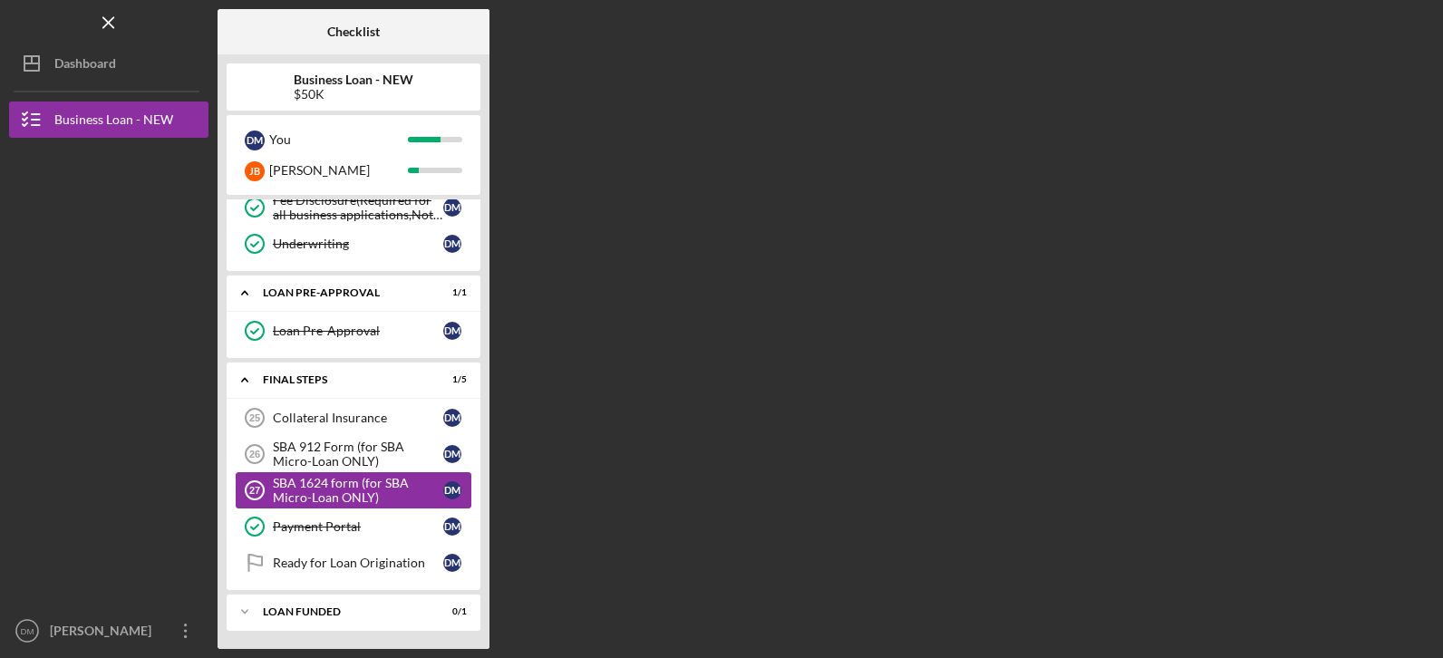
click at [343, 480] on div "SBA 1624 form (for SBA Micro-Loan ONLY)" at bounding box center [358, 490] width 170 height 29
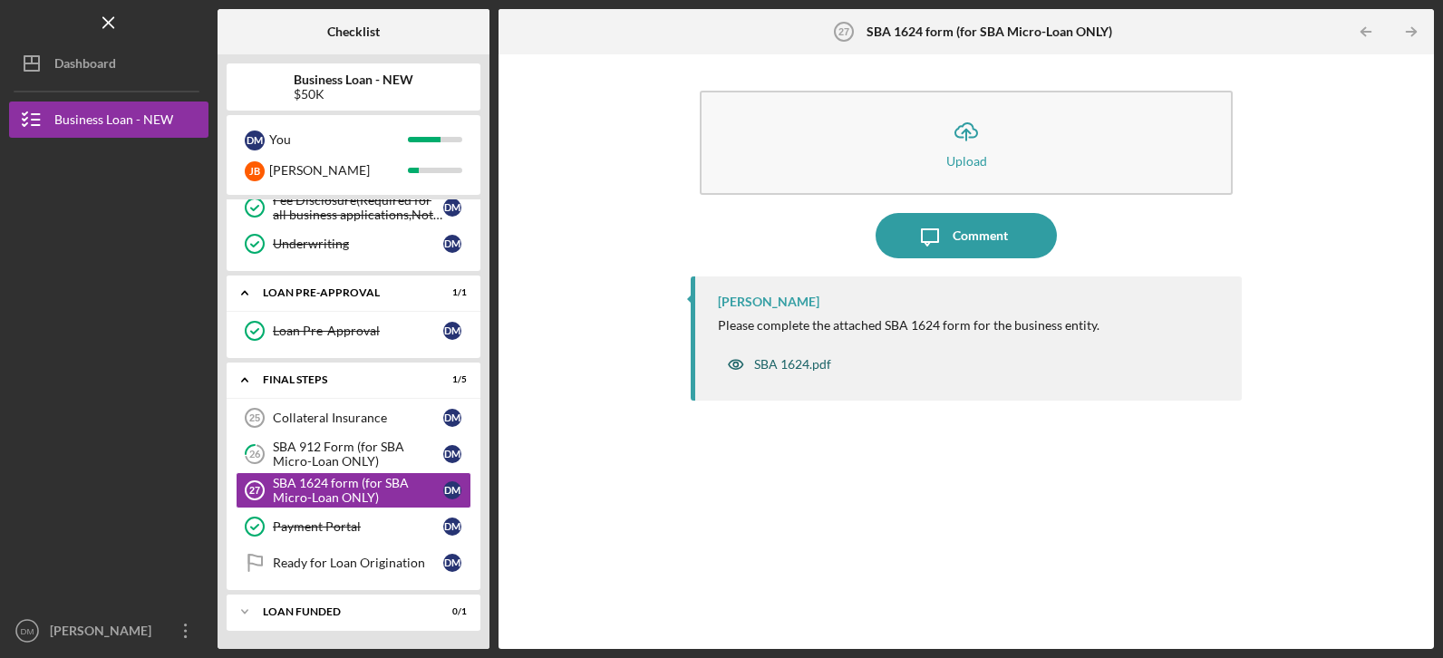
click at [798, 370] on div "SBA 1624.pdf" at bounding box center [792, 364] width 77 height 15
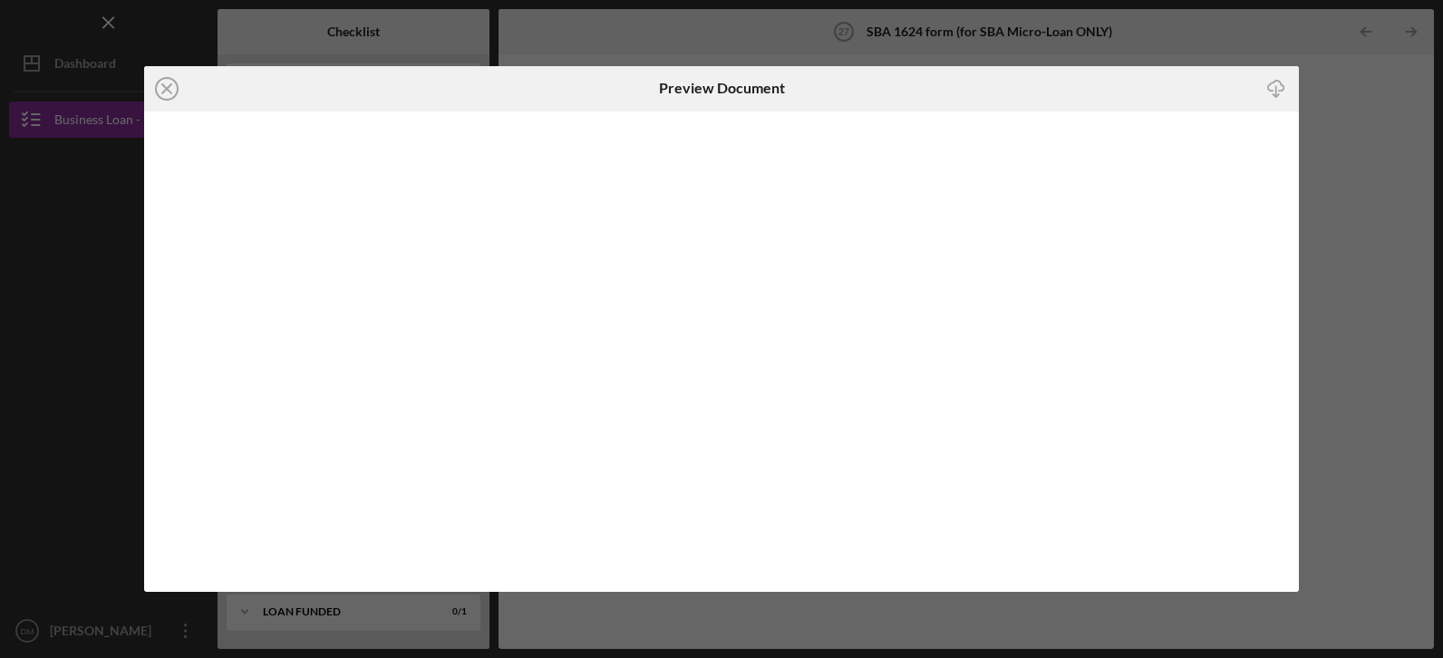
click at [1273, 91] on icon "button" at bounding box center [1275, 86] width 15 height 10
click at [162, 84] on line at bounding box center [166, 88] width 9 height 9
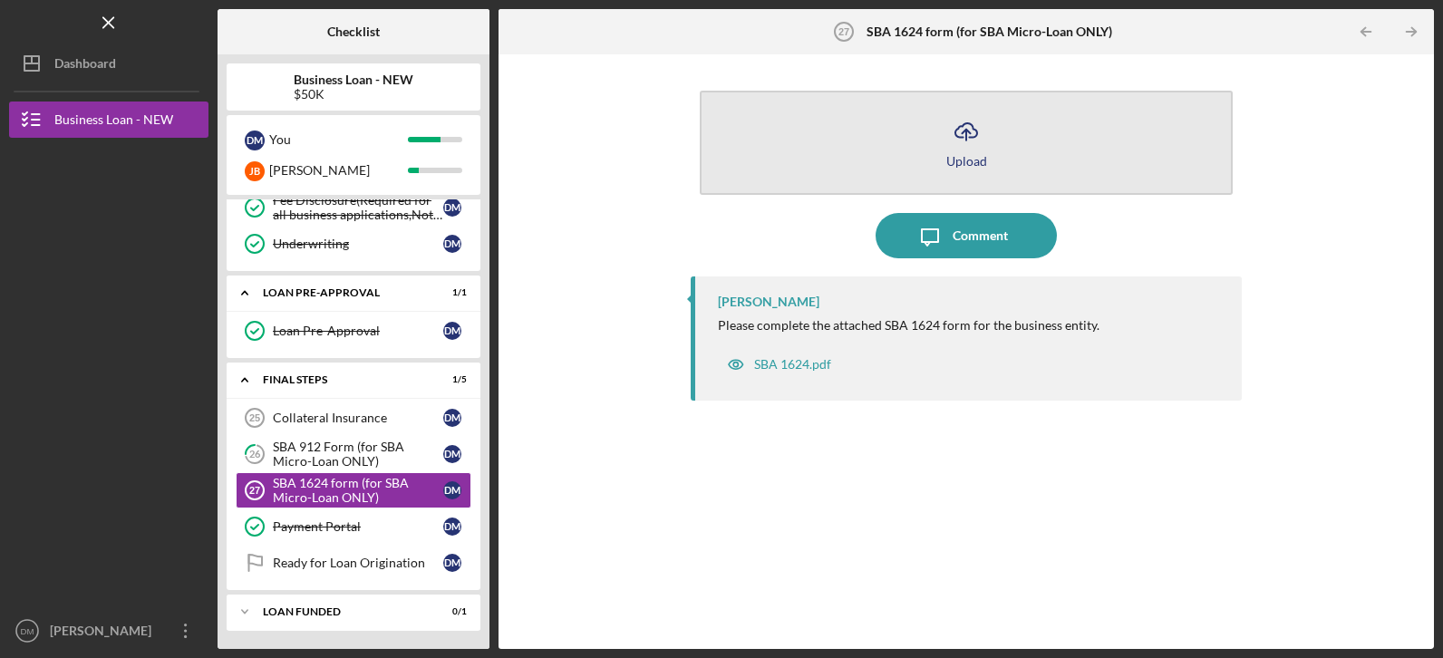
click at [964, 140] on icon "Icon/Upload" at bounding box center [966, 131] width 45 height 45
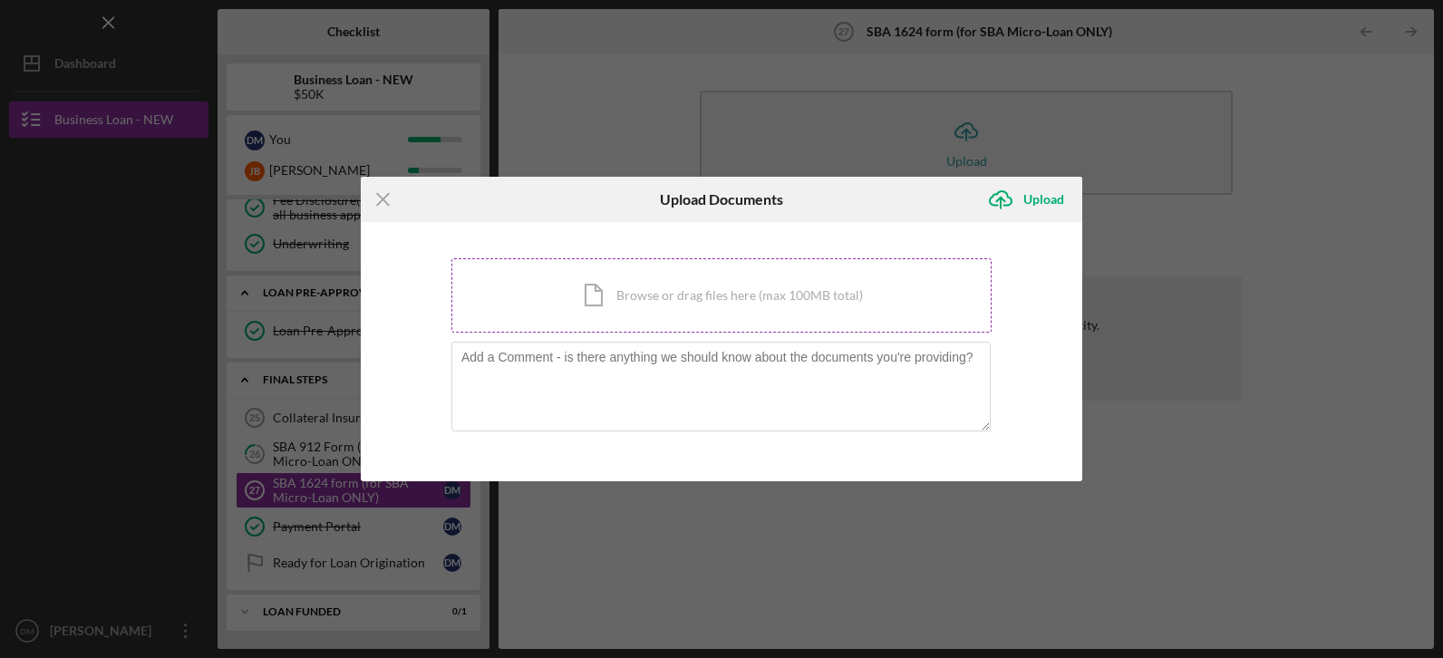
click at [624, 294] on div "Icon/Document Browse or drag files here (max 100MB total) Tap to choose files o…" at bounding box center [721, 295] width 540 height 74
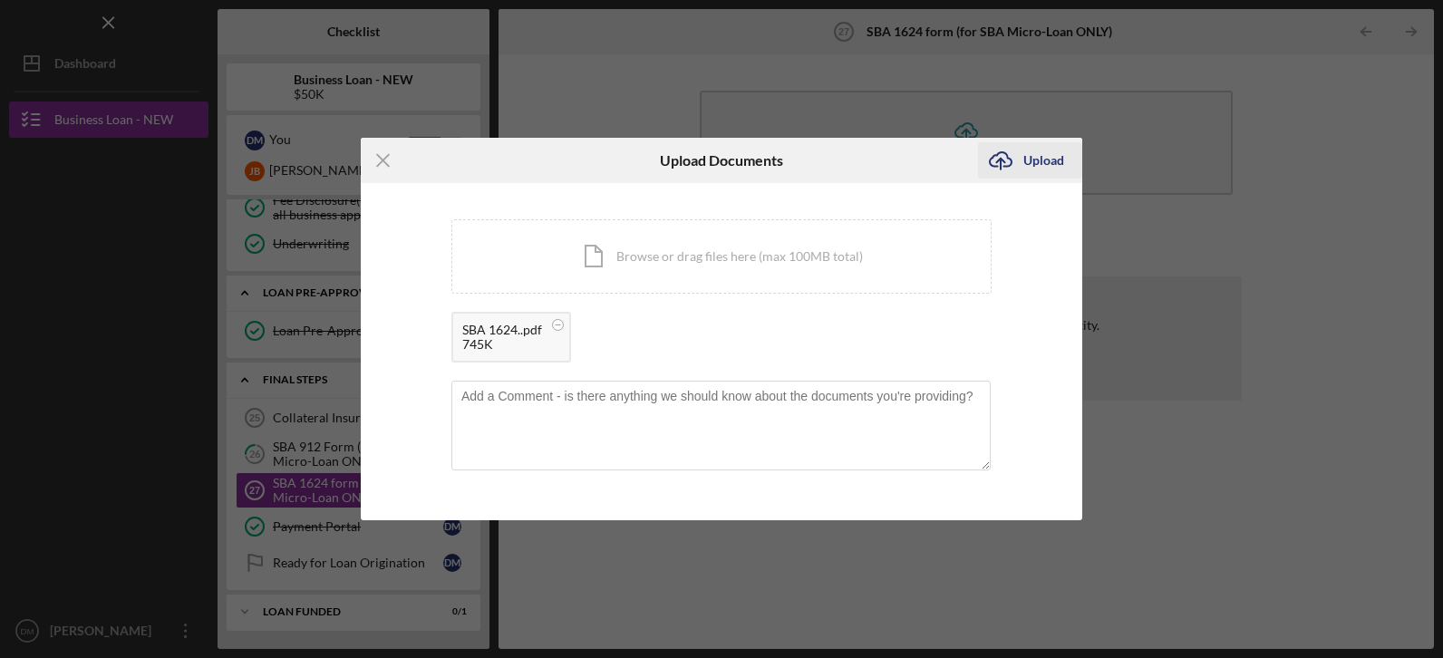
click at [1032, 156] on div "Upload" at bounding box center [1043, 160] width 41 height 36
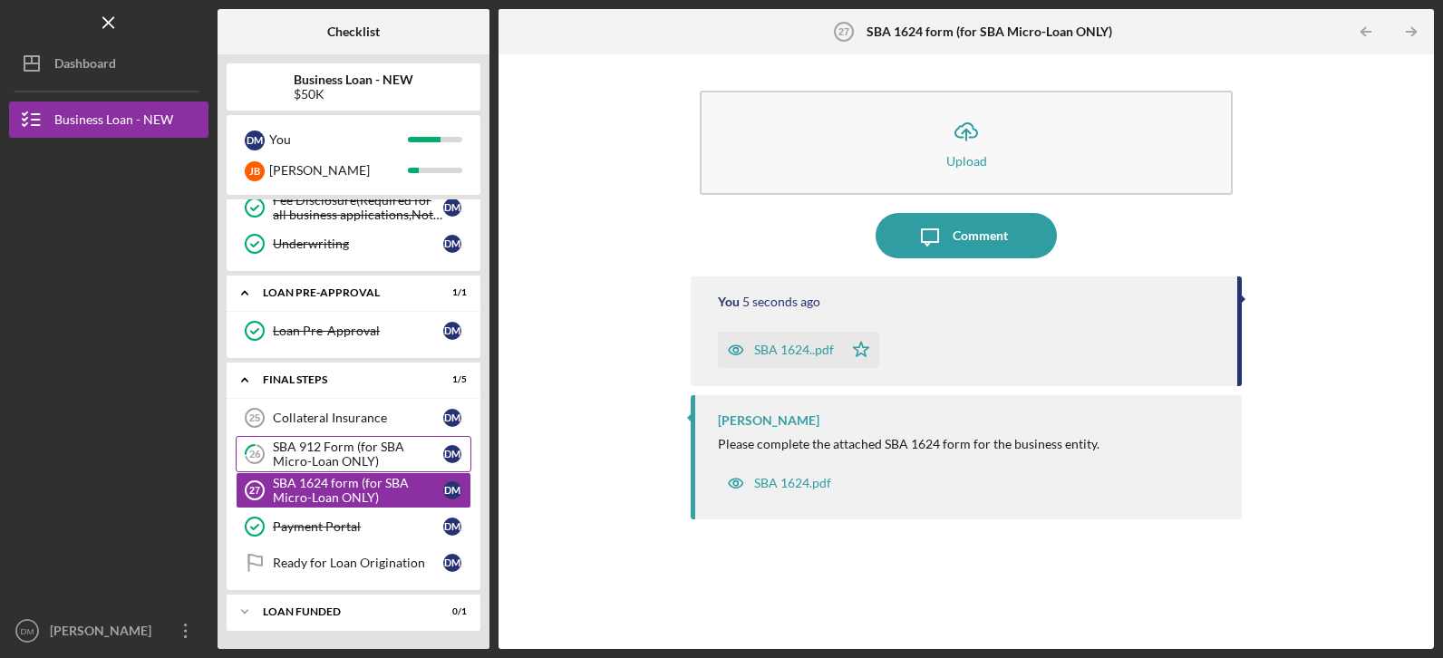
click at [329, 456] on div "SBA 912 Form (for SBA Micro-Loan ONLY)" at bounding box center [358, 454] width 170 height 29
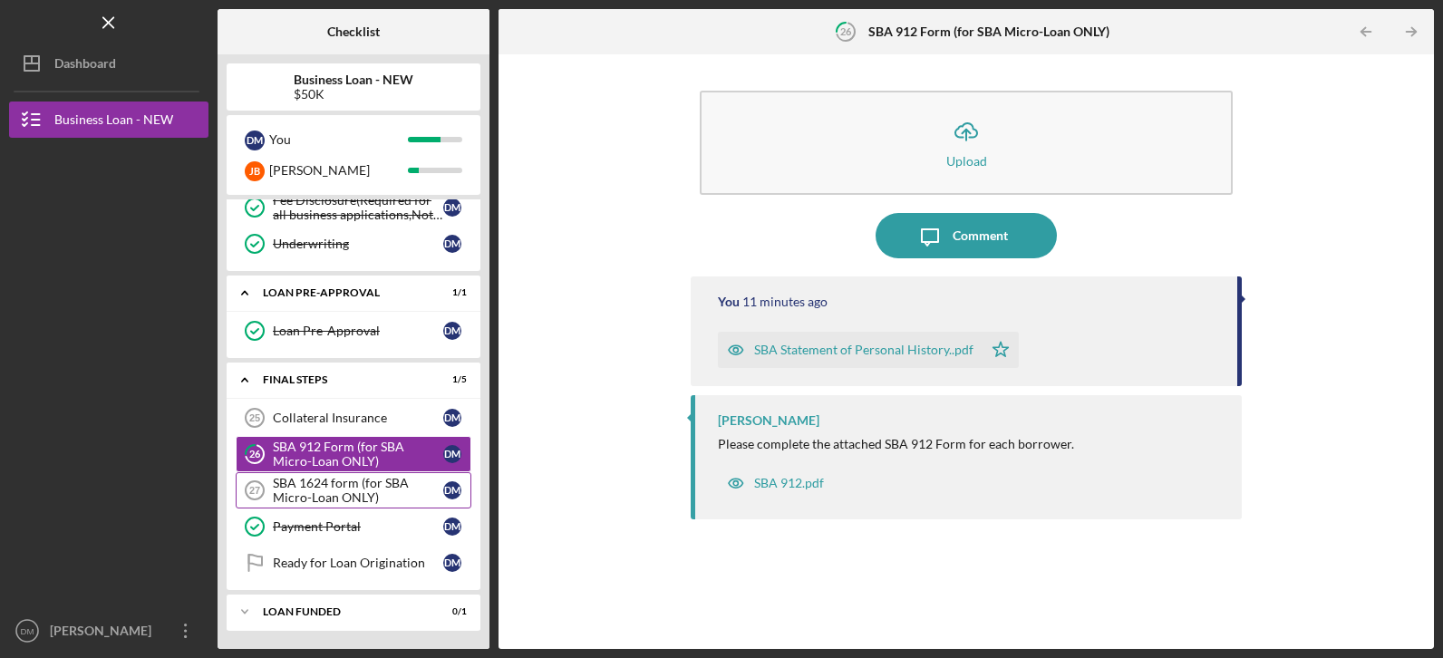
click at [287, 492] on div "SBA 1624 form (for SBA Micro-Loan ONLY)" at bounding box center [358, 490] width 170 height 29
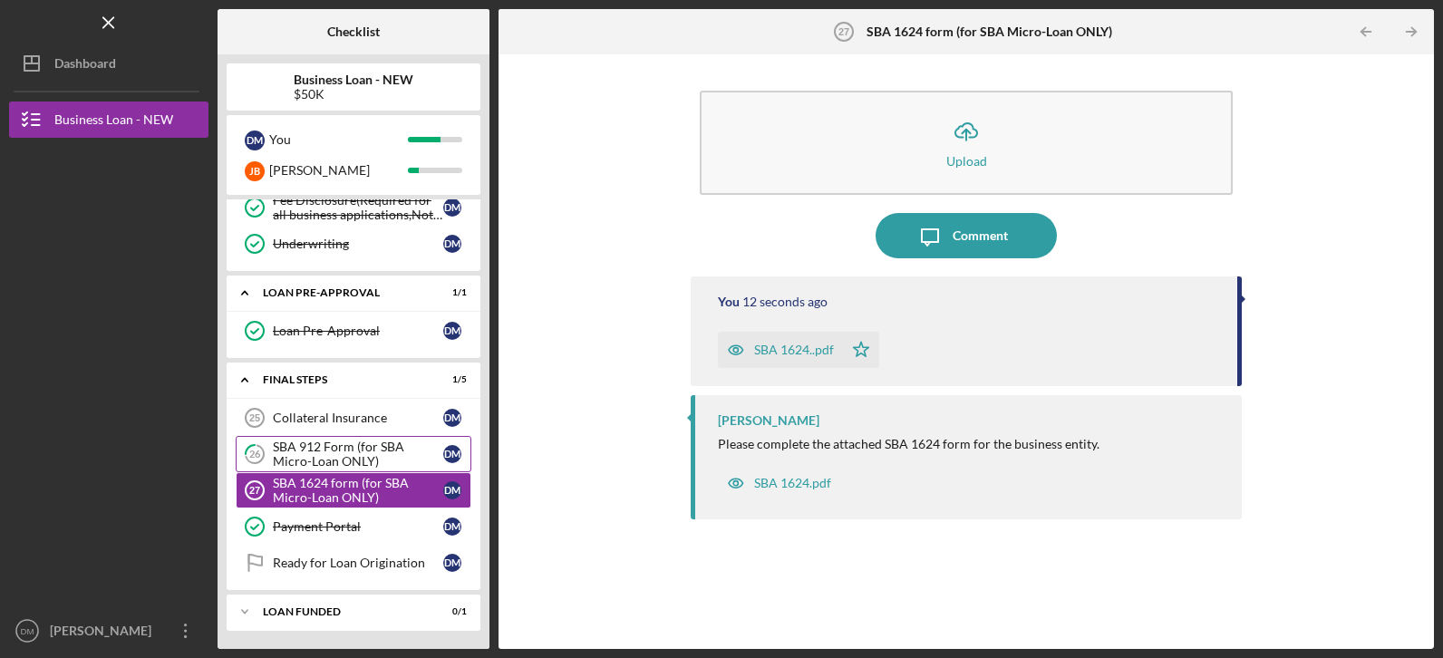
click at [305, 447] on div "SBA 912 Form (for SBA Micro-Loan ONLY)" at bounding box center [358, 454] width 170 height 29
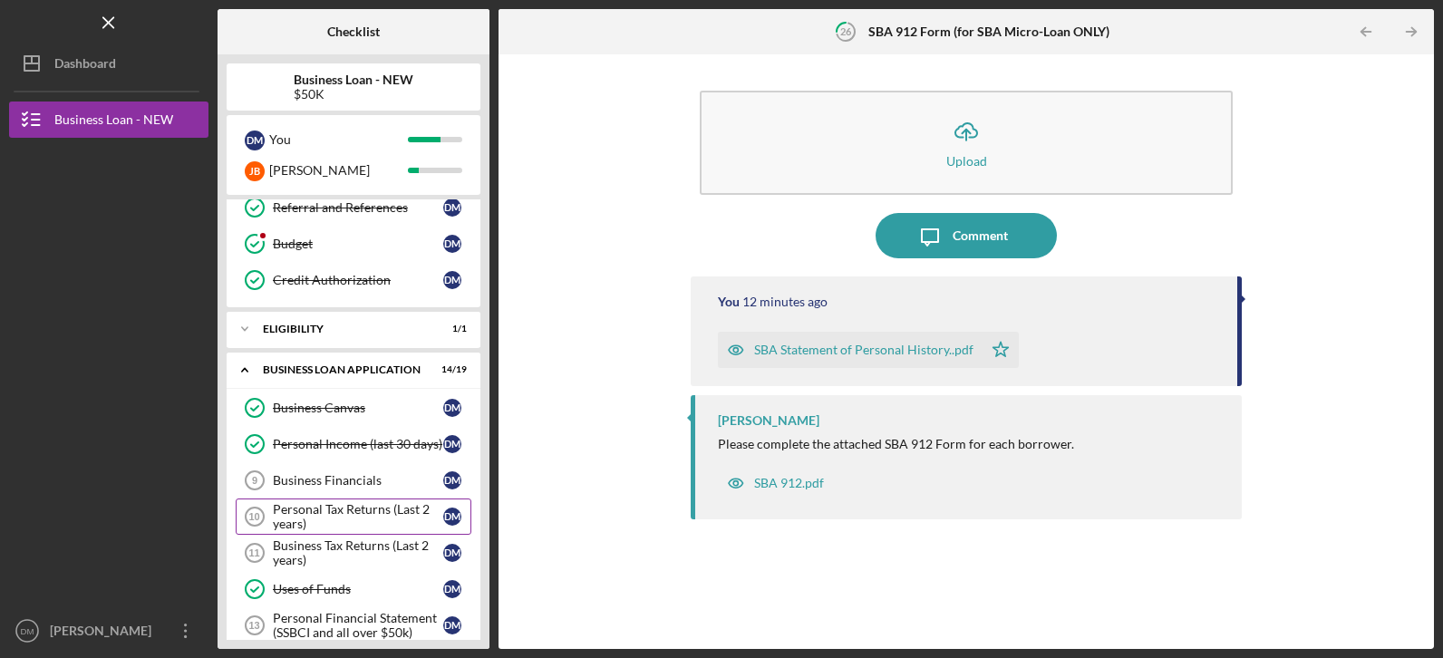
scroll to position [66, 0]
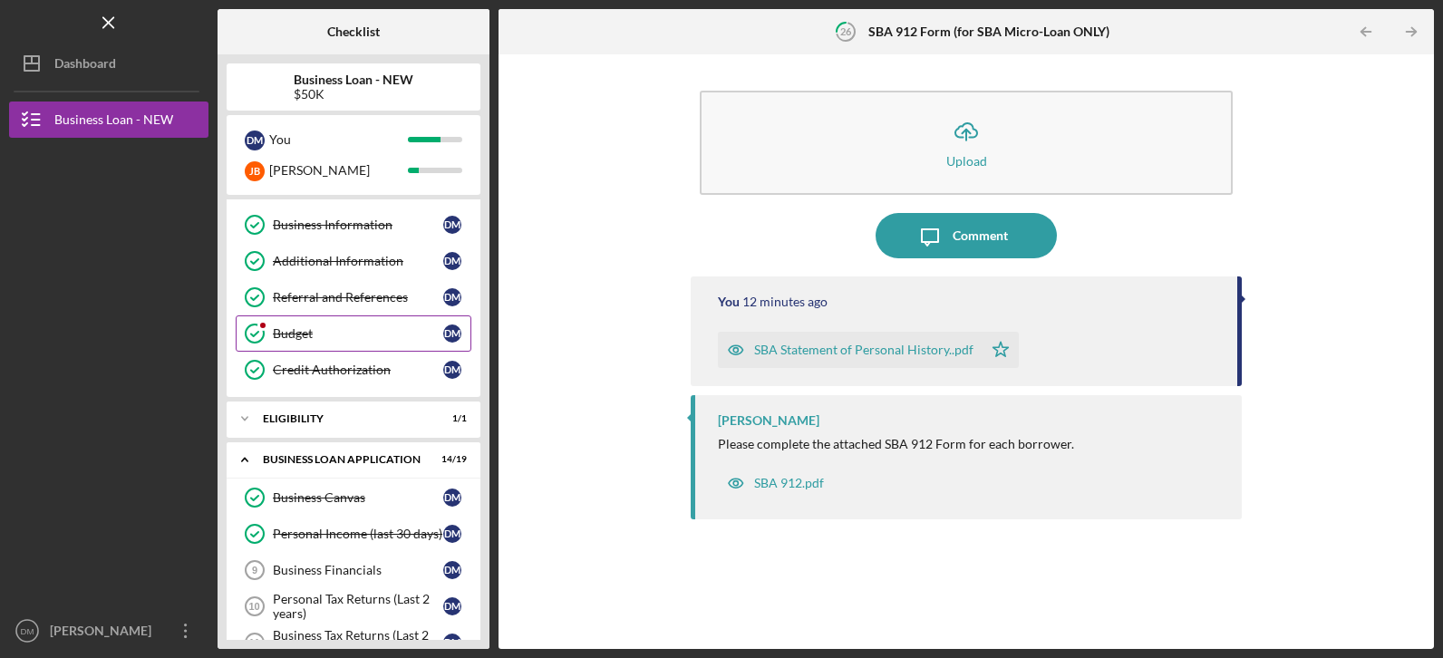
click at [341, 343] on link "Budget Budget [PERSON_NAME]" at bounding box center [354, 333] width 236 height 36
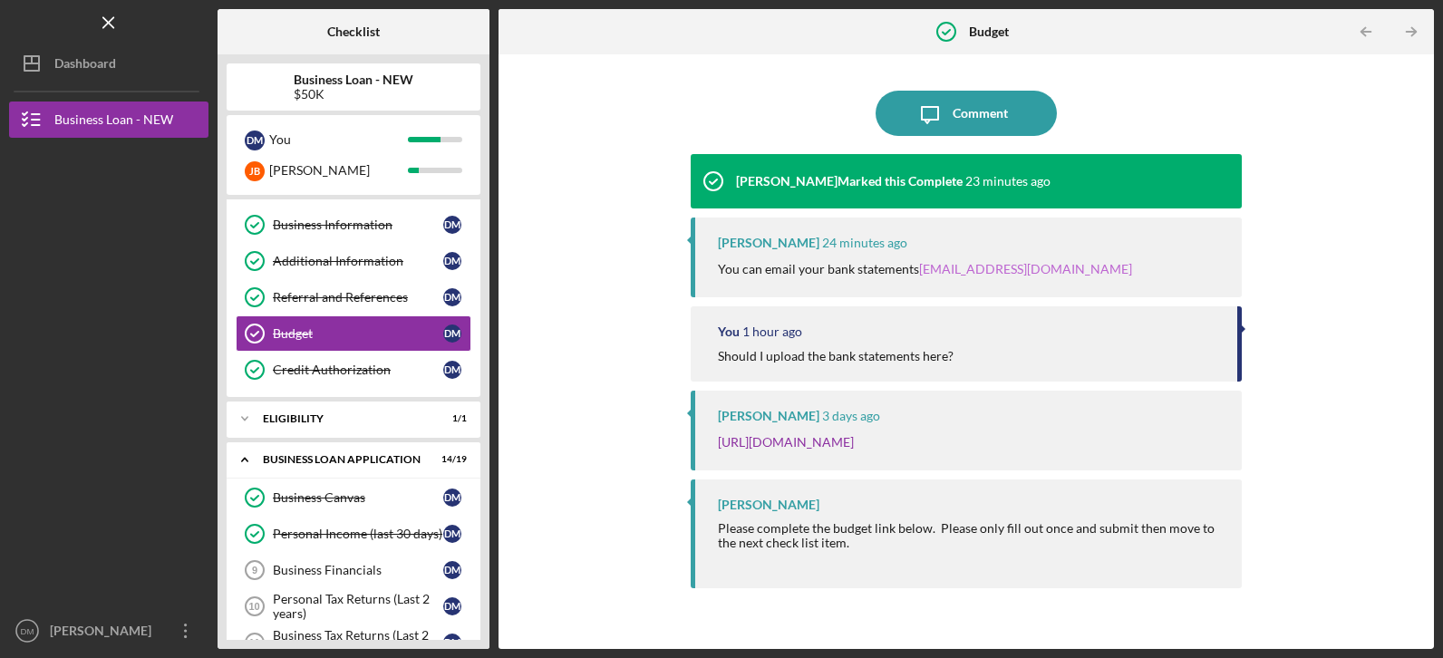
click at [995, 271] on link "[EMAIL_ADDRESS][DOMAIN_NAME]" at bounding box center [1025, 268] width 213 height 15
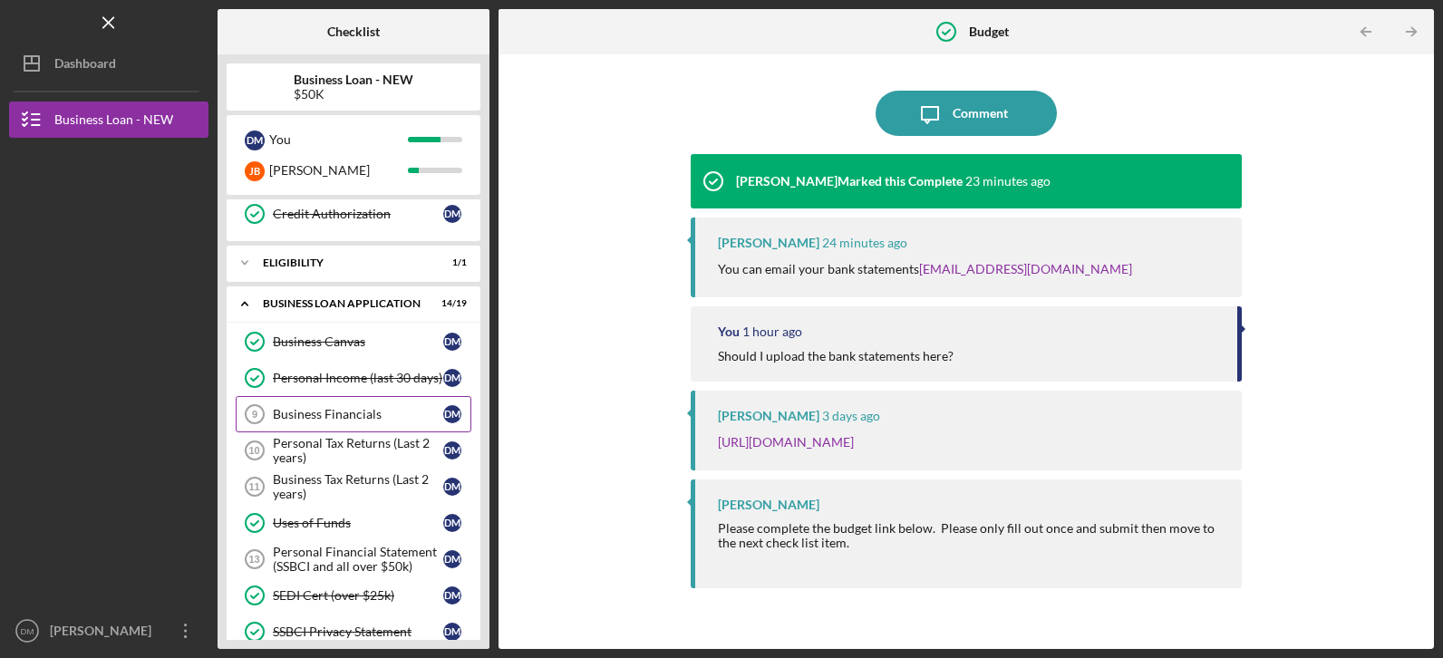
scroll to position [247, 0]
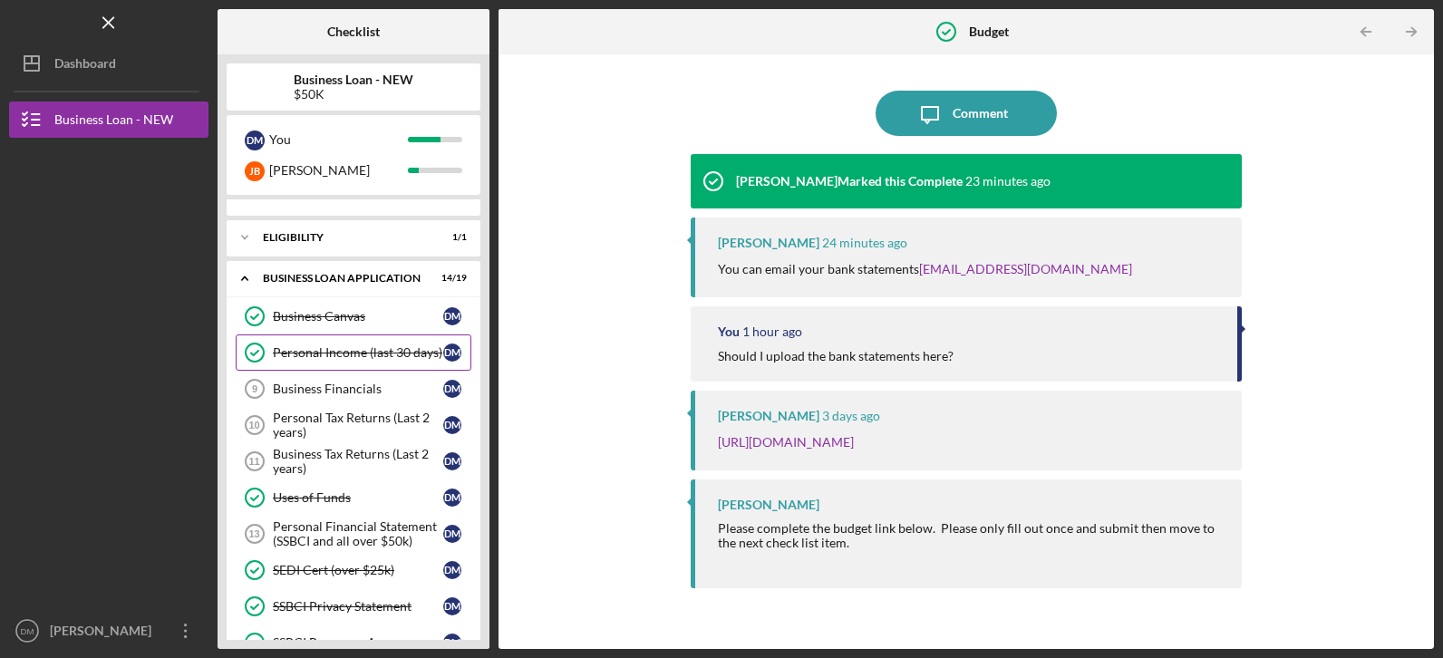
click at [343, 350] on div "Personal Income (last 30 days)" at bounding box center [358, 352] width 170 height 15
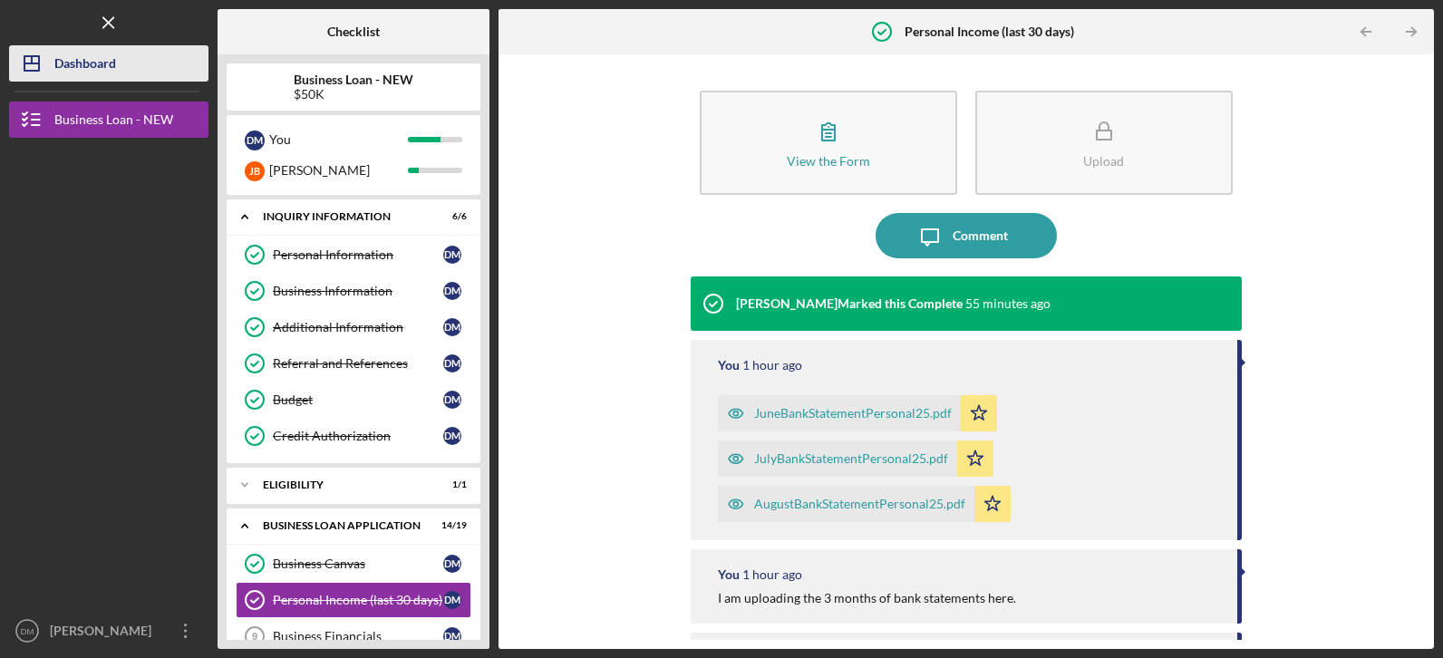
click at [82, 55] on div "Dashboard" at bounding box center [85, 65] width 62 height 41
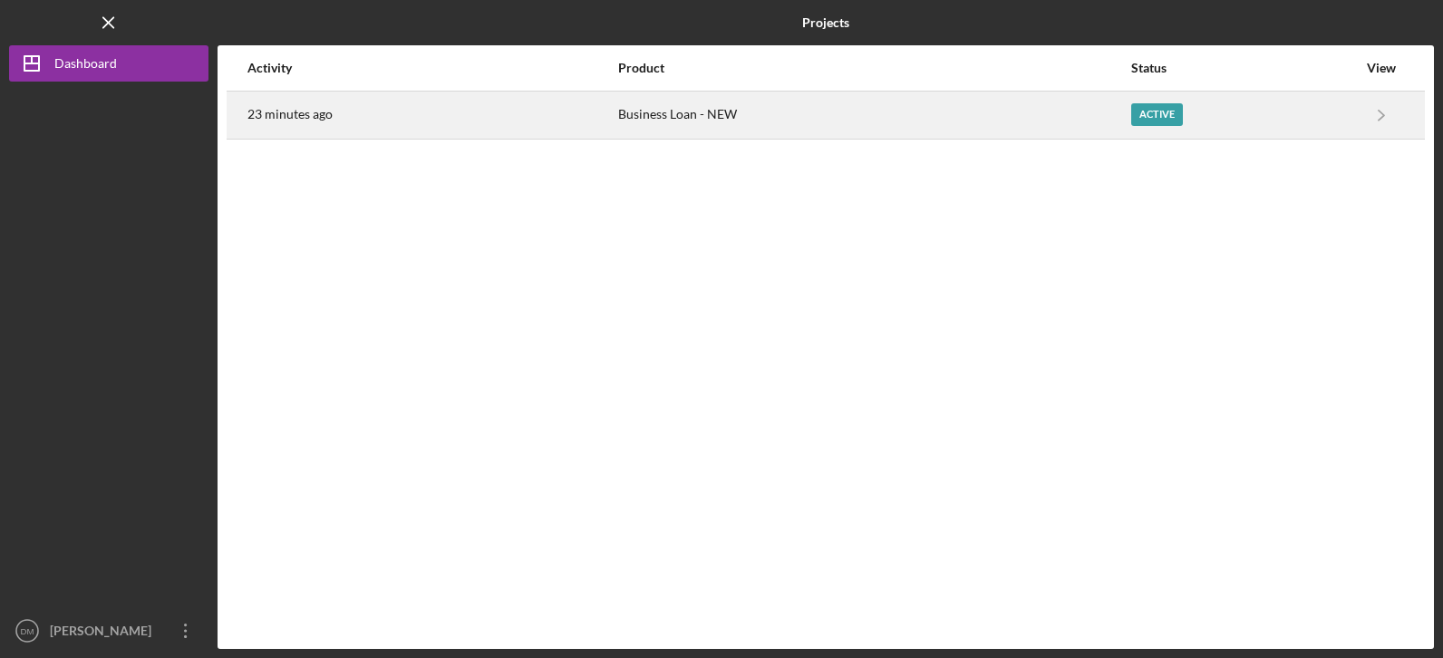
click at [585, 124] on div "23 minutes ago" at bounding box center [431, 114] width 369 height 45
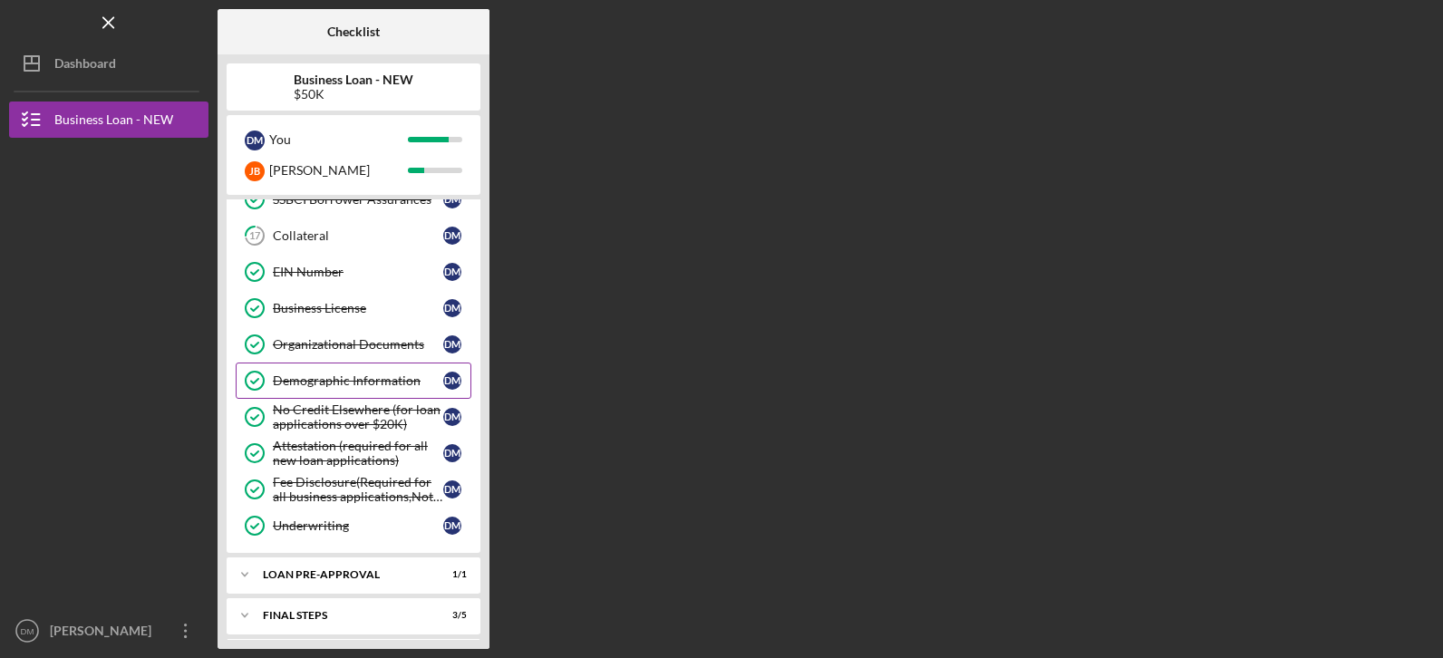
scroll to position [508, 0]
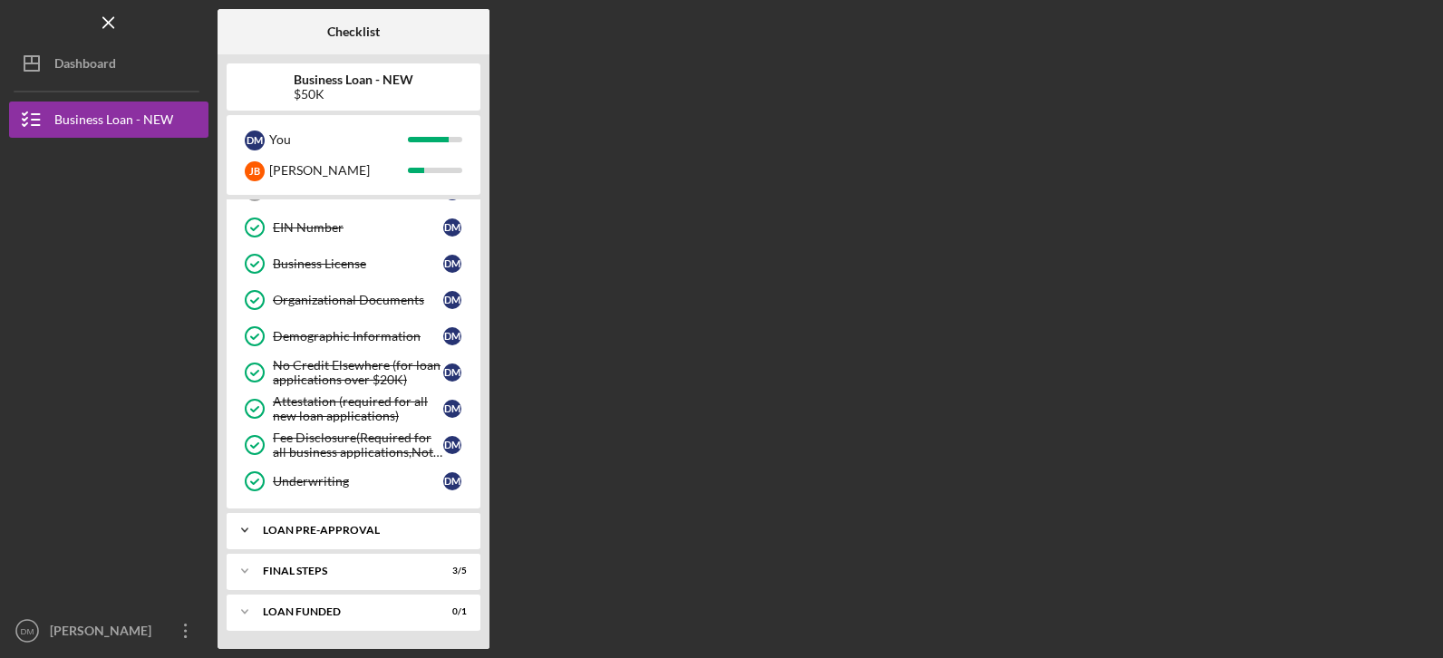
click at [242, 534] on icon "Icon/Expander" at bounding box center [245, 530] width 36 height 36
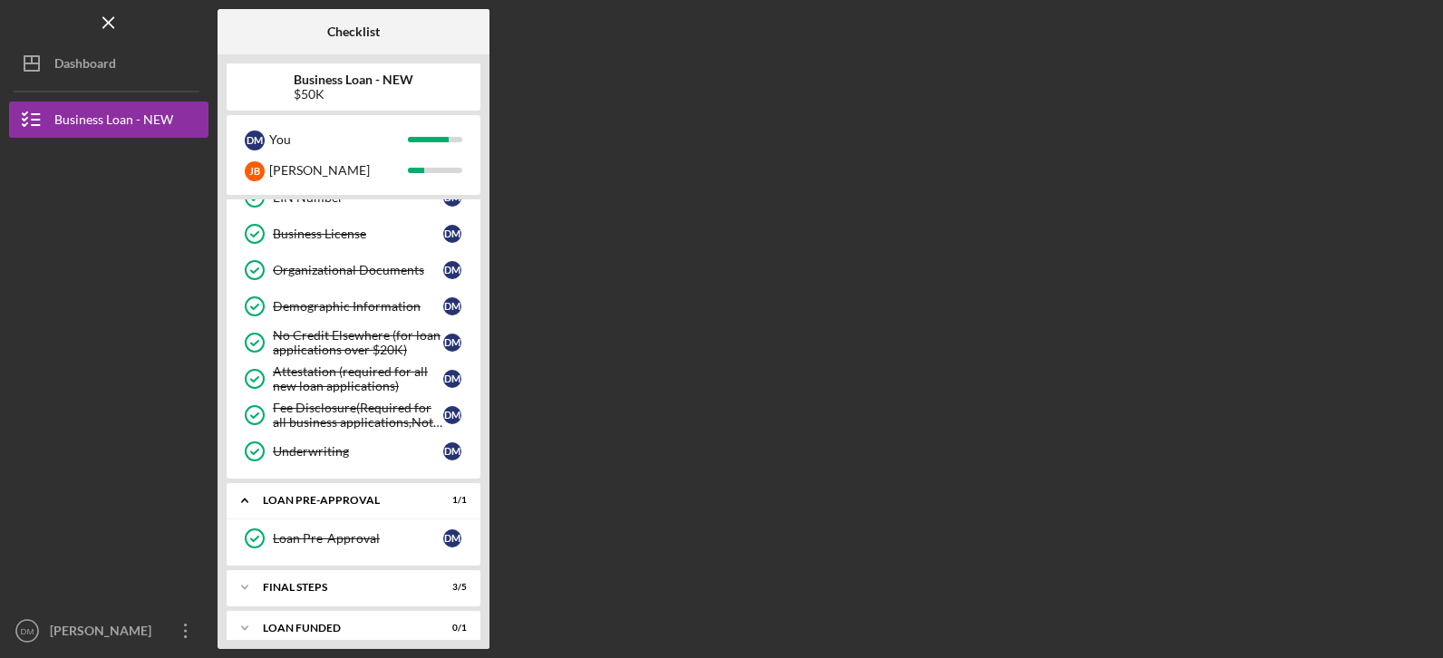
scroll to position [554, 0]
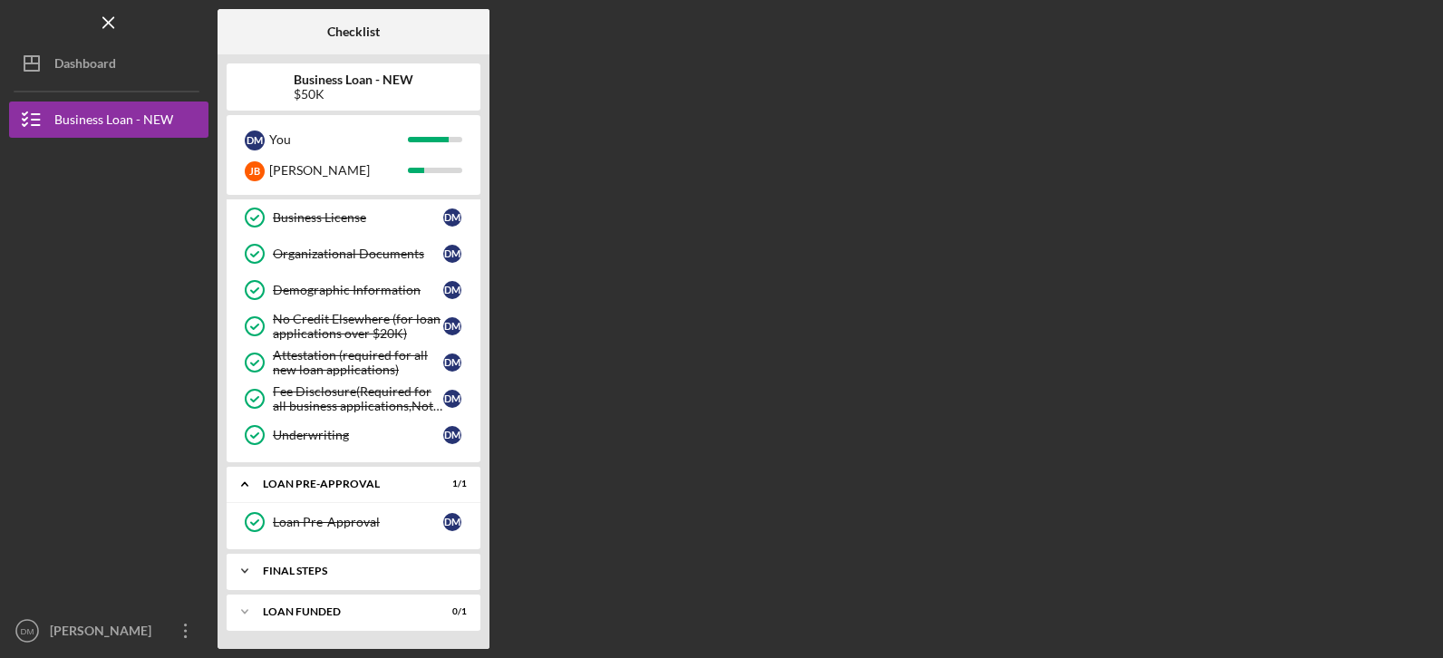
click at [247, 567] on icon "Icon/Expander" at bounding box center [245, 571] width 36 height 36
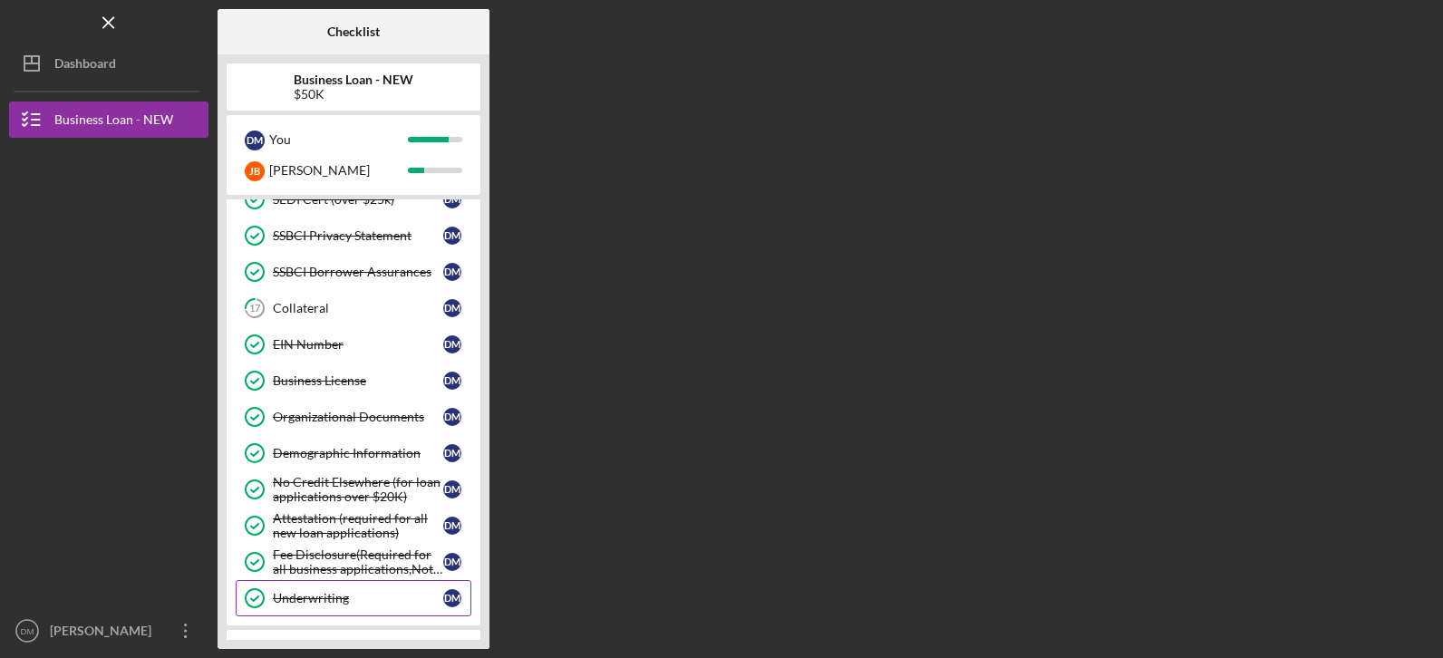
scroll to position [363, 0]
